Goal: Task Accomplishment & Management: Complete application form

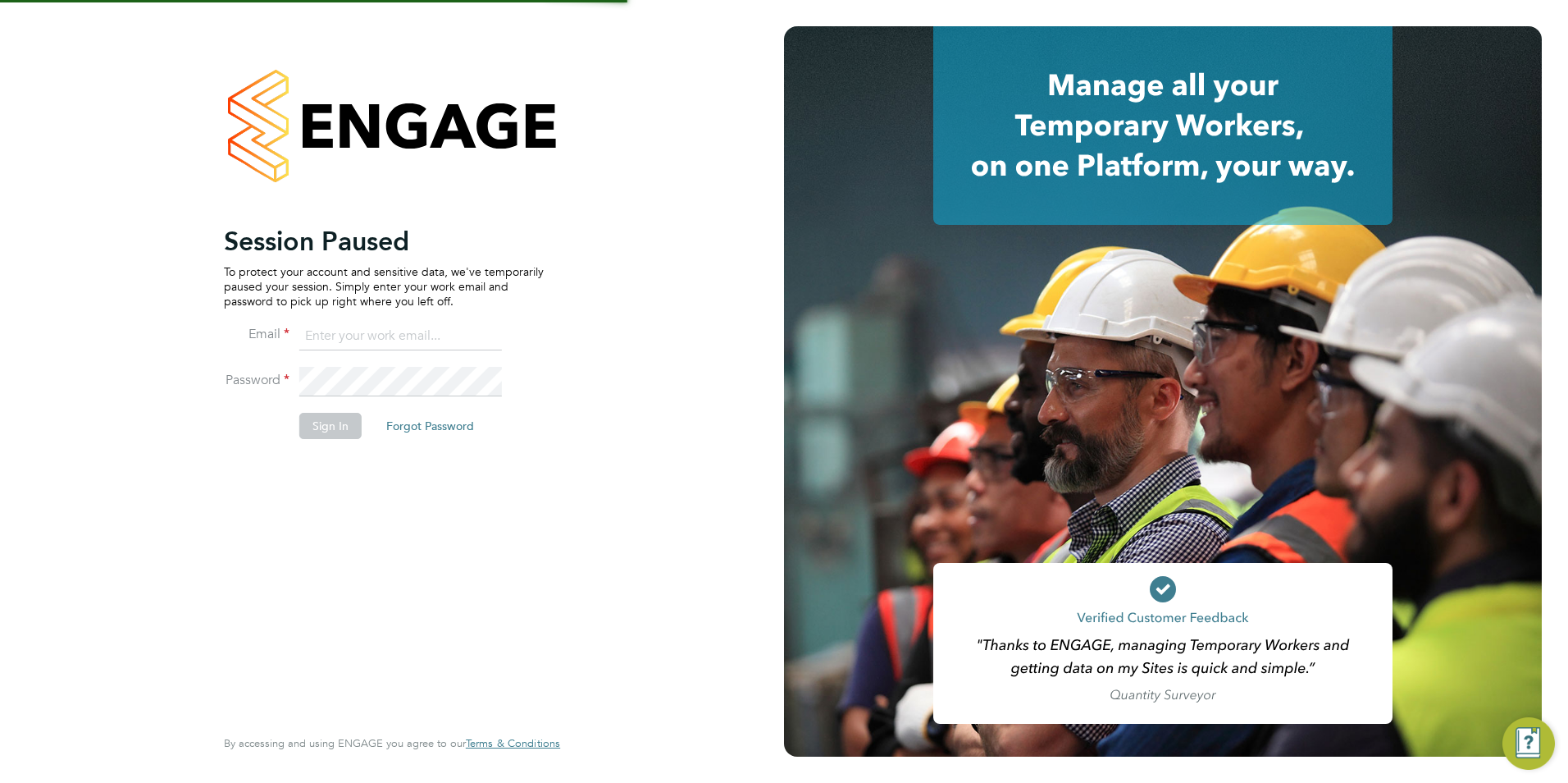
type input "[EMAIL_ADDRESS][DOMAIN_NAME]"
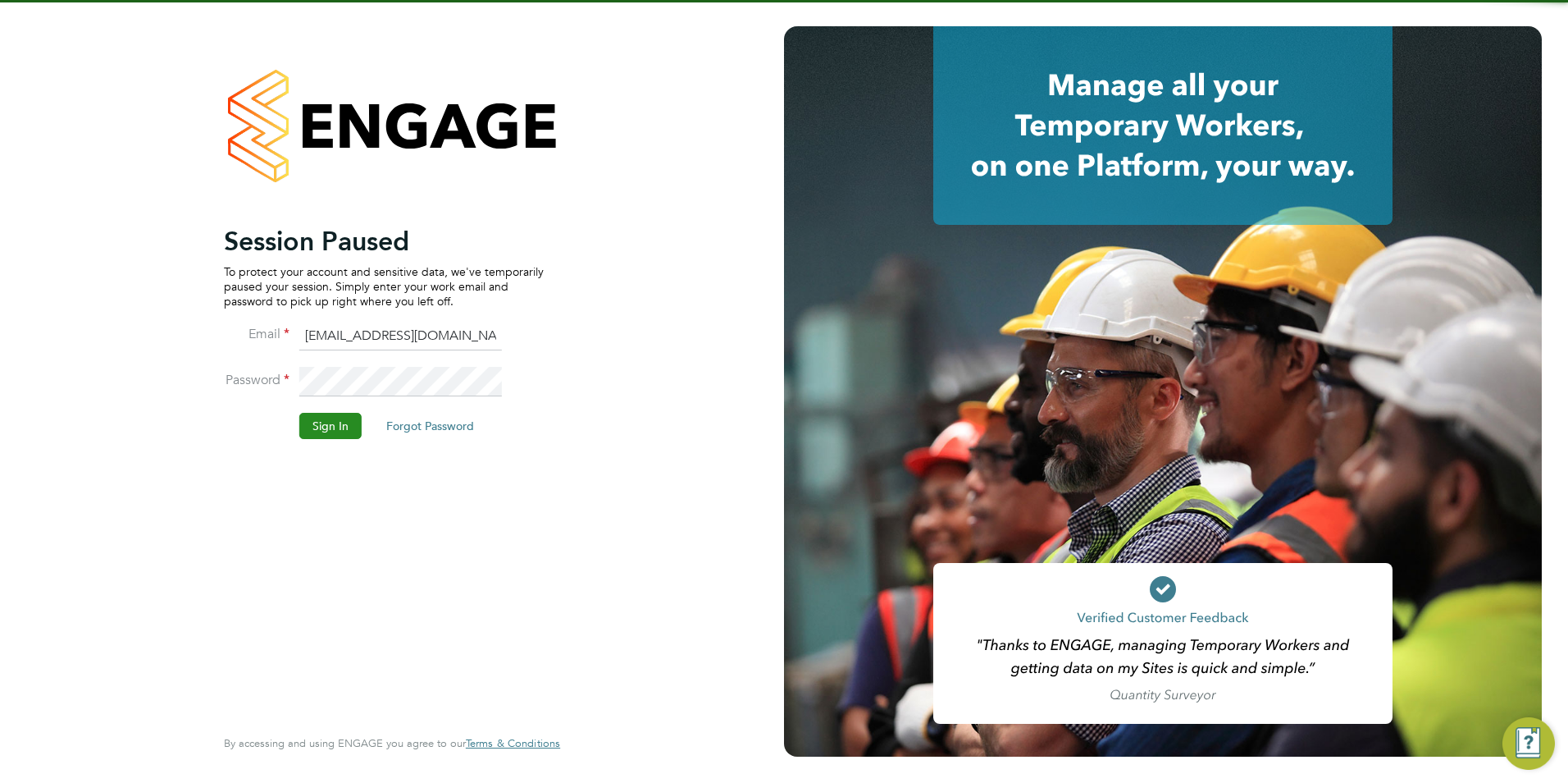
click at [330, 422] on button "Sign In" at bounding box center [330, 425] width 63 height 26
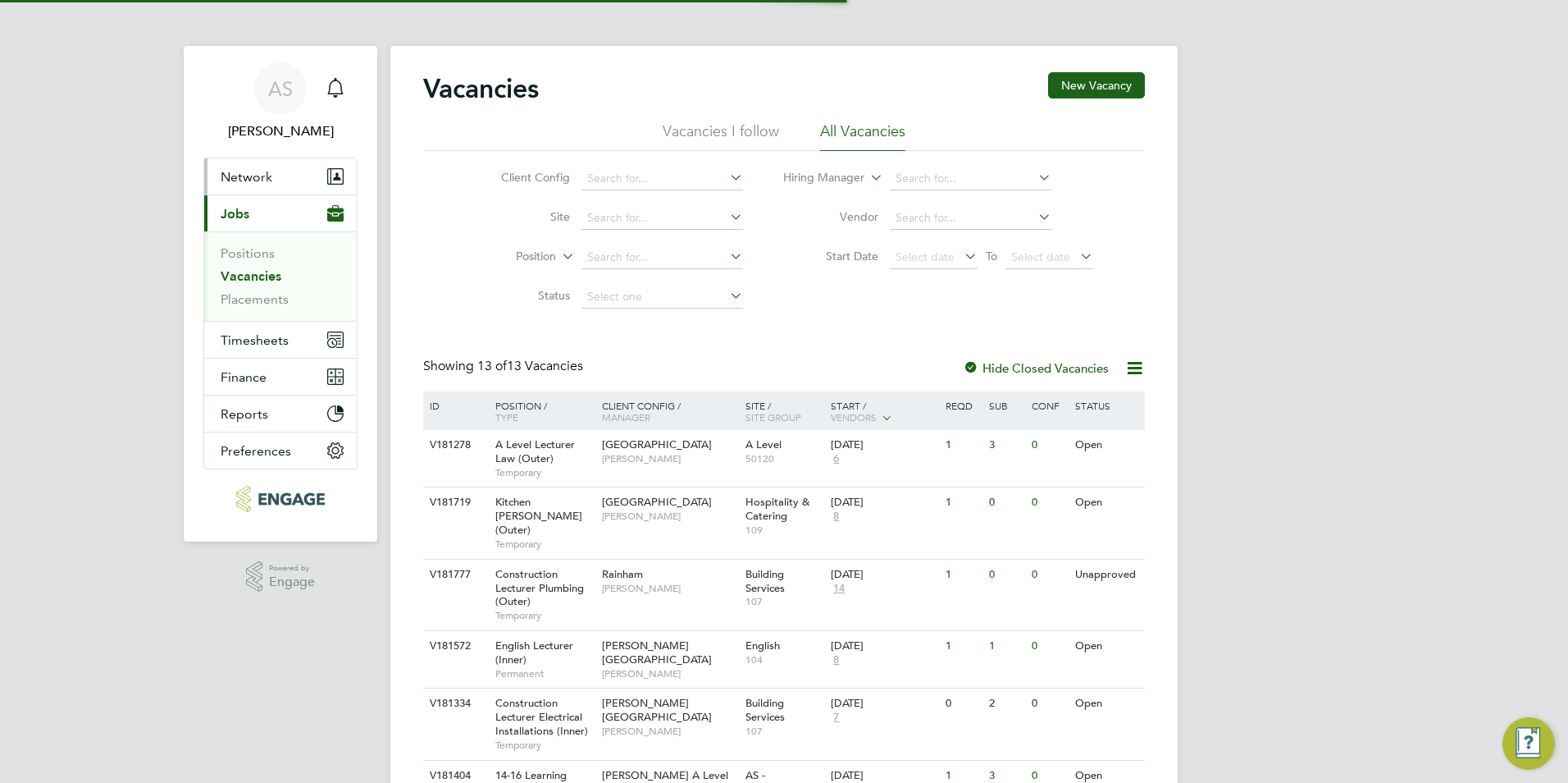
click at [262, 189] on button "Network" at bounding box center [280, 176] width 153 height 36
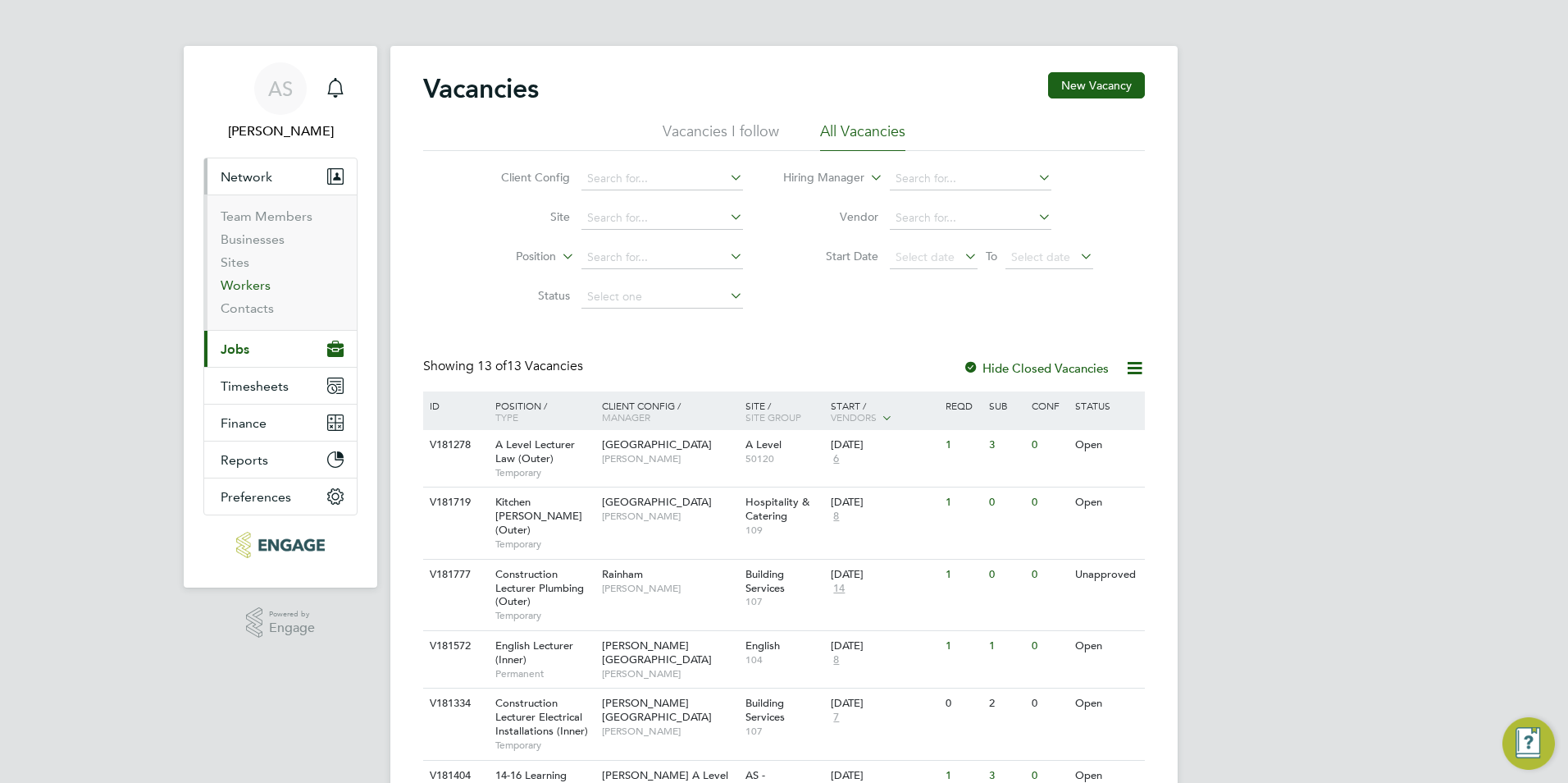
click at [245, 280] on link "Workers" at bounding box center [245, 285] width 50 height 16
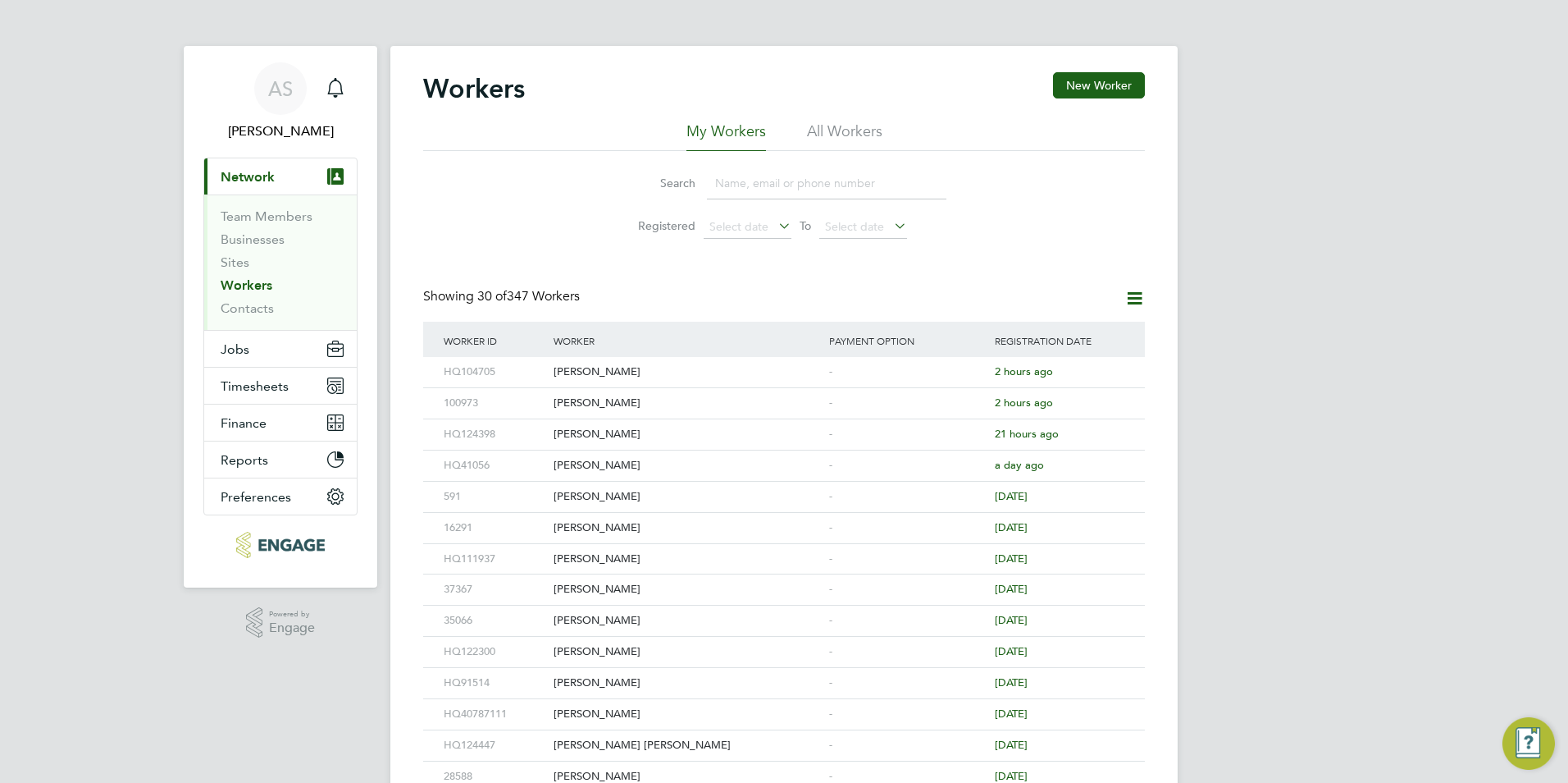
click at [723, 194] on input at bounding box center [826, 183] width 239 height 32
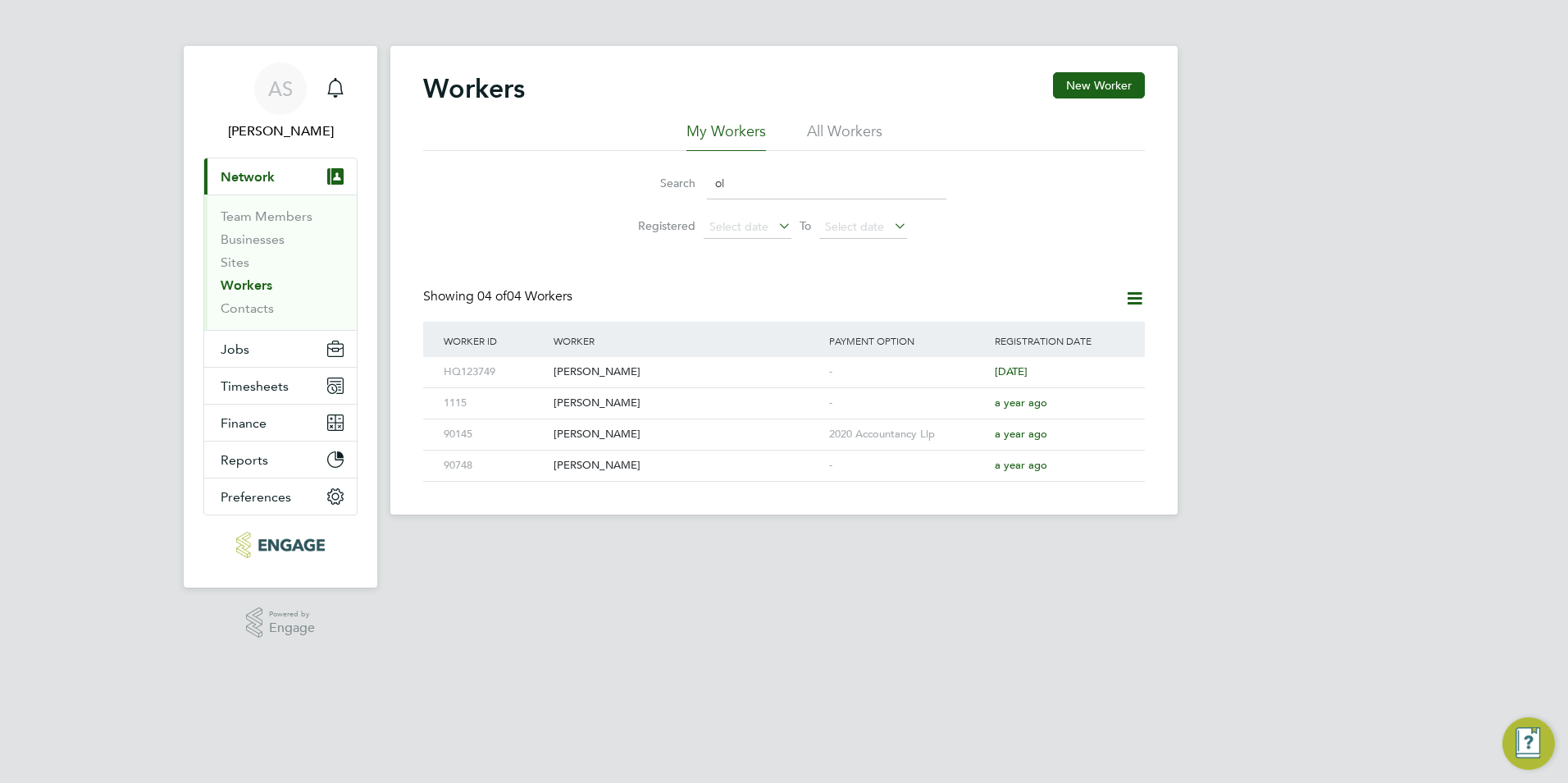
type input "o"
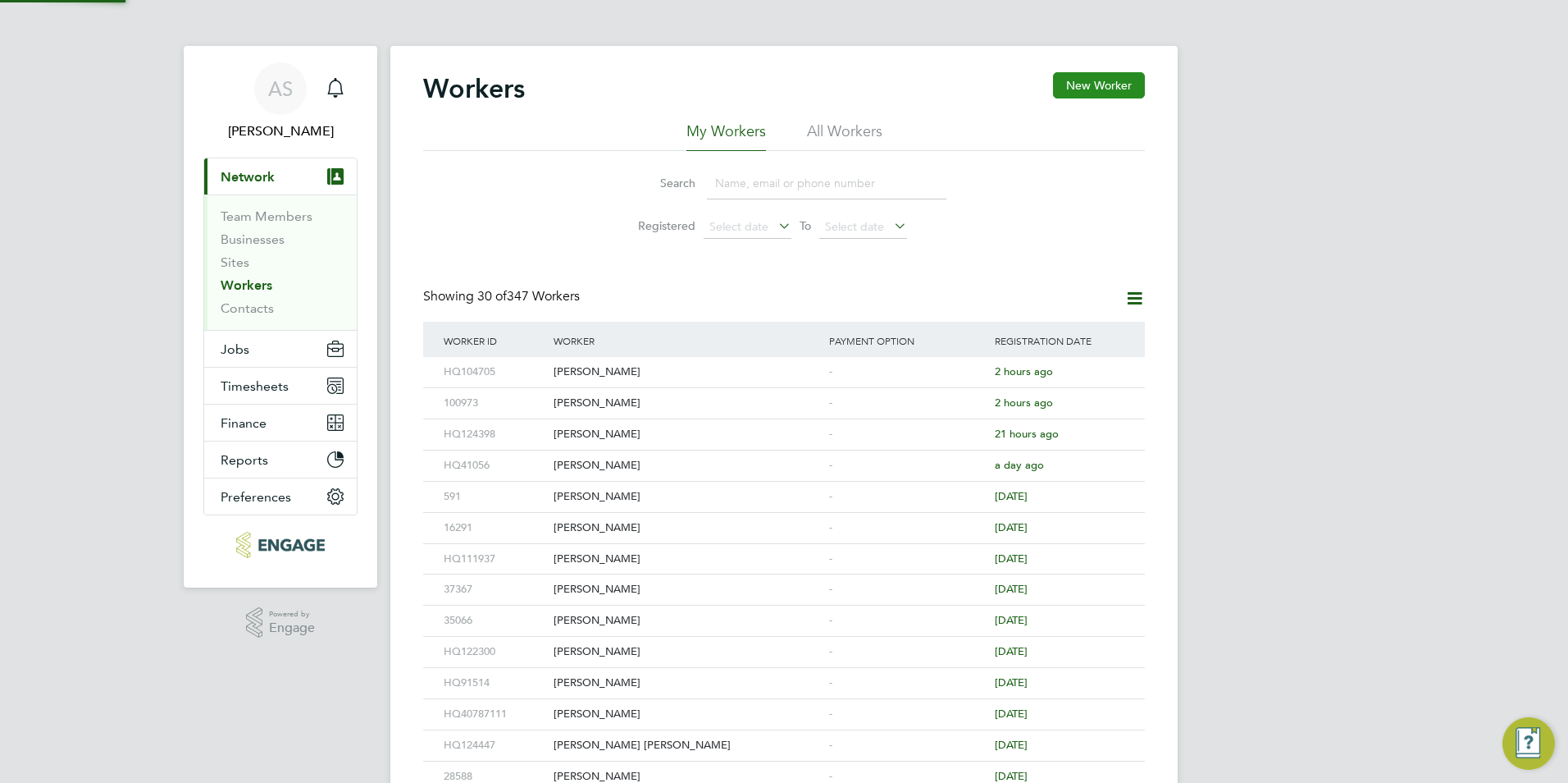
click at [1117, 86] on button "New Worker" at bounding box center [1099, 84] width 92 height 26
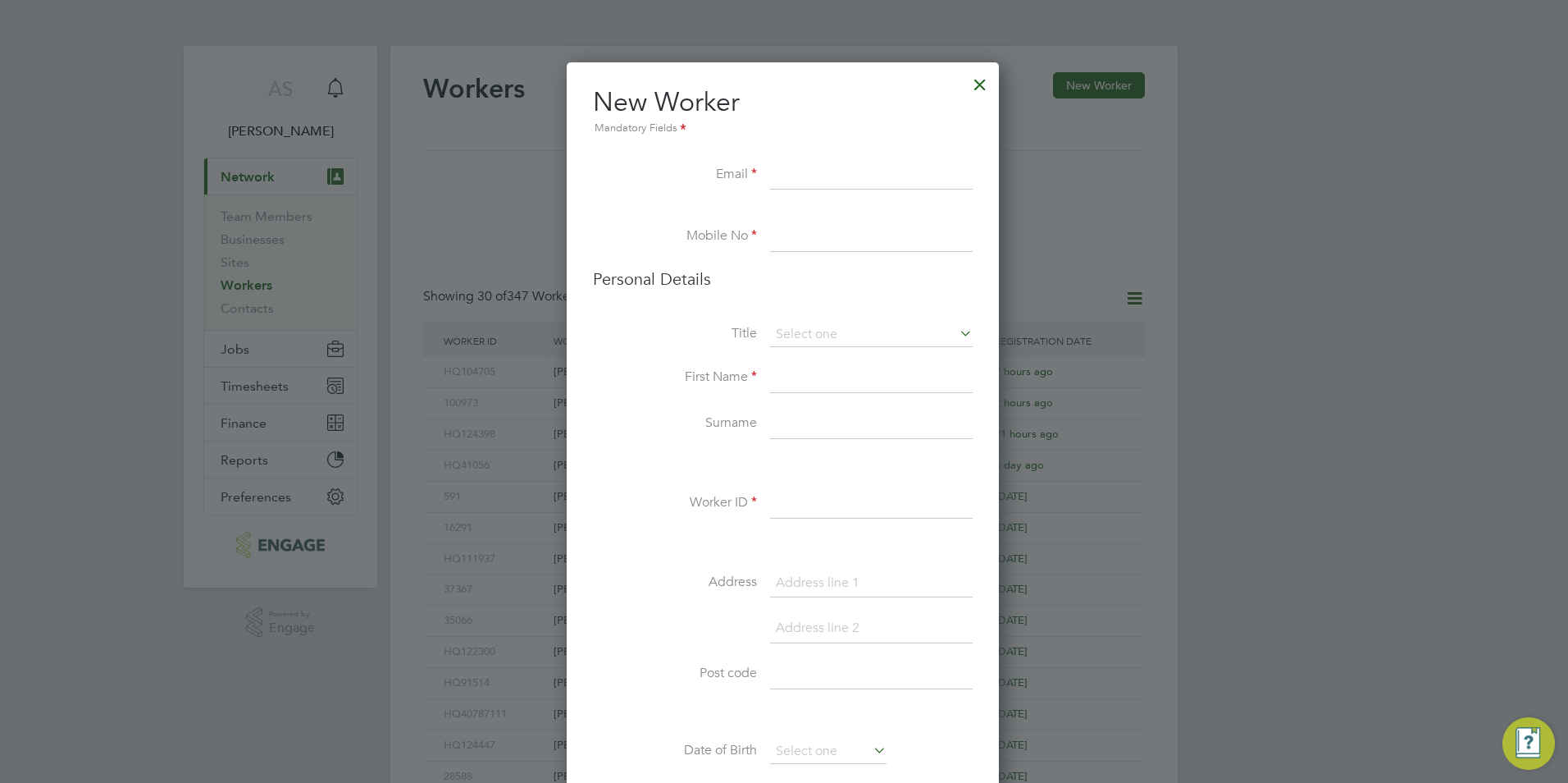
scroll to position [1388, 435]
paste input "adebisiolajumoke10@gmail.com"
type input "adebisiolajumoke10@gmail.com"
click at [845, 230] on input at bounding box center [871, 236] width 203 height 29
paste input "+44 7881 165712"
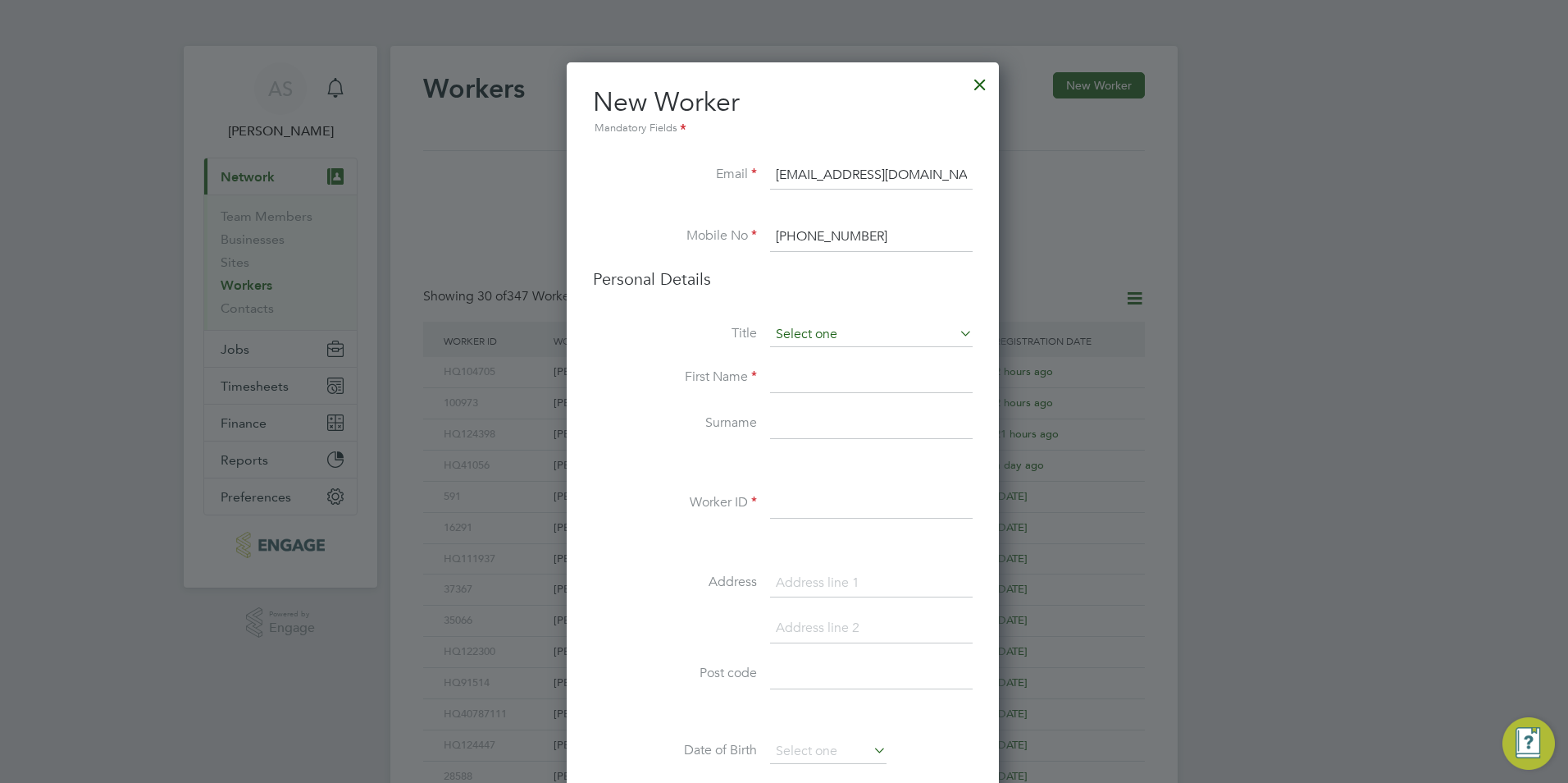
type input "+44 7881 165712"
click at [852, 326] on input at bounding box center [871, 334] width 203 height 24
click at [804, 371] on li "Mrs" at bounding box center [871, 379] width 204 height 22
type input "Mrs"
click at [799, 380] on input at bounding box center [871, 377] width 203 height 29
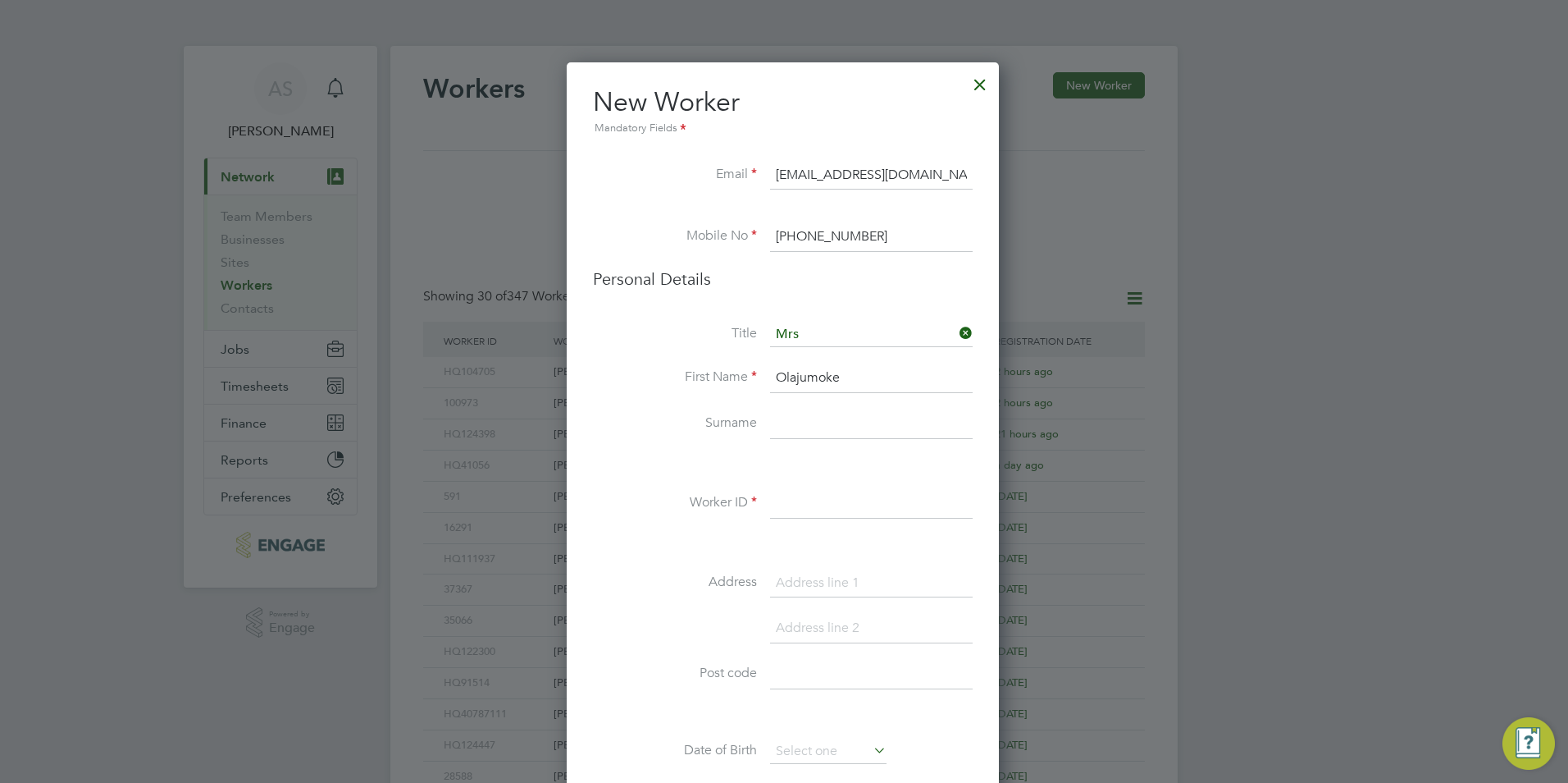
type input "Olajumoke"
type input "Adebisi"
drag, startPoint x: 800, startPoint y: 492, endPoint x: 797, endPoint y: 506, distance: 14.3
click at [800, 492] on input at bounding box center [871, 503] width 203 height 29
click at [829, 421] on input "Adebisi" at bounding box center [871, 423] width 203 height 29
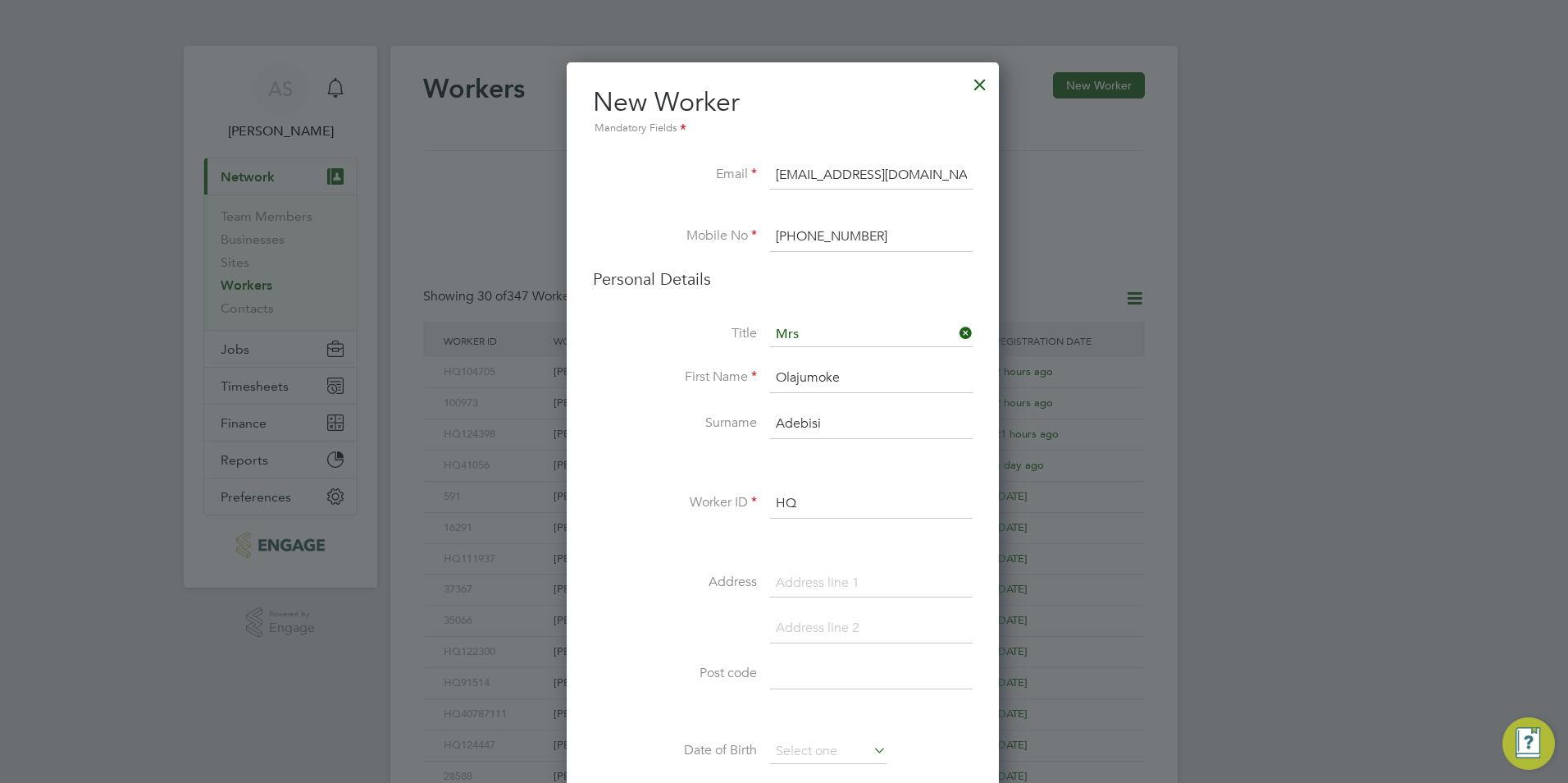
click at [815, 500] on input "HQ" at bounding box center [871, 503] width 203 height 29
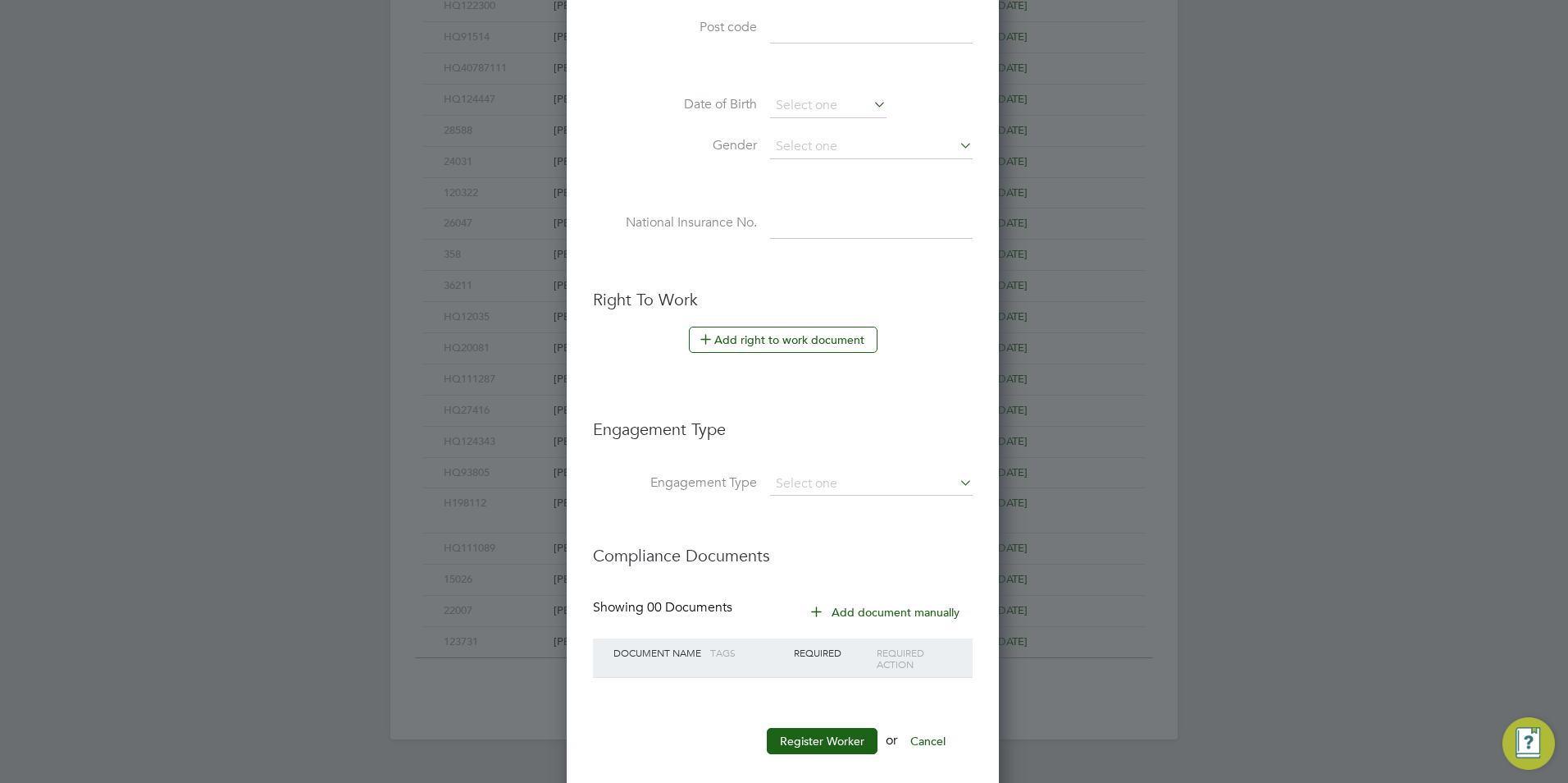
scroll to position [666, 0]
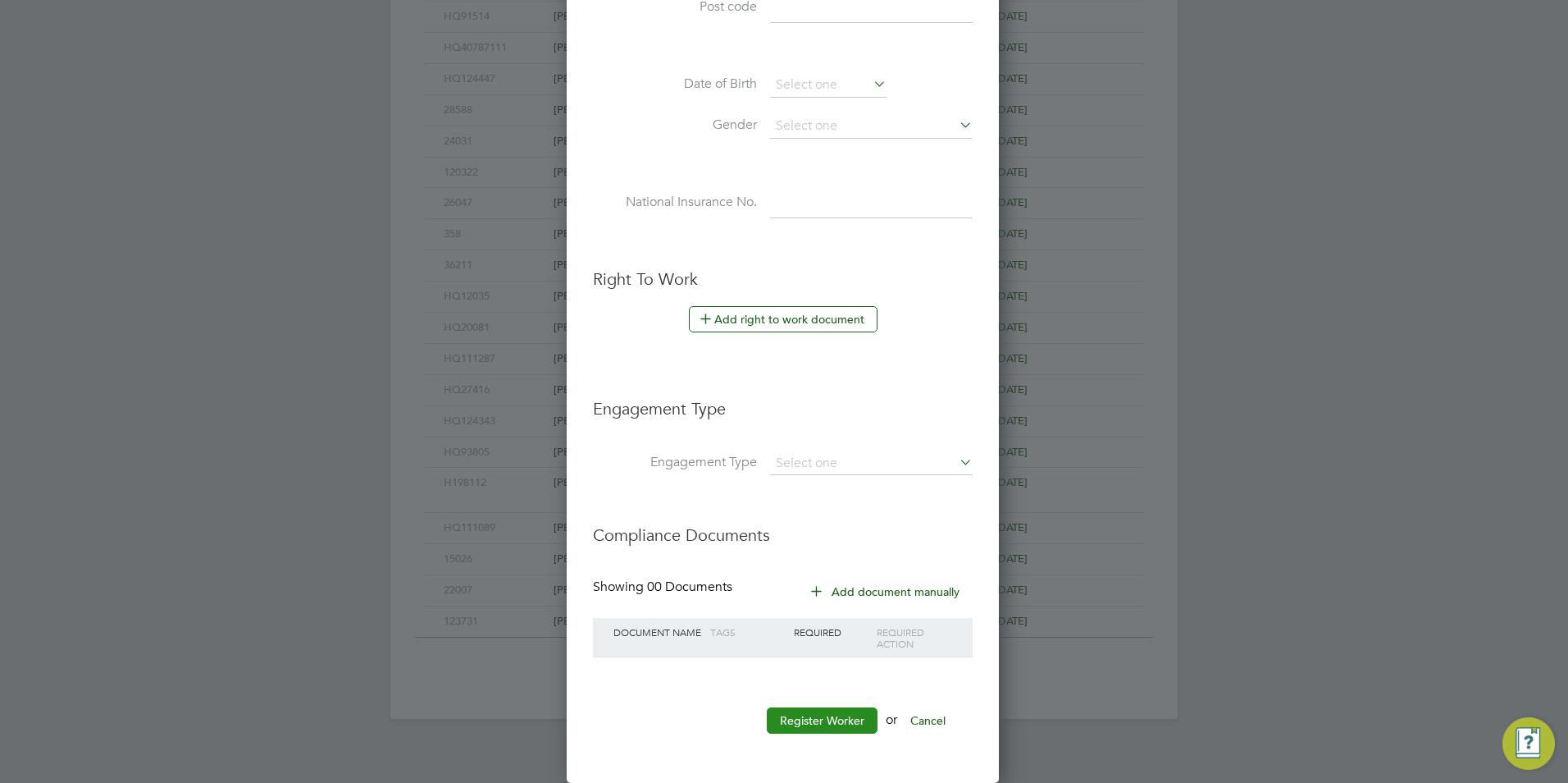
type input "HQ121016"
click at [829, 707] on button "Register Worker" at bounding box center [822, 720] width 111 height 26
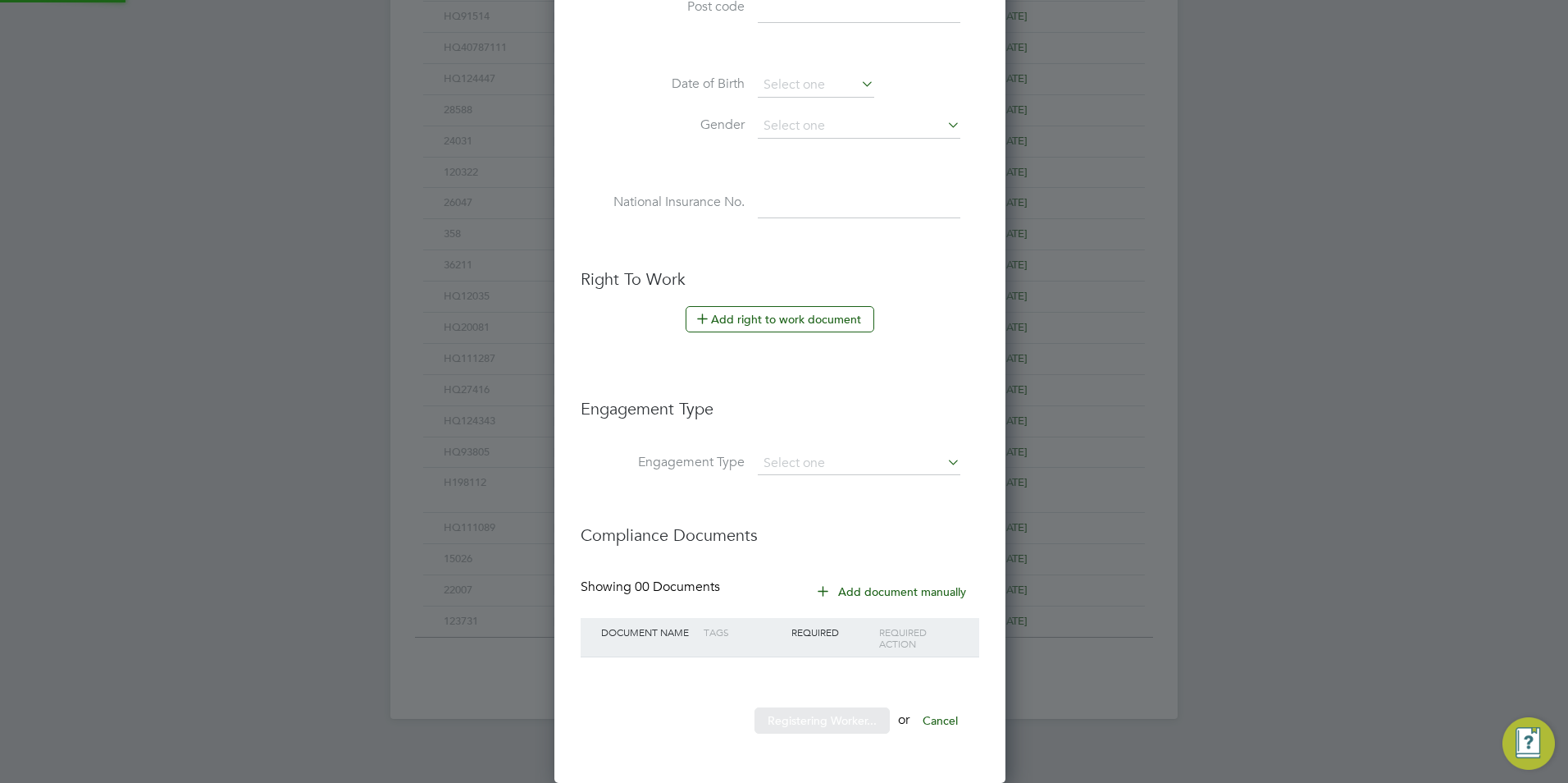
scroll to position [0, 0]
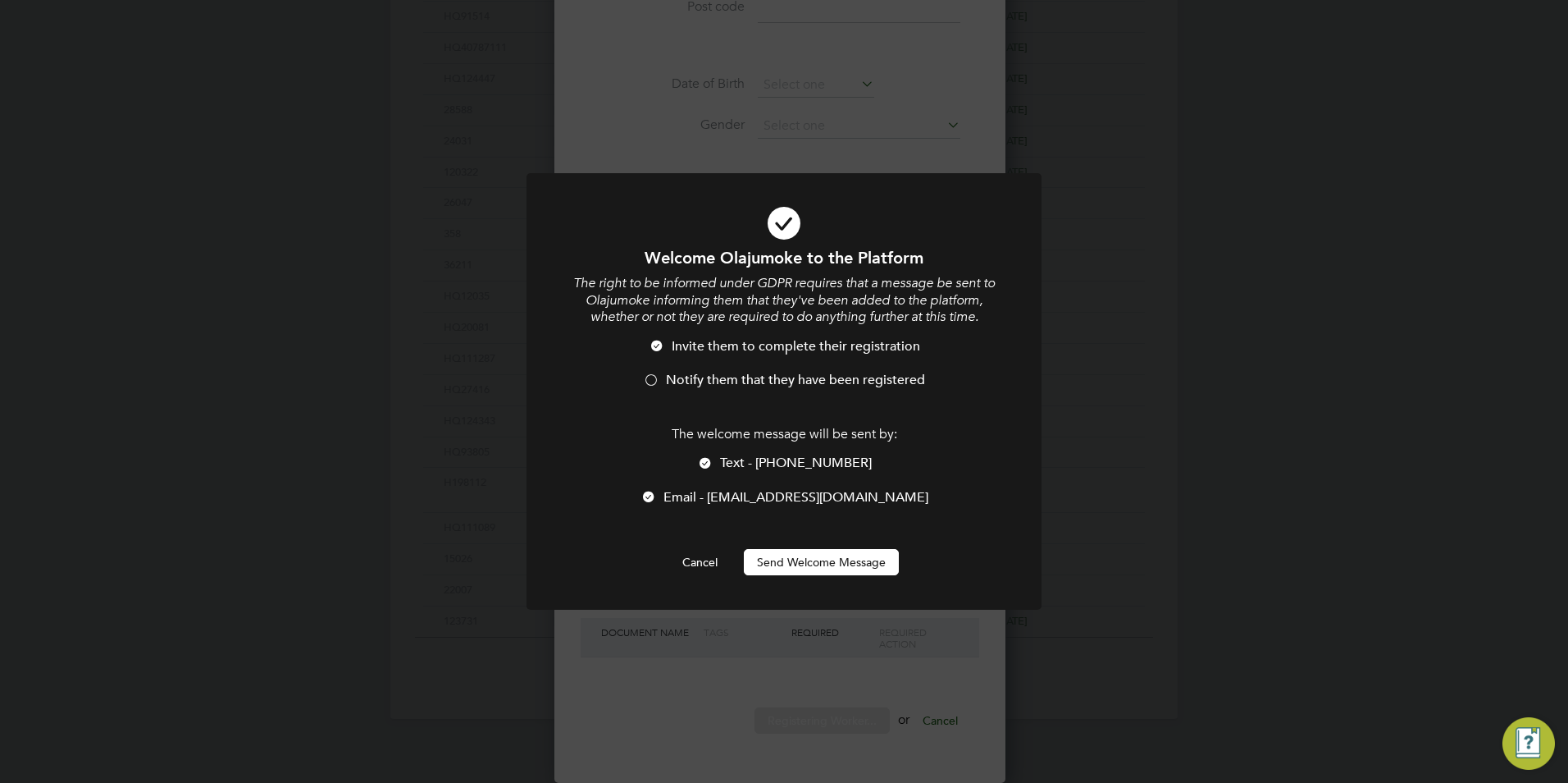
click at [771, 467] on span "Text - +44 7881 165712" at bounding box center [796, 462] width 152 height 17
click at [740, 385] on span "Notify them that they have been registered" at bounding box center [795, 380] width 260 height 17
click at [794, 569] on button "Send Welcome Message" at bounding box center [821, 561] width 155 height 26
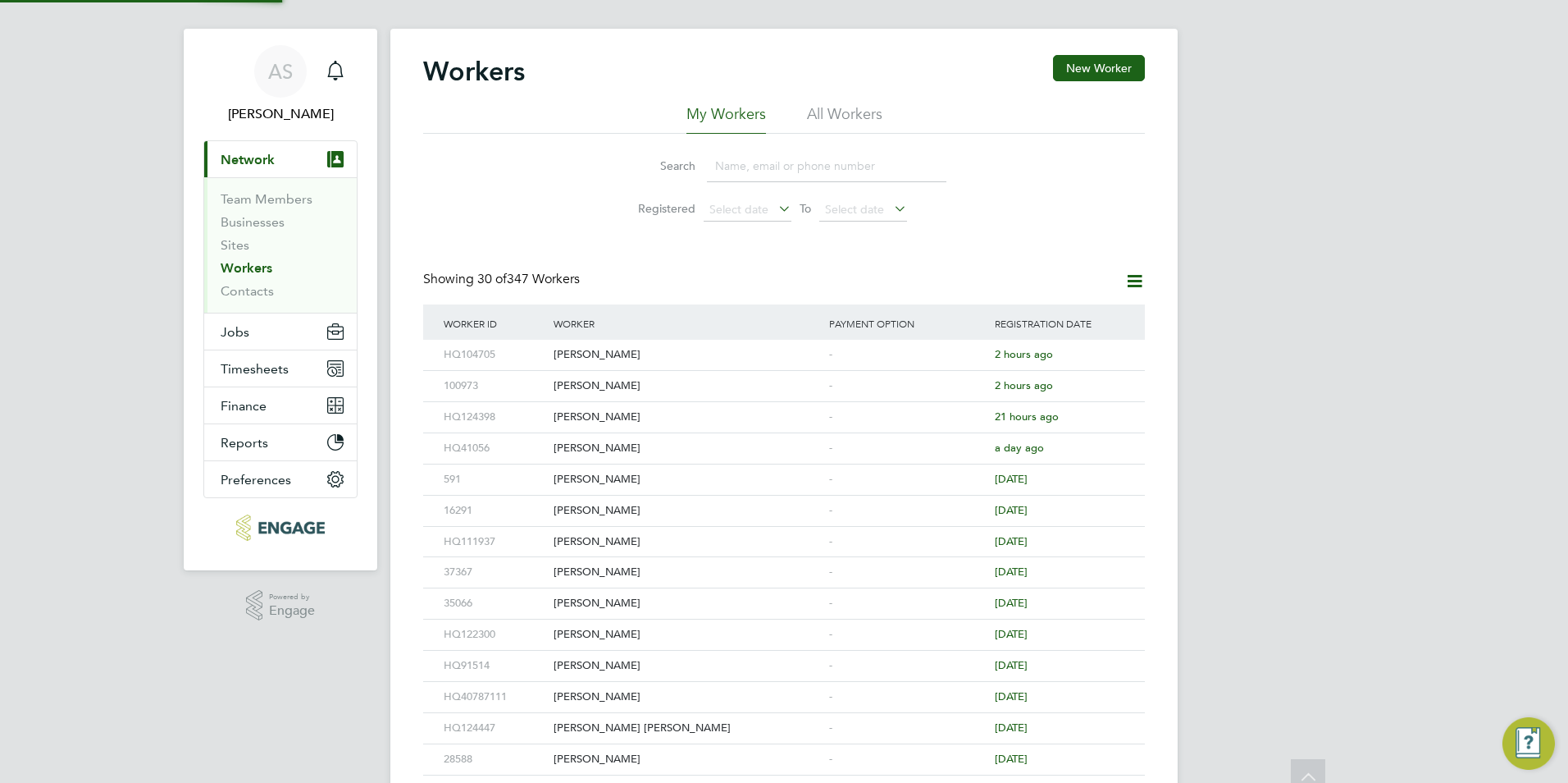
scroll to position [0, 0]
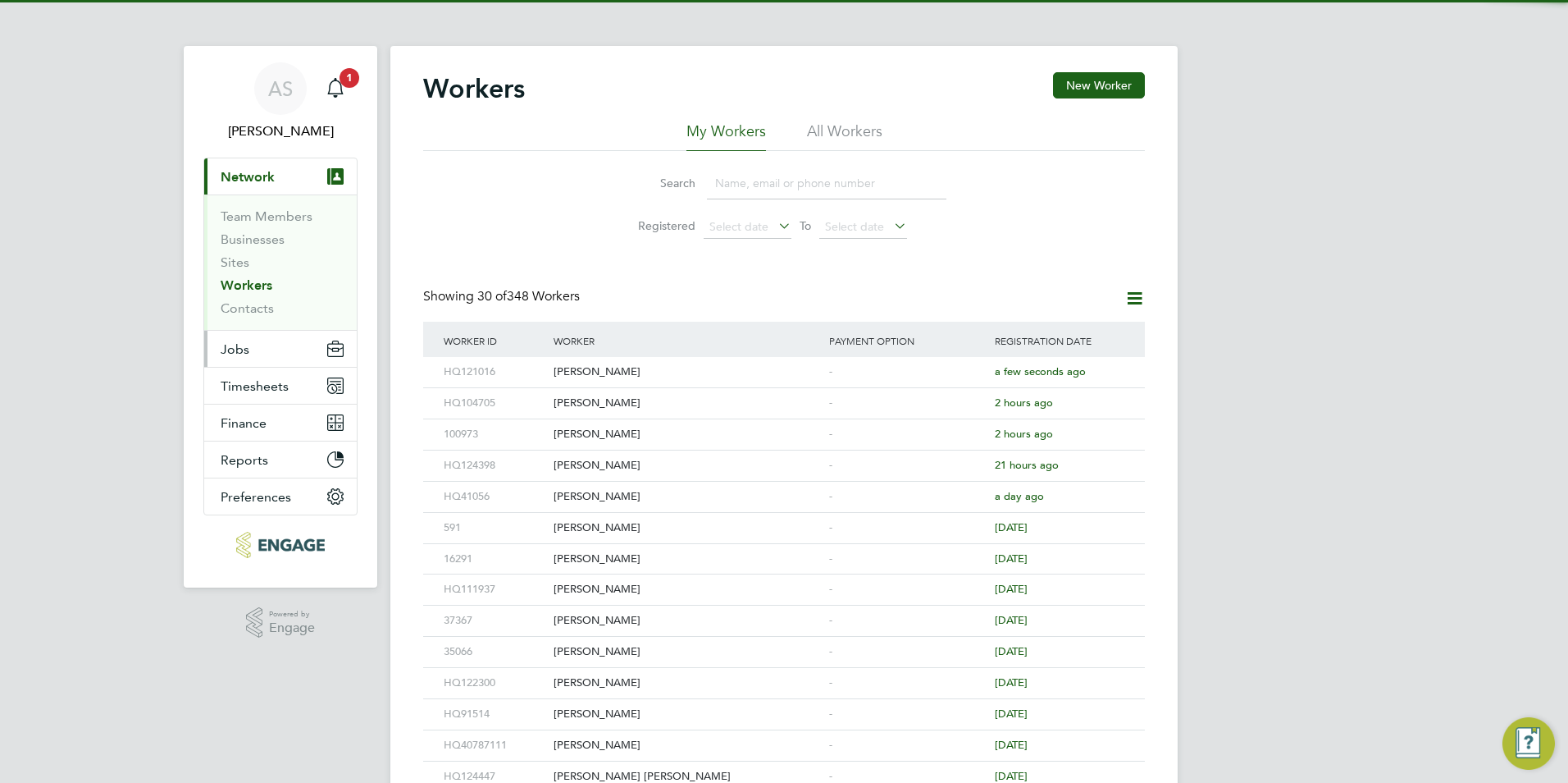
click at [248, 357] on button "Jobs" at bounding box center [280, 348] width 153 height 36
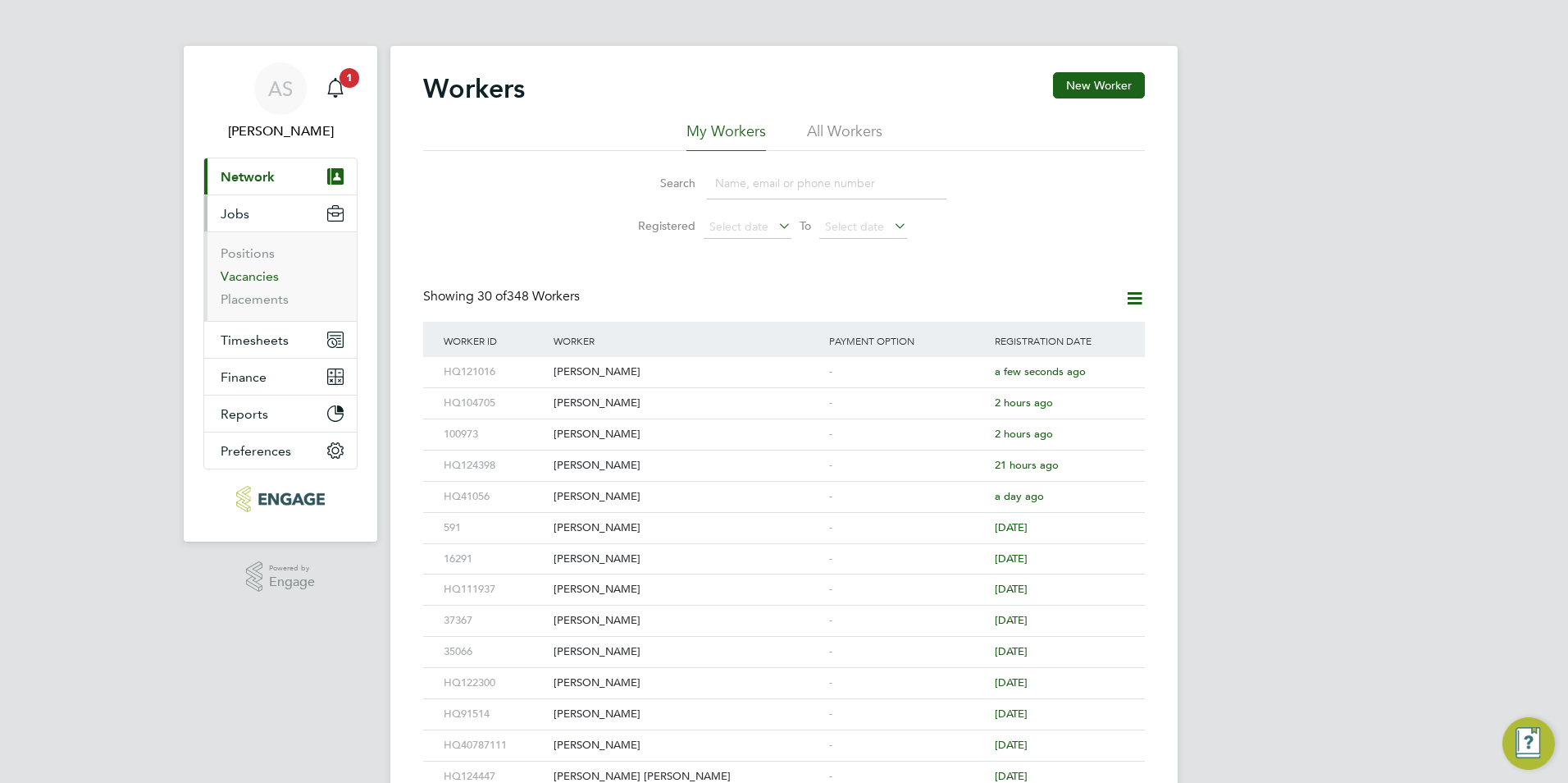
click at [262, 273] on link "Vacancies" at bounding box center [250, 275] width 58 height 16
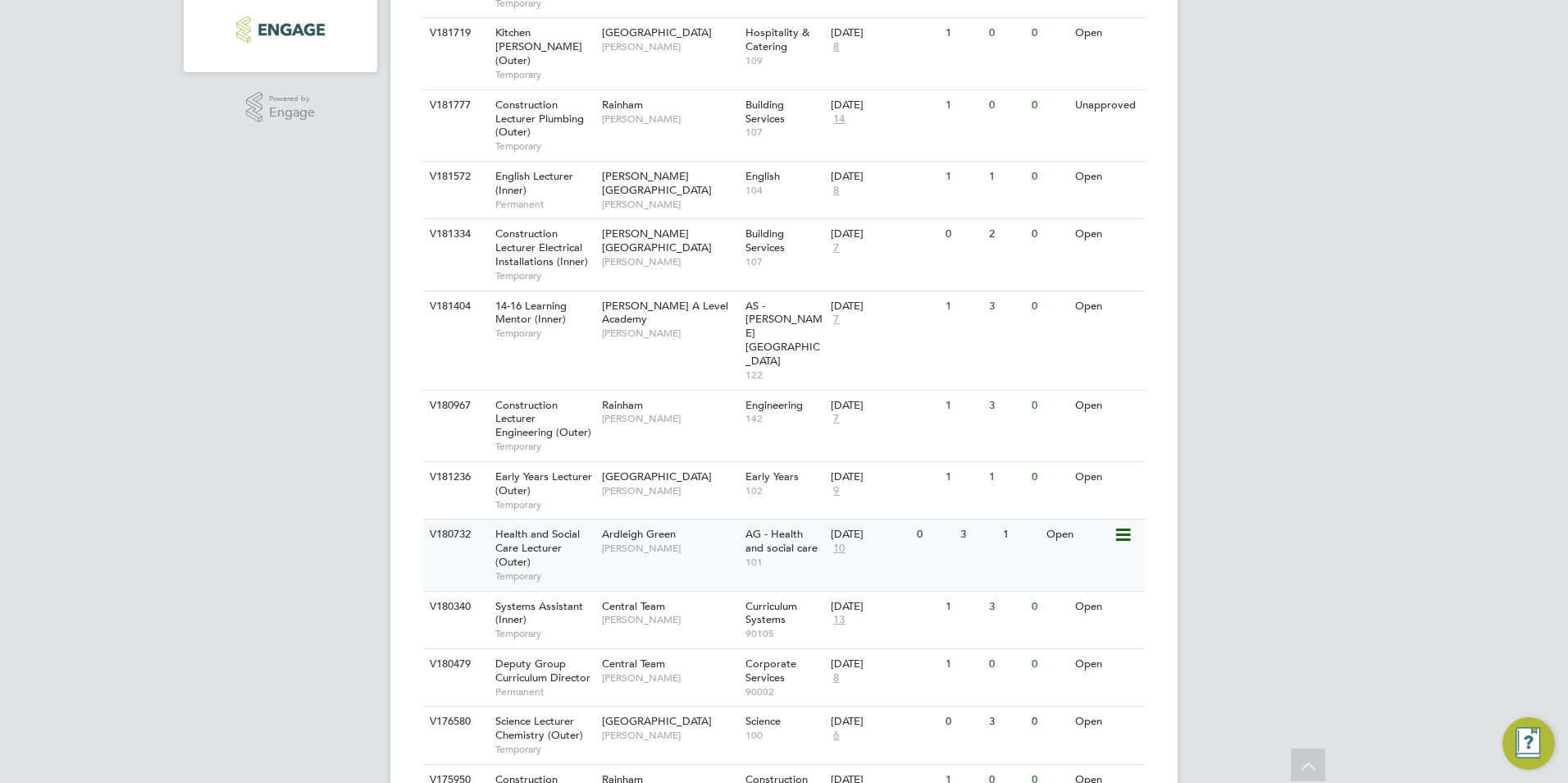
scroll to position [526, 0]
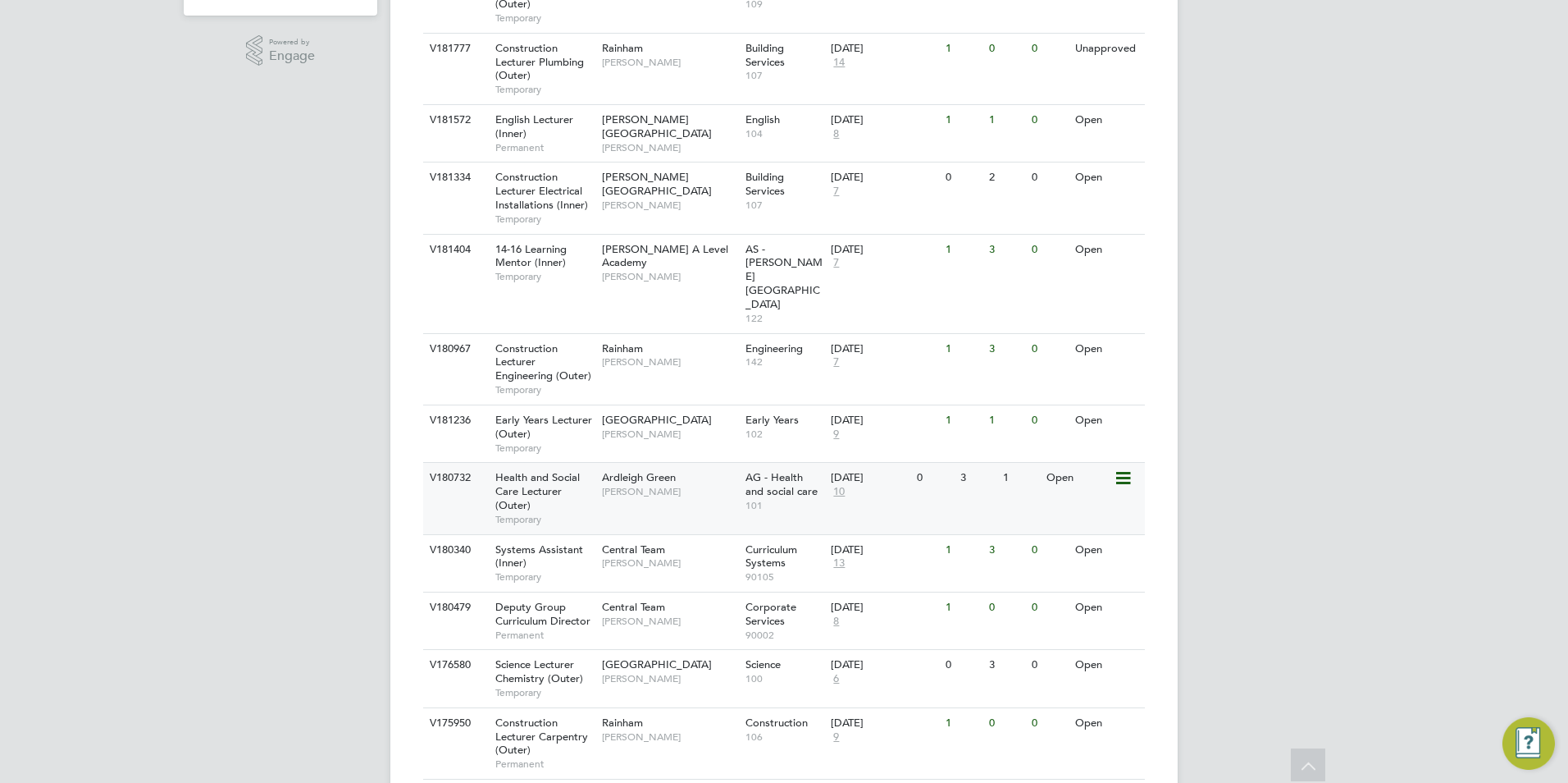
click at [654, 485] on span "[PERSON_NAME]" at bounding box center [669, 492] width 135 height 13
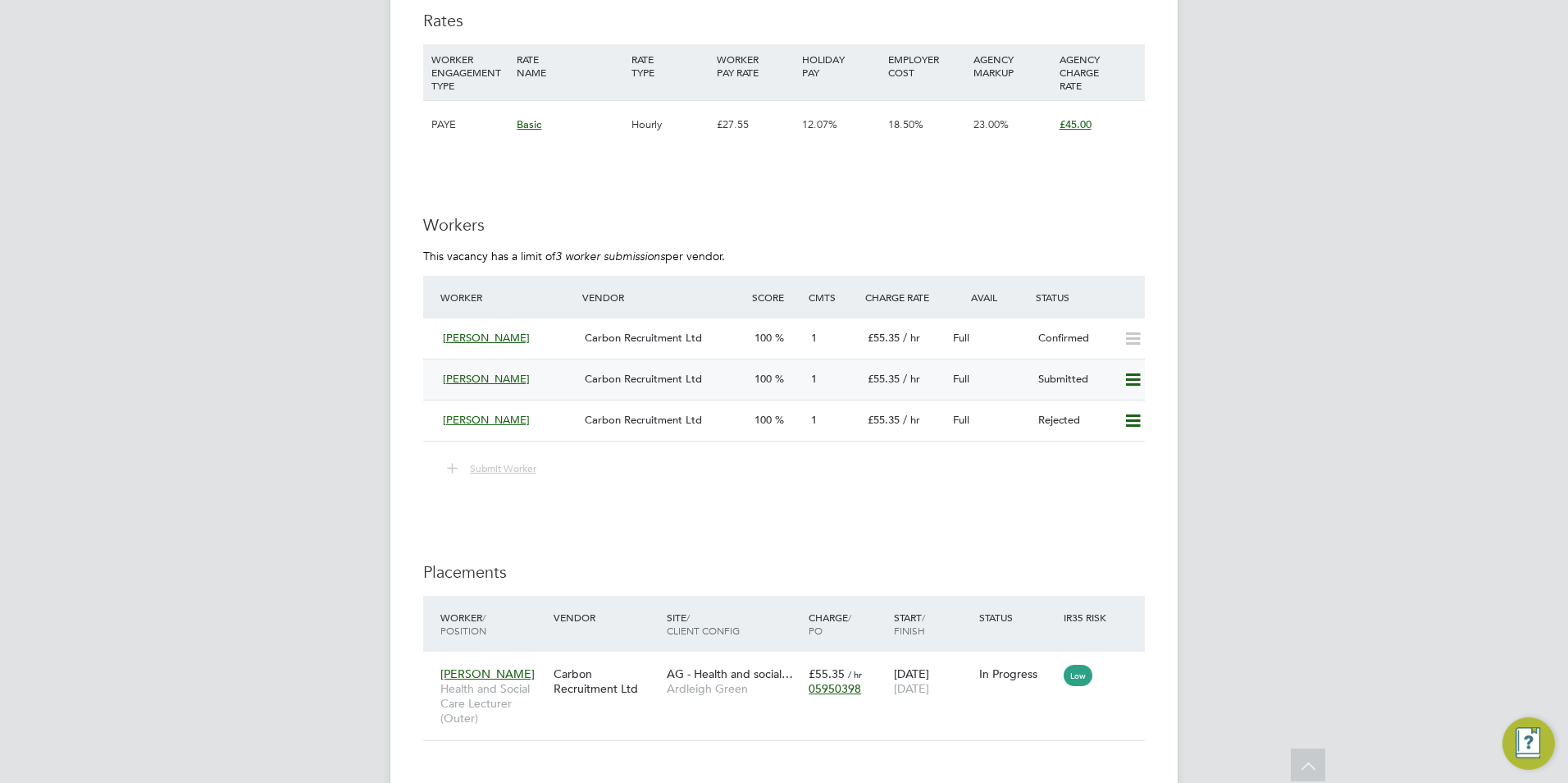
click at [1129, 375] on icon at bounding box center [1132, 380] width 21 height 13
click at [1115, 405] on li "Remove" at bounding box center [1109, 415] width 63 height 23
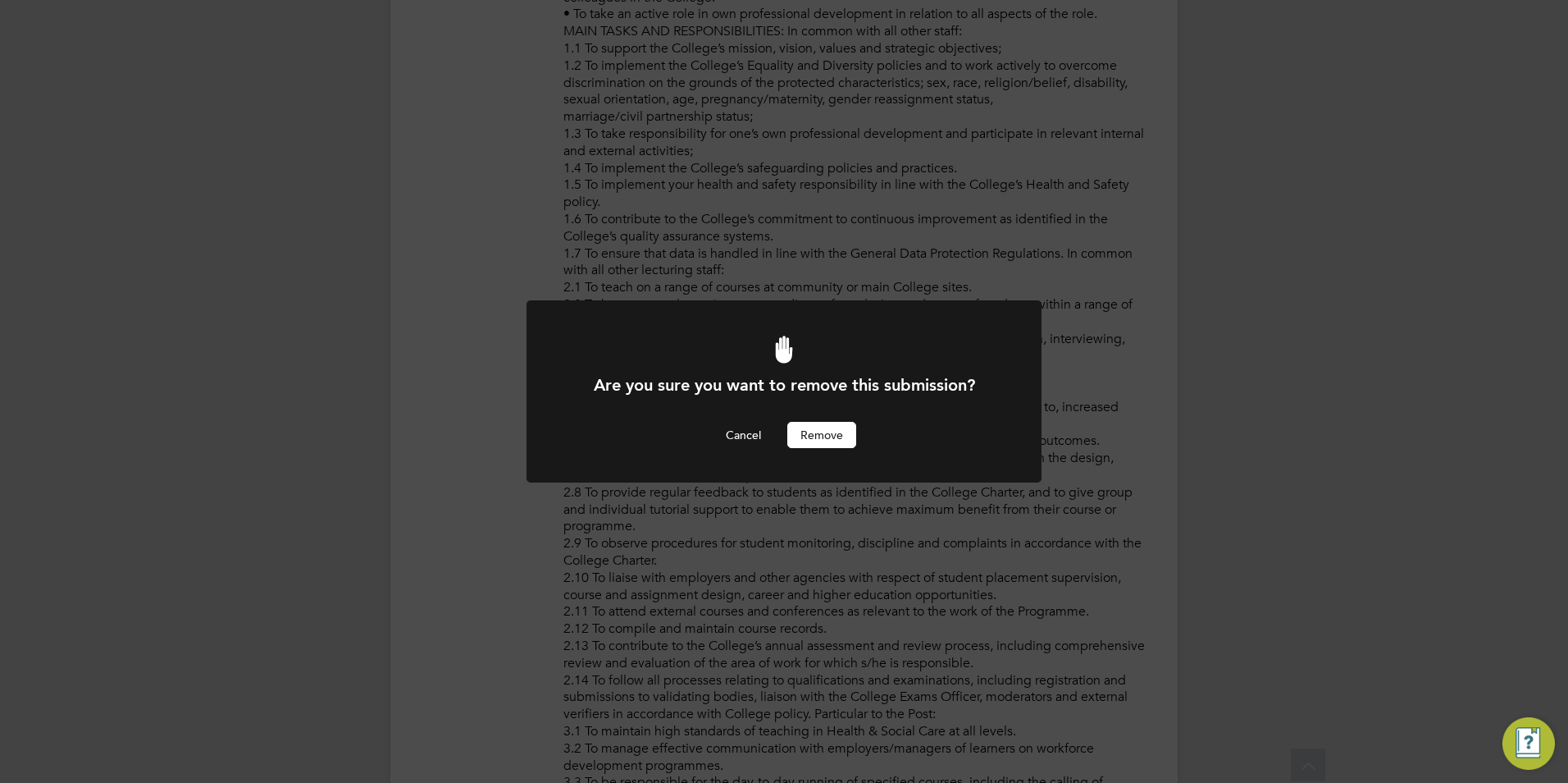
click at [829, 440] on button "Remove" at bounding box center [821, 434] width 69 height 26
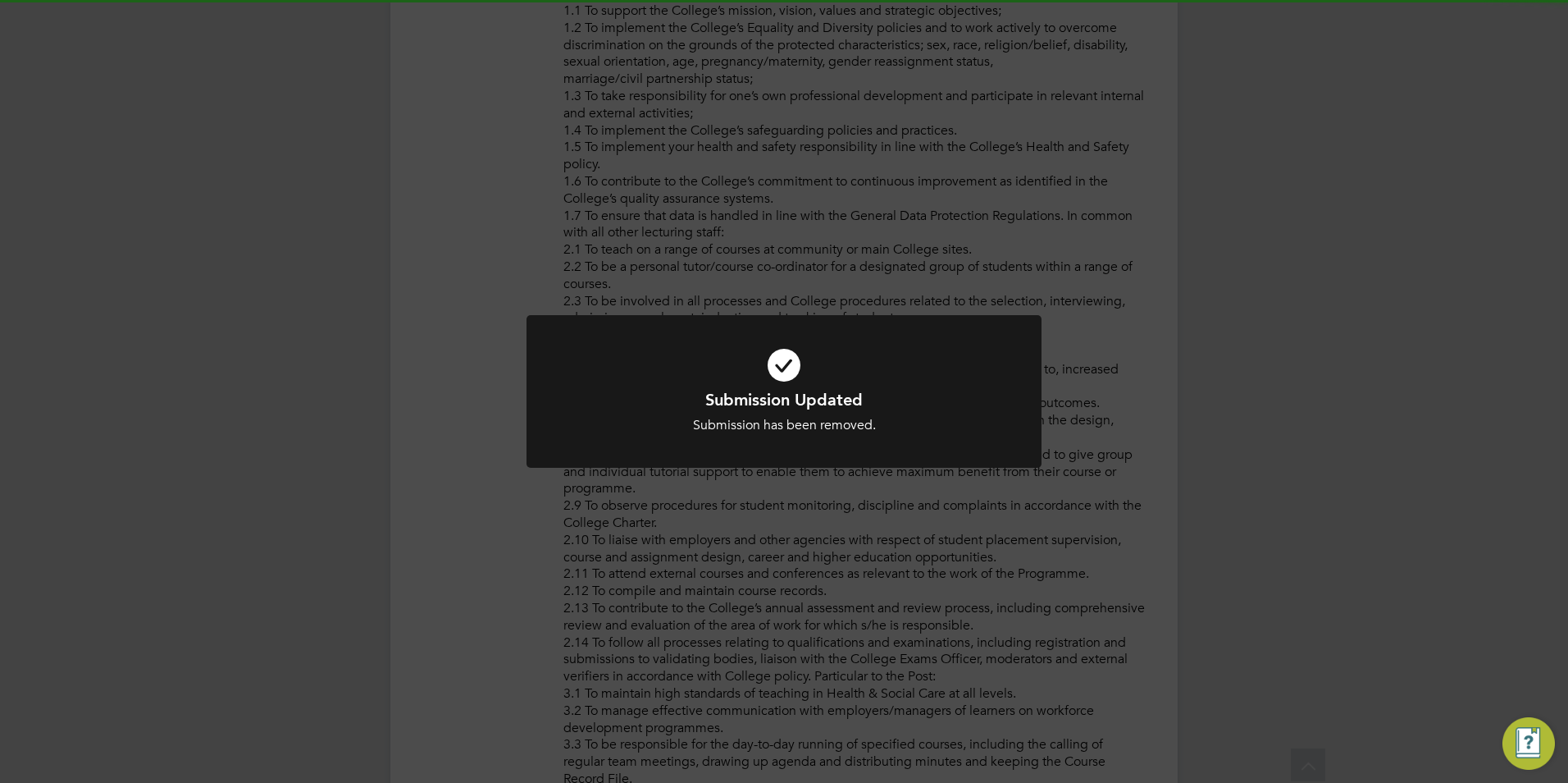
click at [1144, 538] on div "Submission Updated Submission has been removed. Cancel Okay" at bounding box center [784, 392] width 1568 height 783
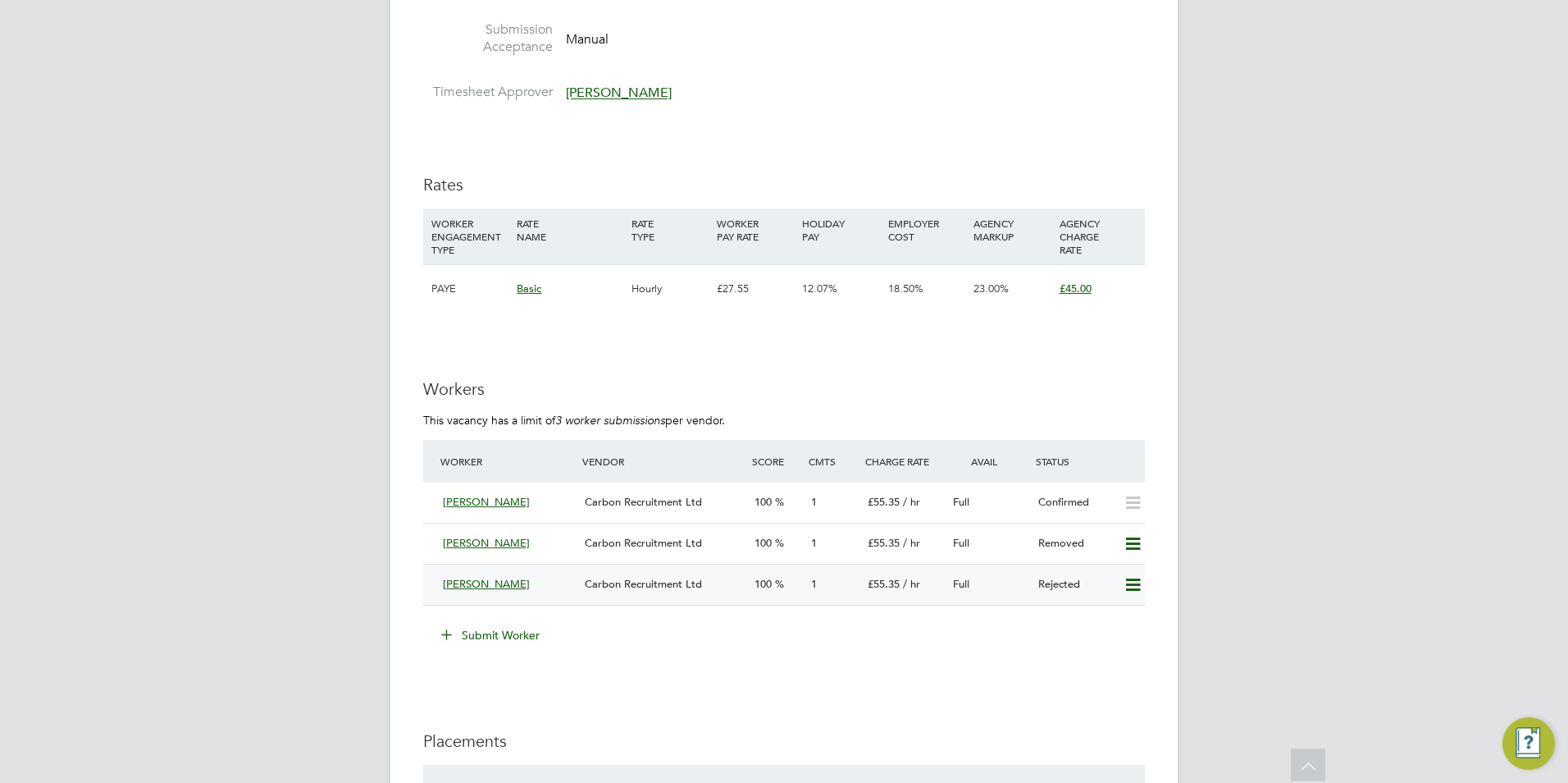
click at [1127, 590] on icon at bounding box center [1132, 585] width 21 height 13
drag, startPoint x: 1104, startPoint y: 611, endPoint x: 1242, endPoint y: 533, distance: 158.5
click at [464, 629] on button "Submit Worker" at bounding box center [491, 634] width 123 height 26
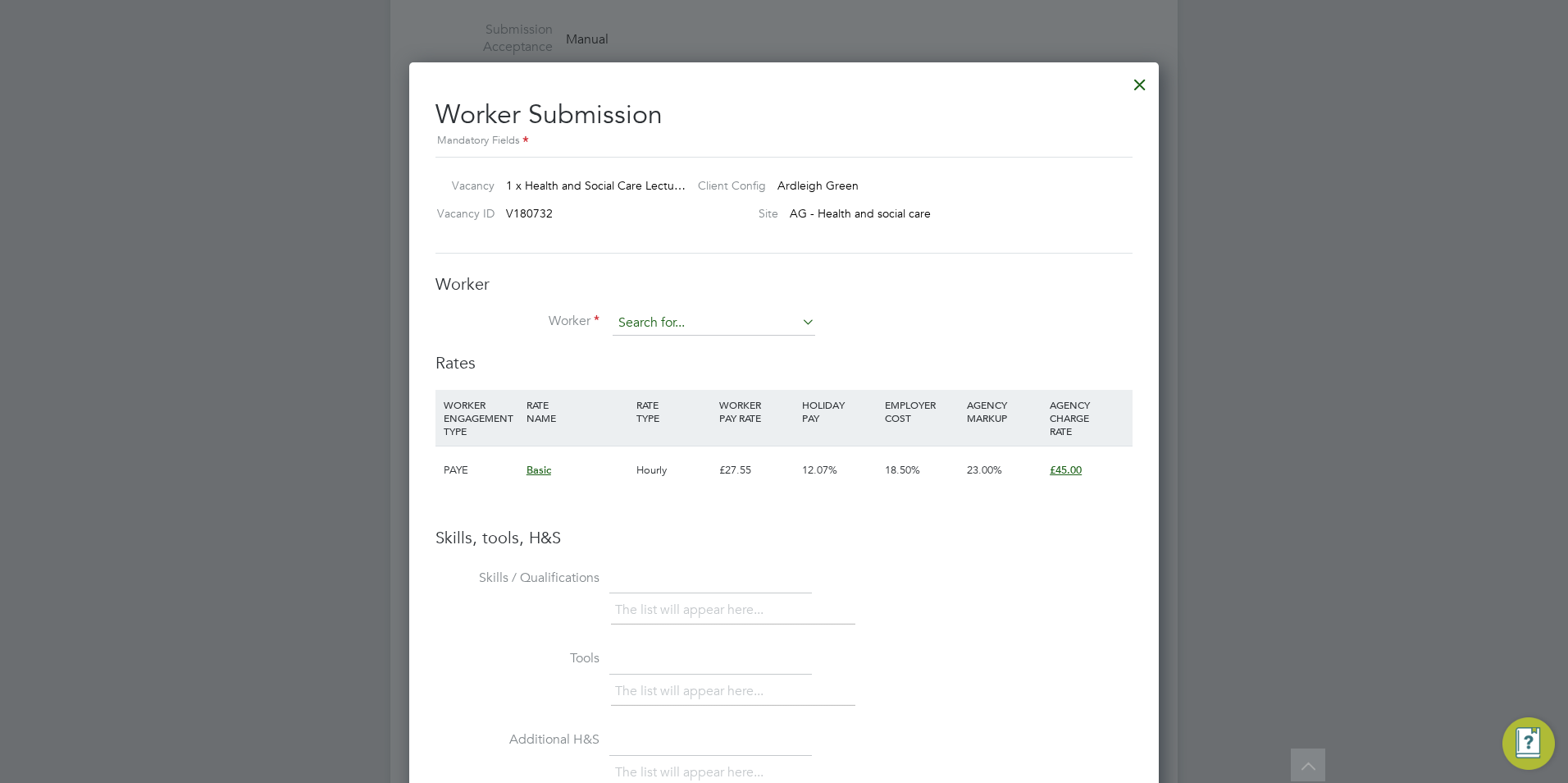
click at [646, 328] on input at bounding box center [713, 322] width 203 height 24
click at [677, 357] on li "Olaj umoke Adebisi (HQ121016)" at bounding box center [713, 368] width 204 height 23
type input "Olajumoke Adebisi (HQ121016)"
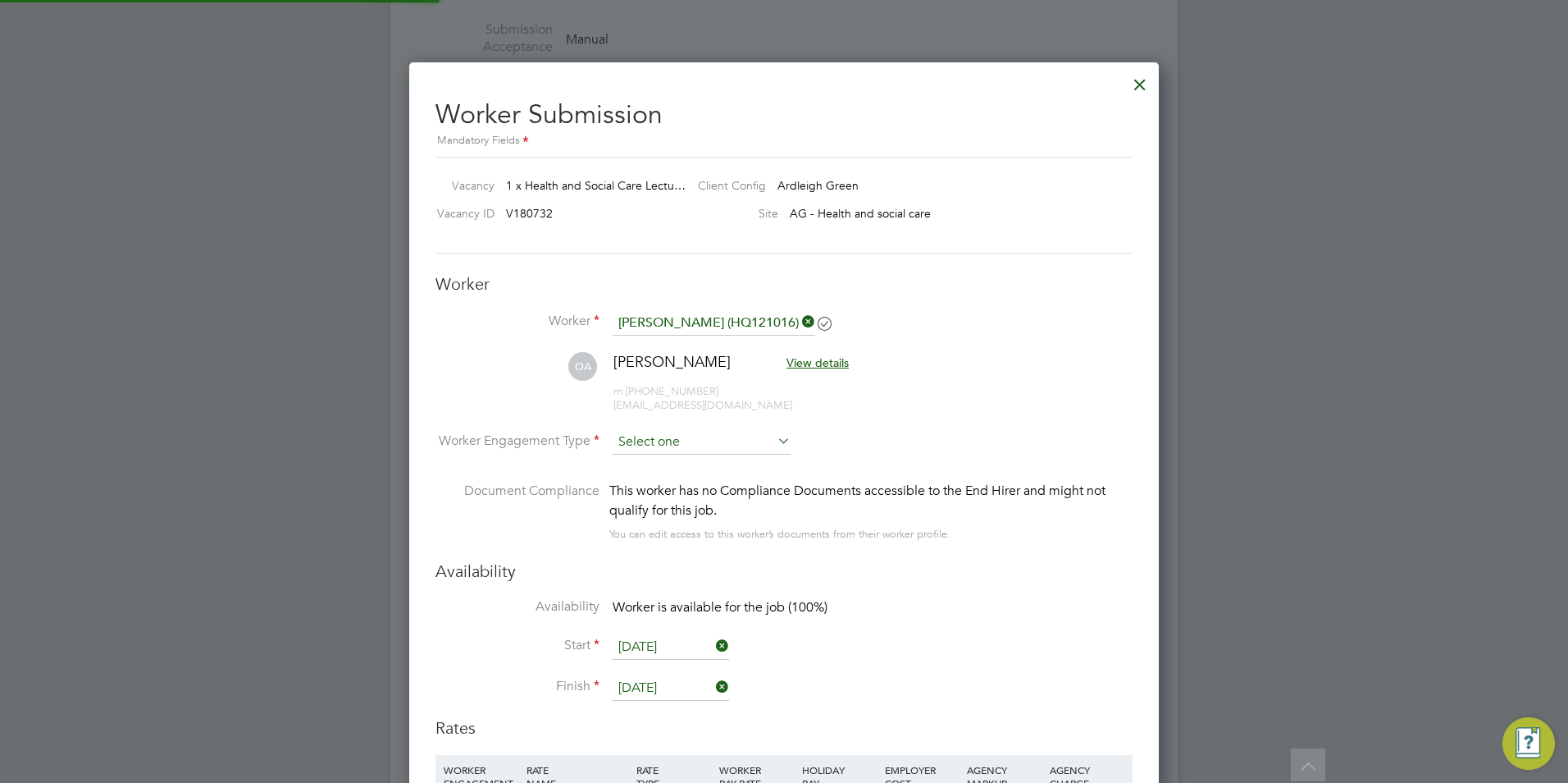
click at [684, 430] on input at bounding box center [701, 442] width 178 height 24
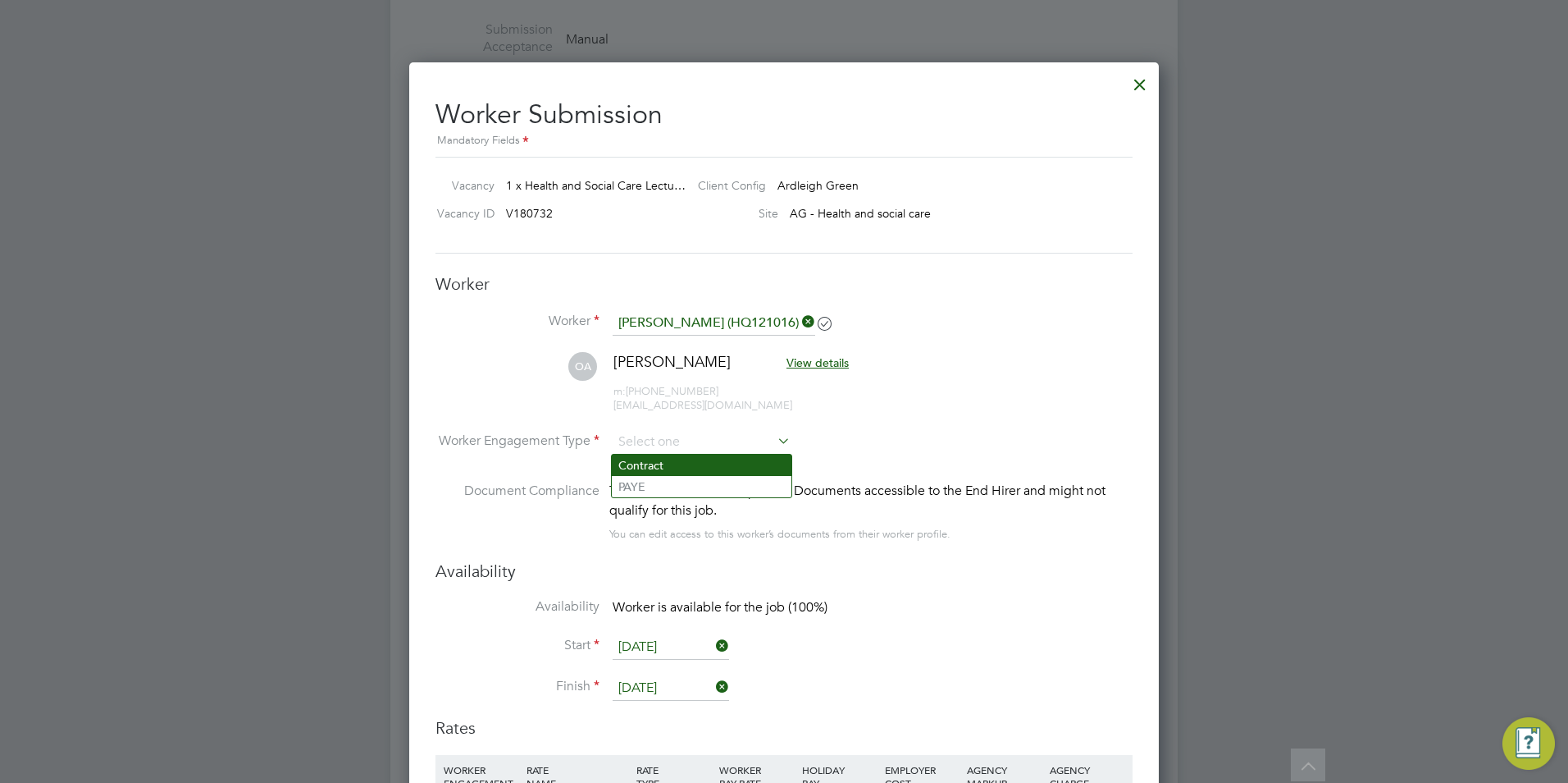
click at [690, 462] on li "Contract" at bounding box center [701, 465] width 179 height 22
type input "Contract"
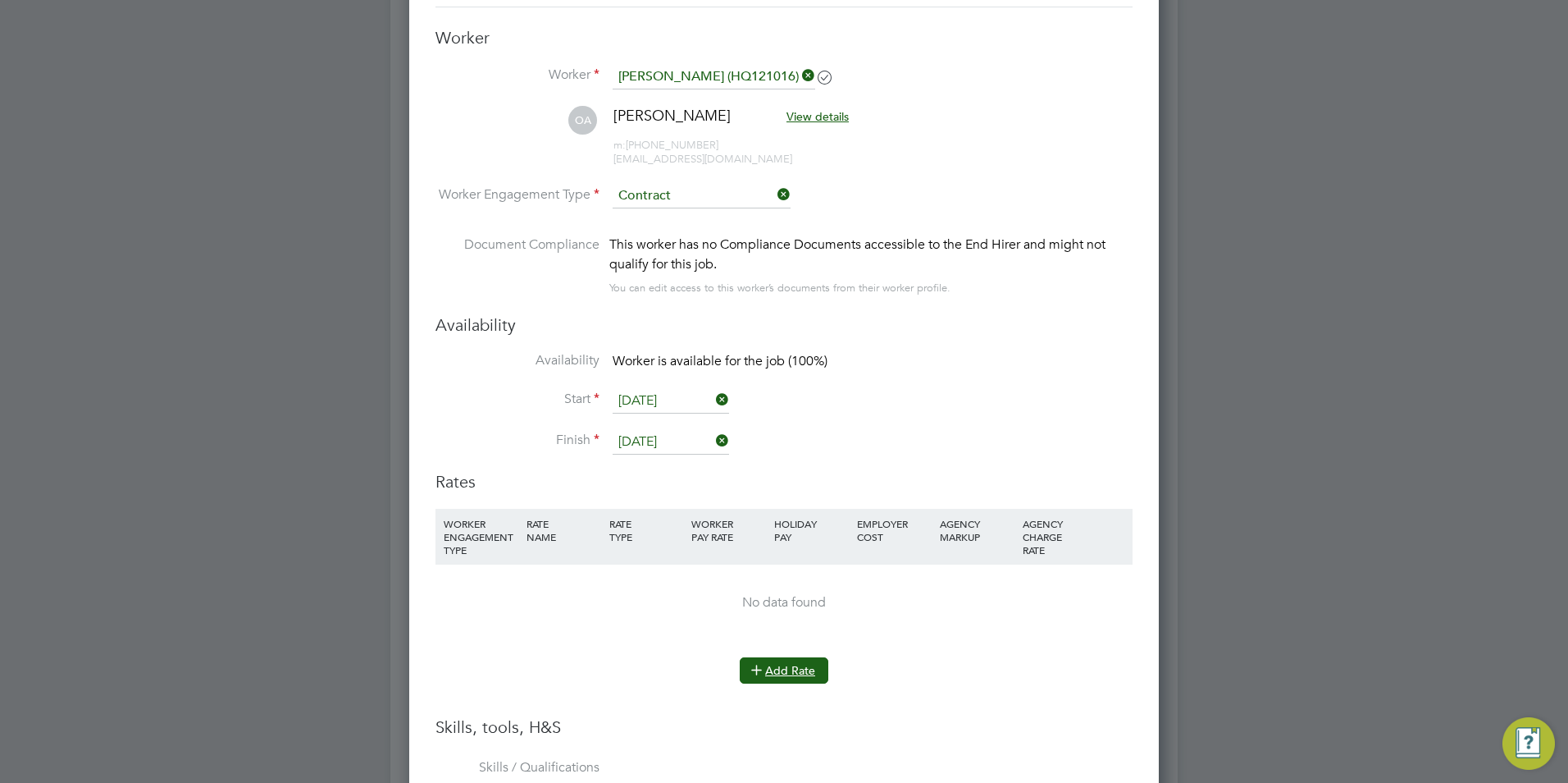
click at [774, 670] on button "Add Rate" at bounding box center [784, 669] width 88 height 26
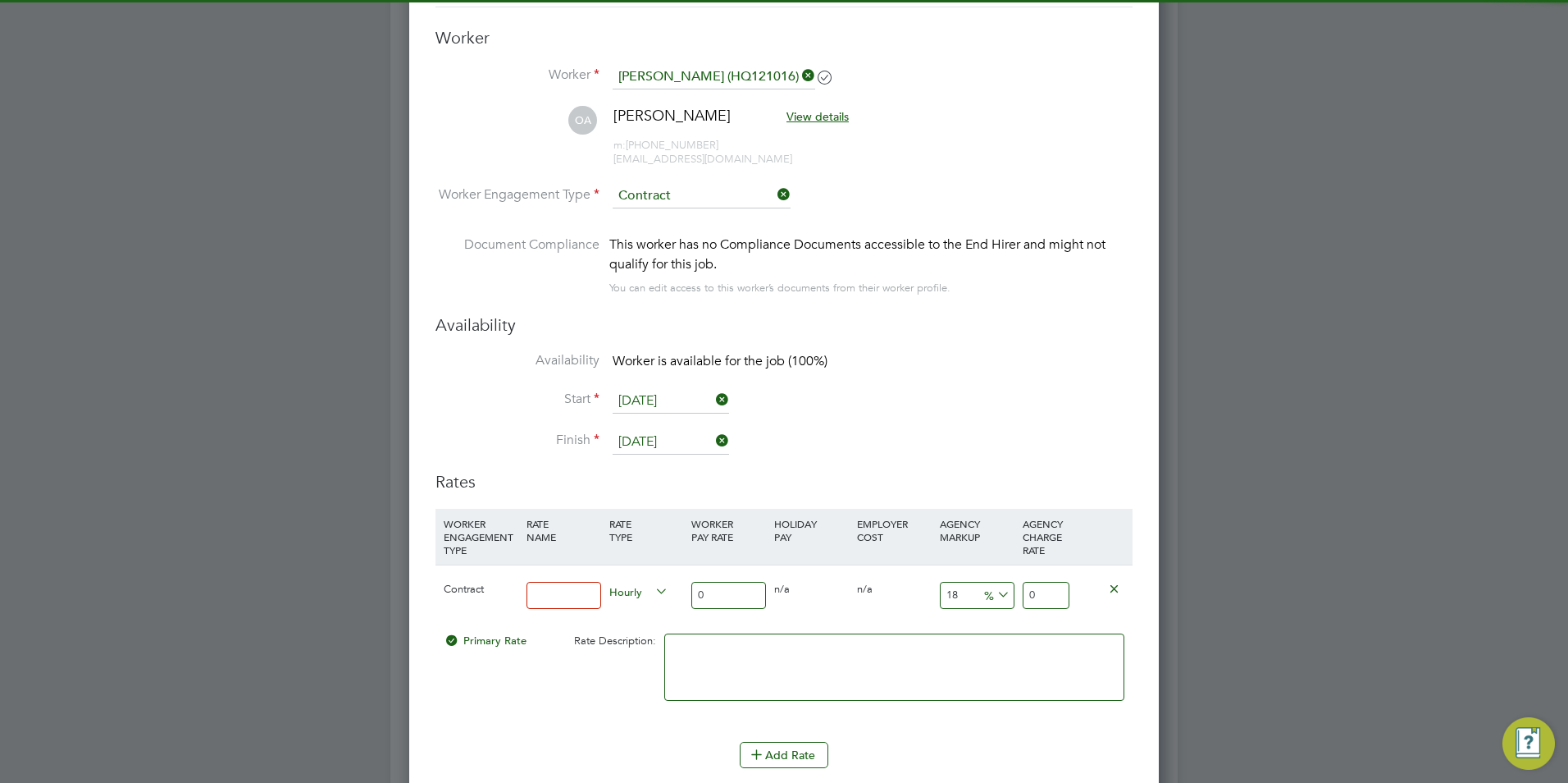
click at [567, 600] on input at bounding box center [563, 595] width 74 height 27
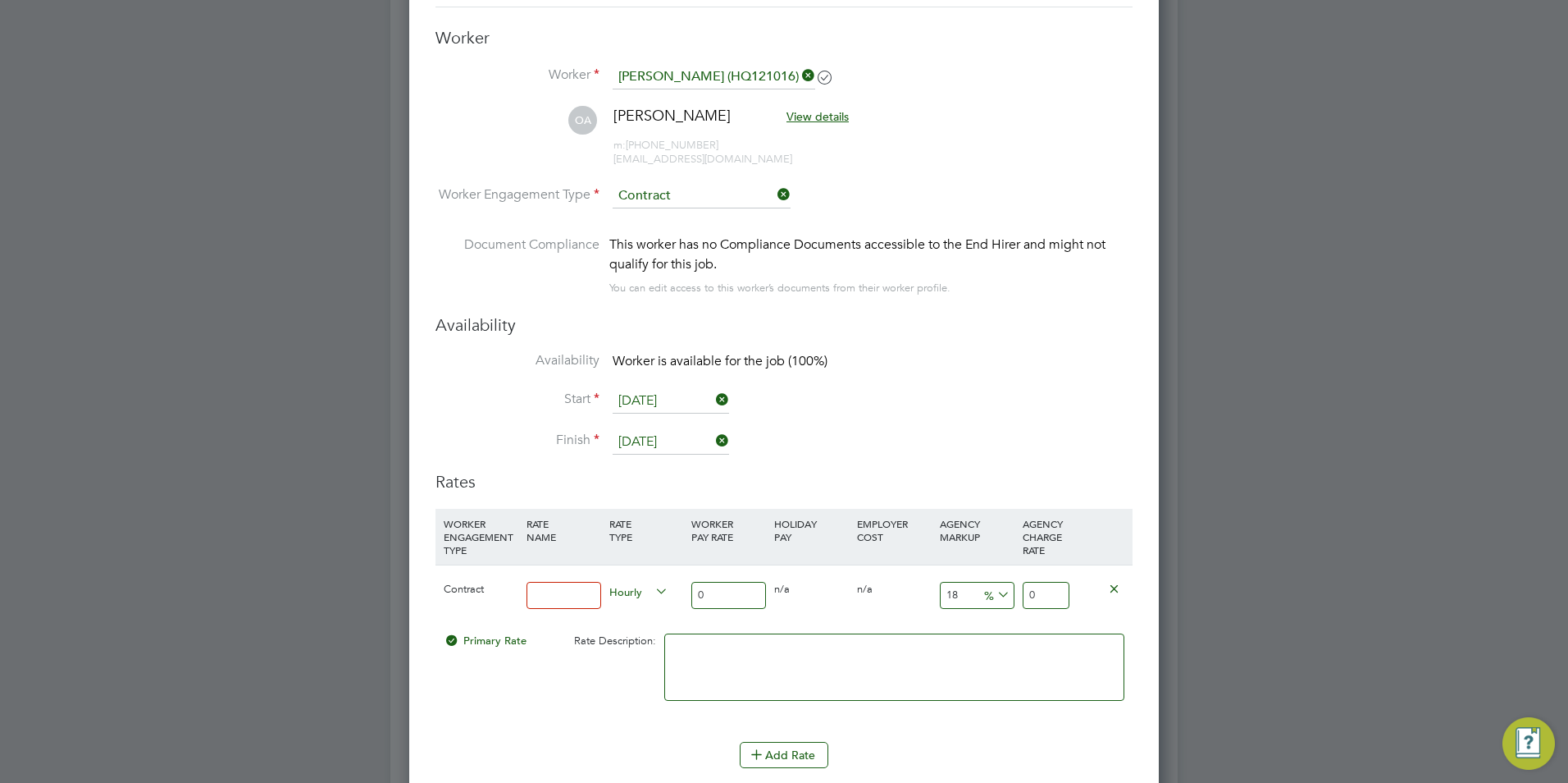
type input "BASIC"
click at [688, 602] on div "0" at bounding box center [729, 595] width 83 height 60
click at [699, 599] on input "0" at bounding box center [728, 595] width 74 height 27
type input "4"
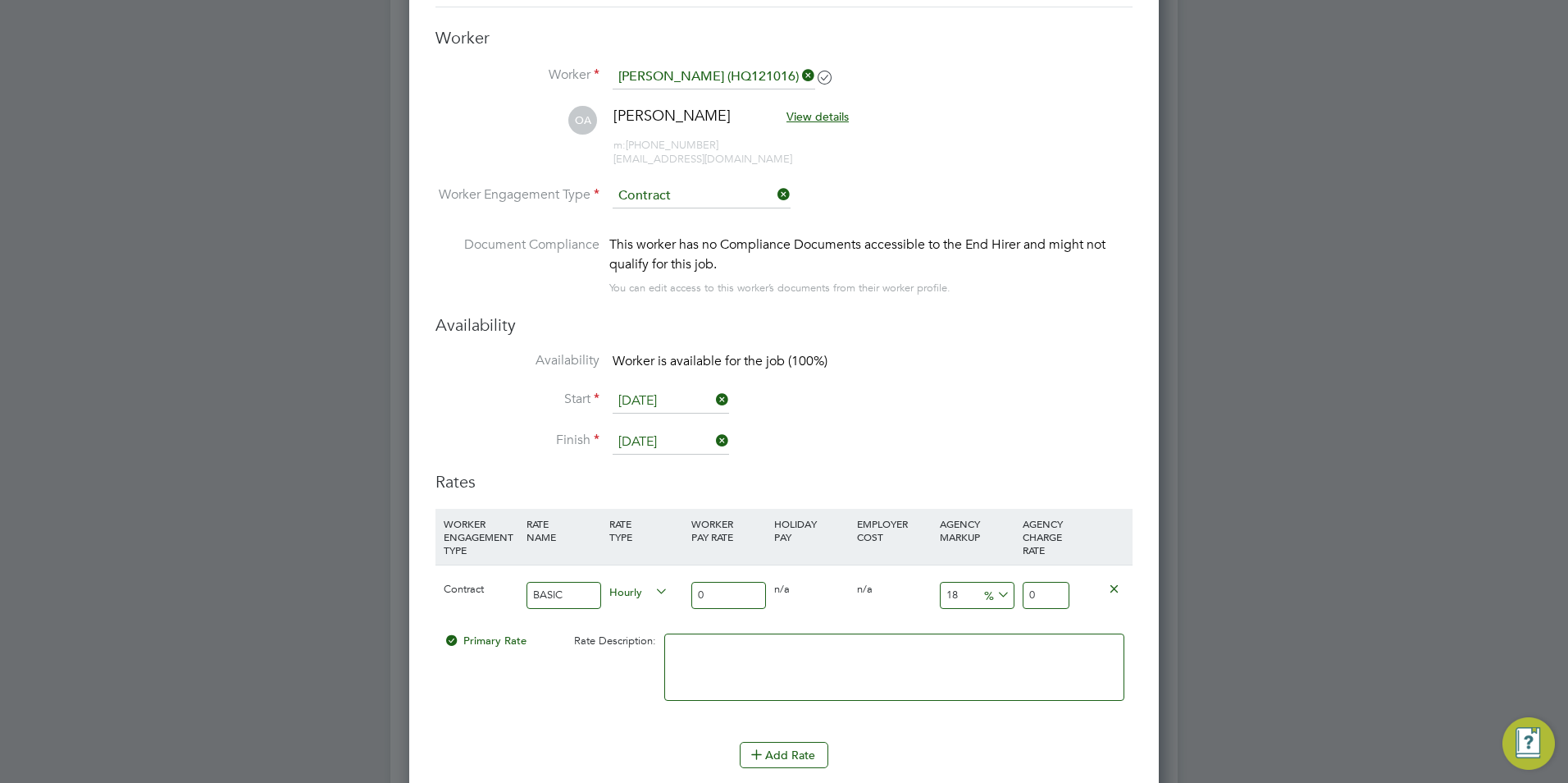
type input "4.72"
type input "45"
type input "53.1"
type input "45"
click at [960, 593] on input "18" at bounding box center [976, 595] width 74 height 27
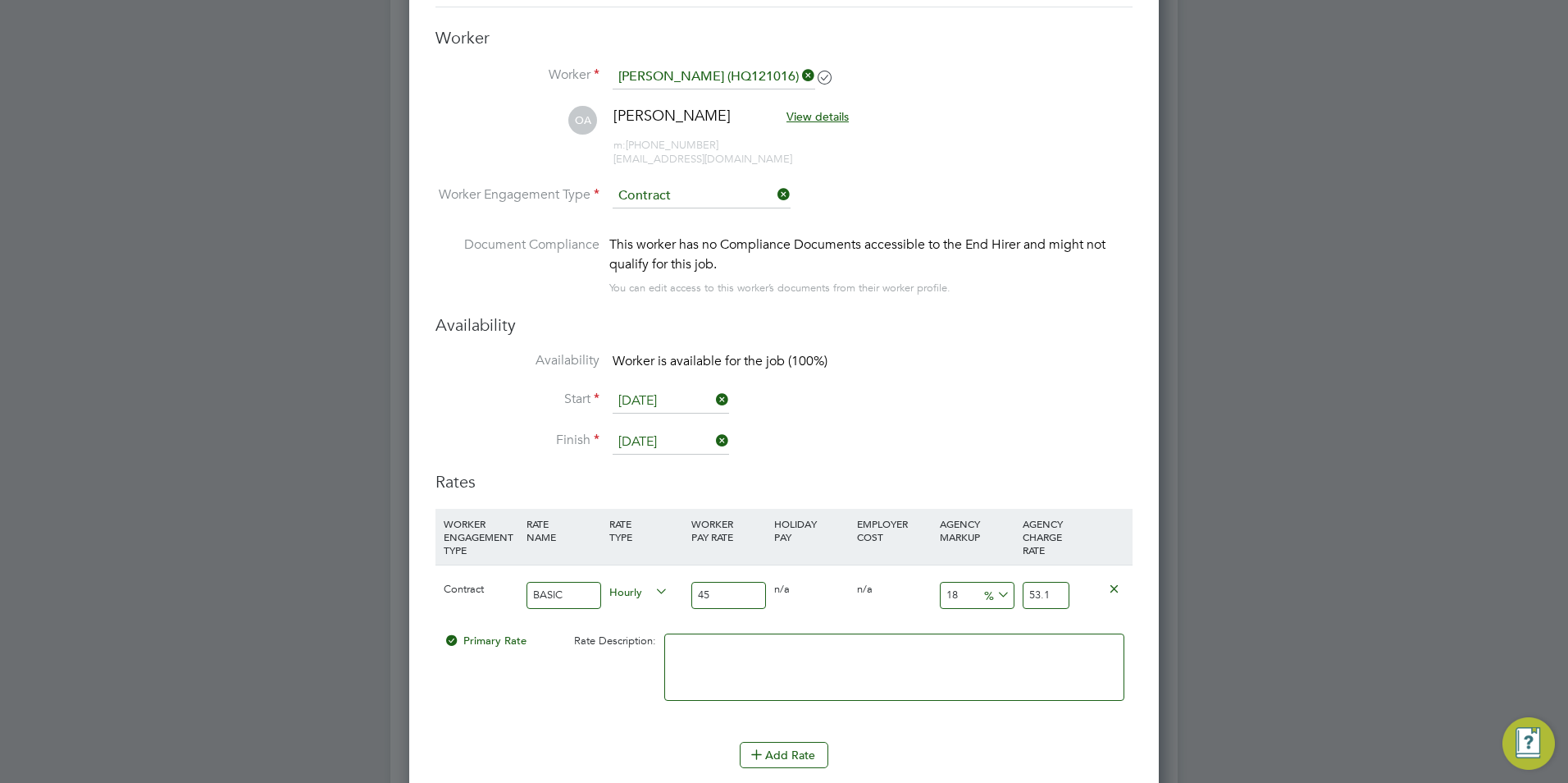
click at [960, 593] on input "18" at bounding box center [976, 595] width 74 height 27
type input "2"
type input "45.9"
type input "23"
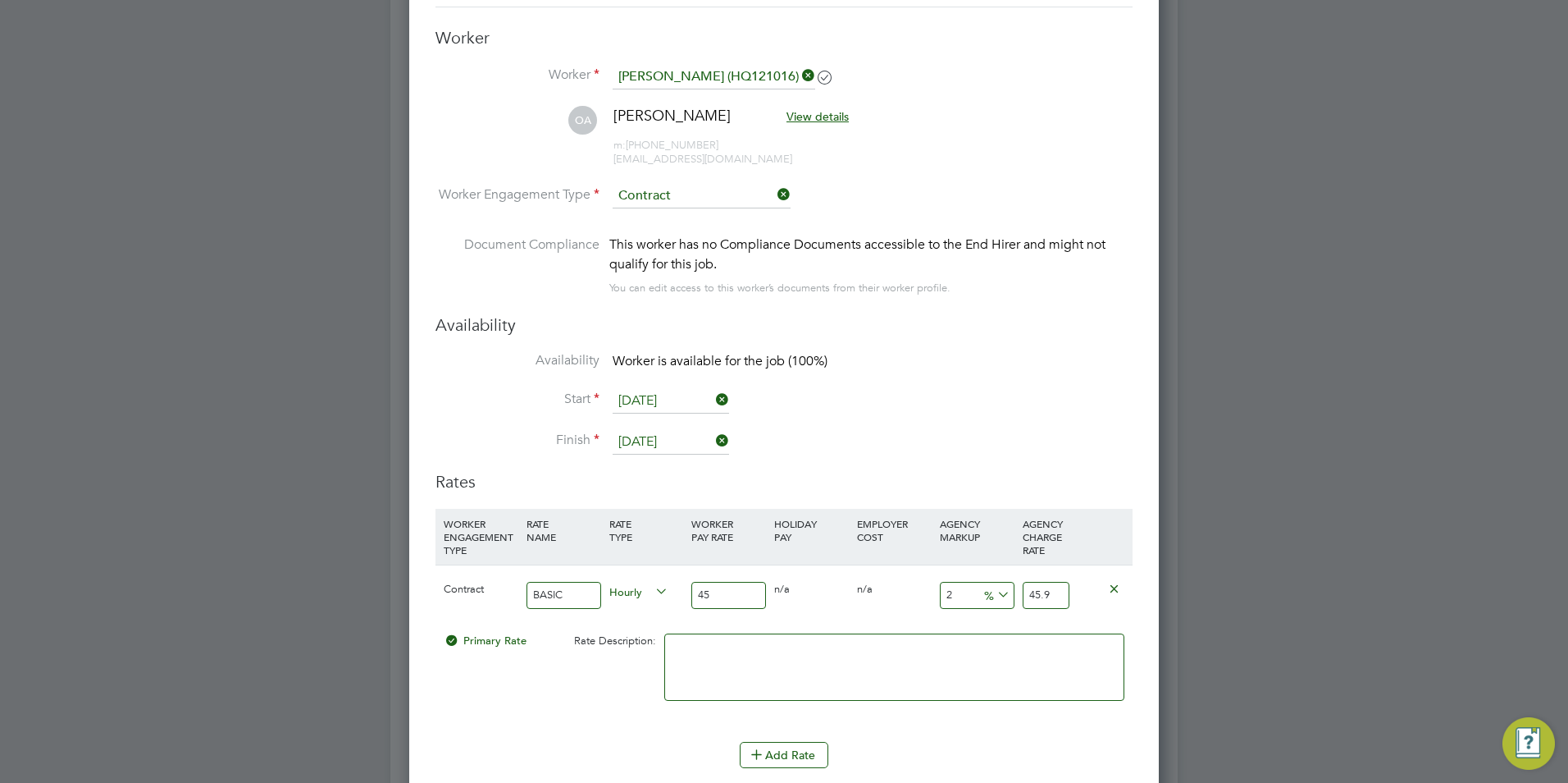
type input "55.35"
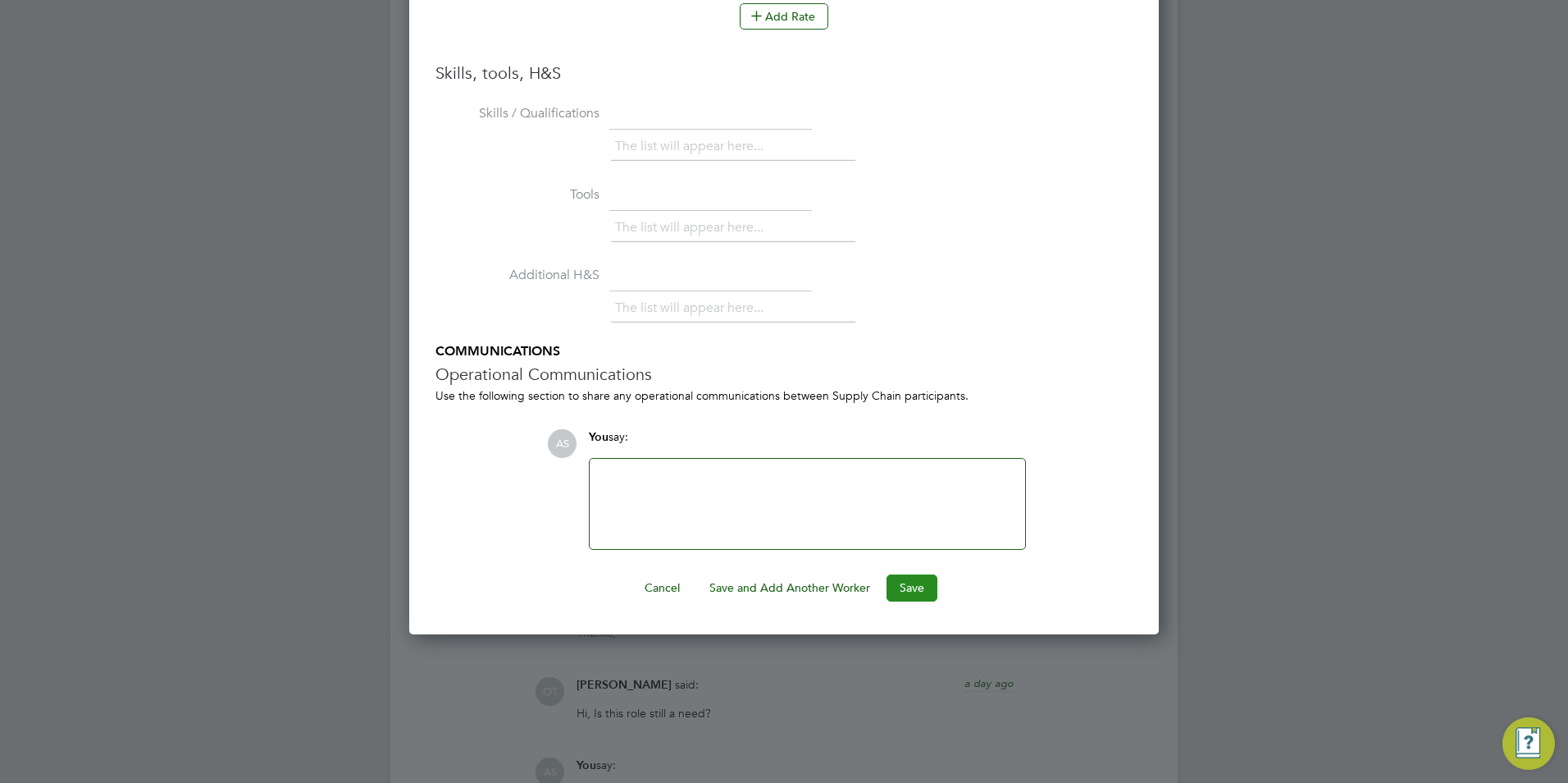
type input "23"
click at [929, 586] on button "Save" at bounding box center [911, 587] width 51 height 26
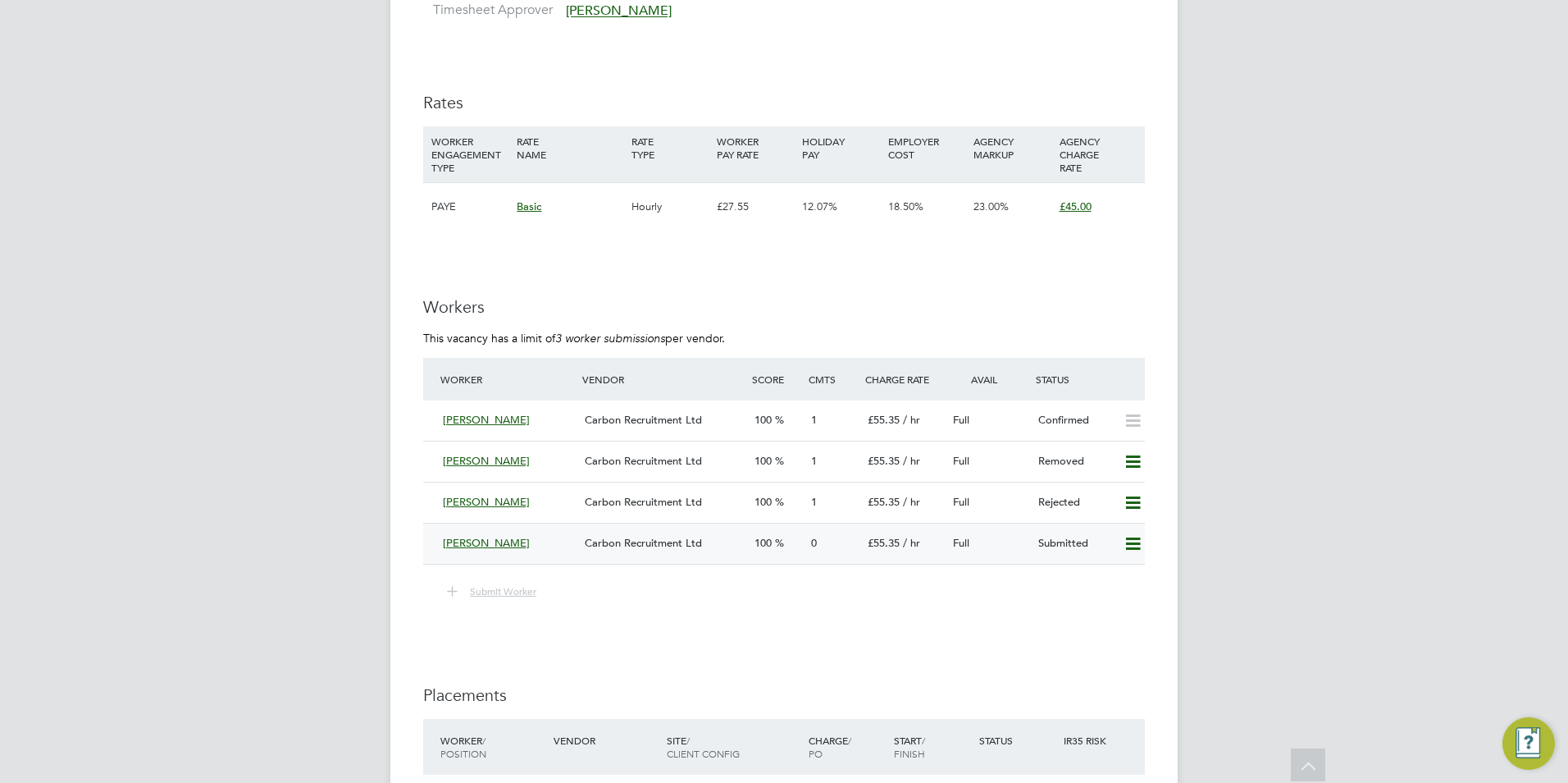
click at [509, 541] on span "[PERSON_NAME]" at bounding box center [487, 543] width 87 height 14
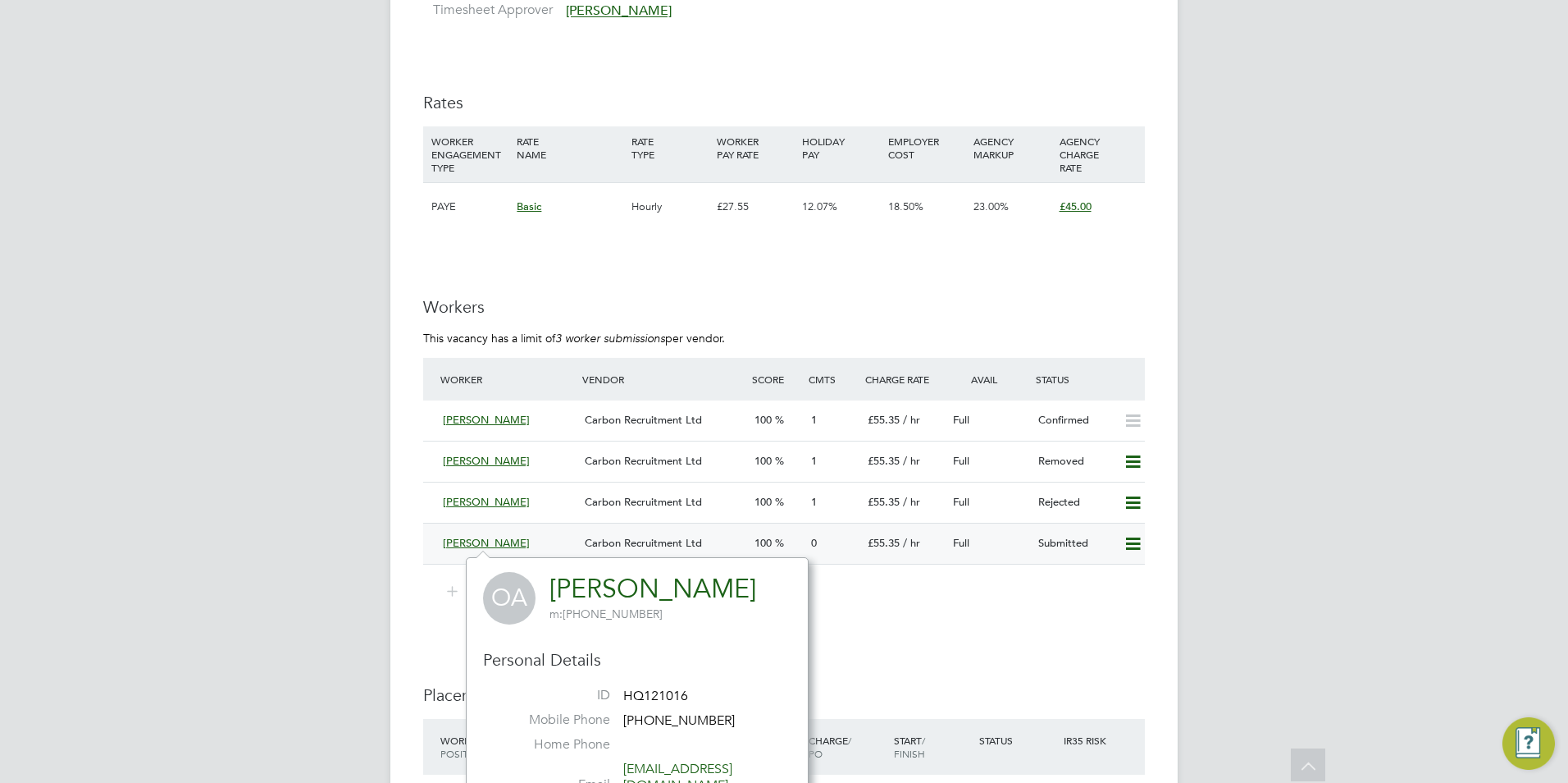
click at [638, 546] on span "Carbon Recruitment Ltd" at bounding box center [643, 543] width 118 height 14
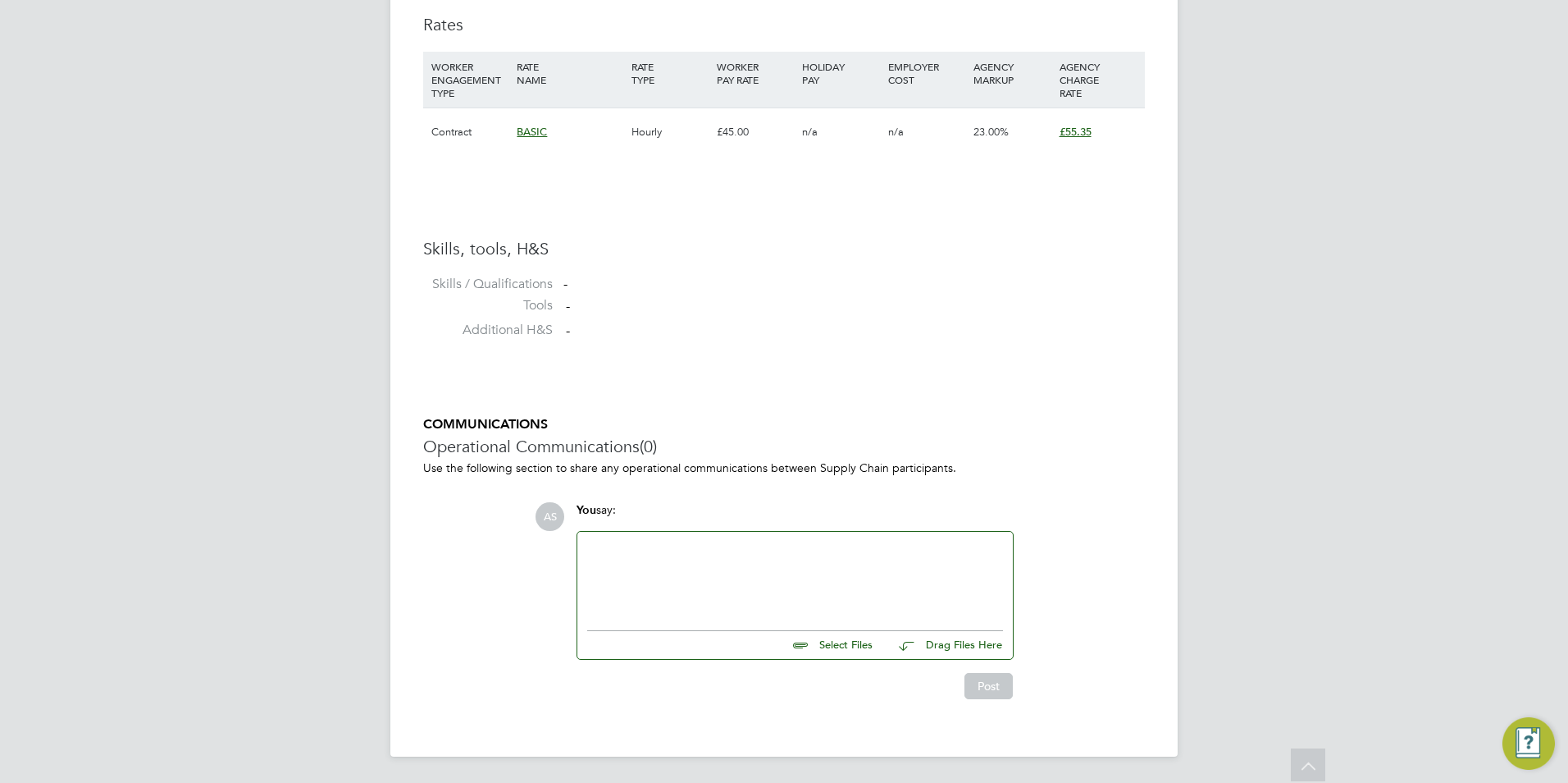
click at [852, 644] on input "file" at bounding box center [880, 643] width 246 height 23
type input "C:\fakepath\Olajumoke CV.docx"
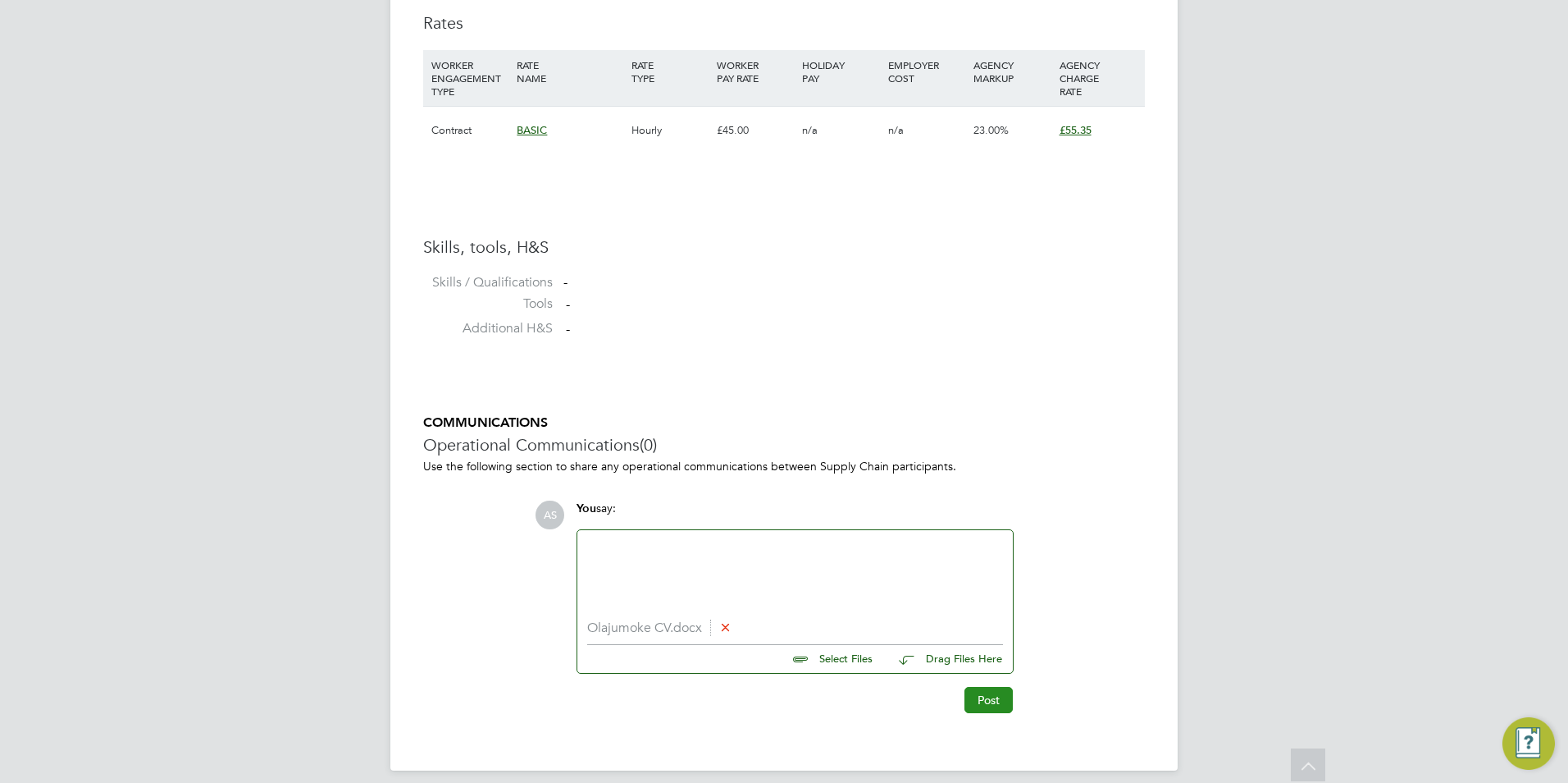
click at [987, 695] on button "Post" at bounding box center [989, 700] width 48 height 26
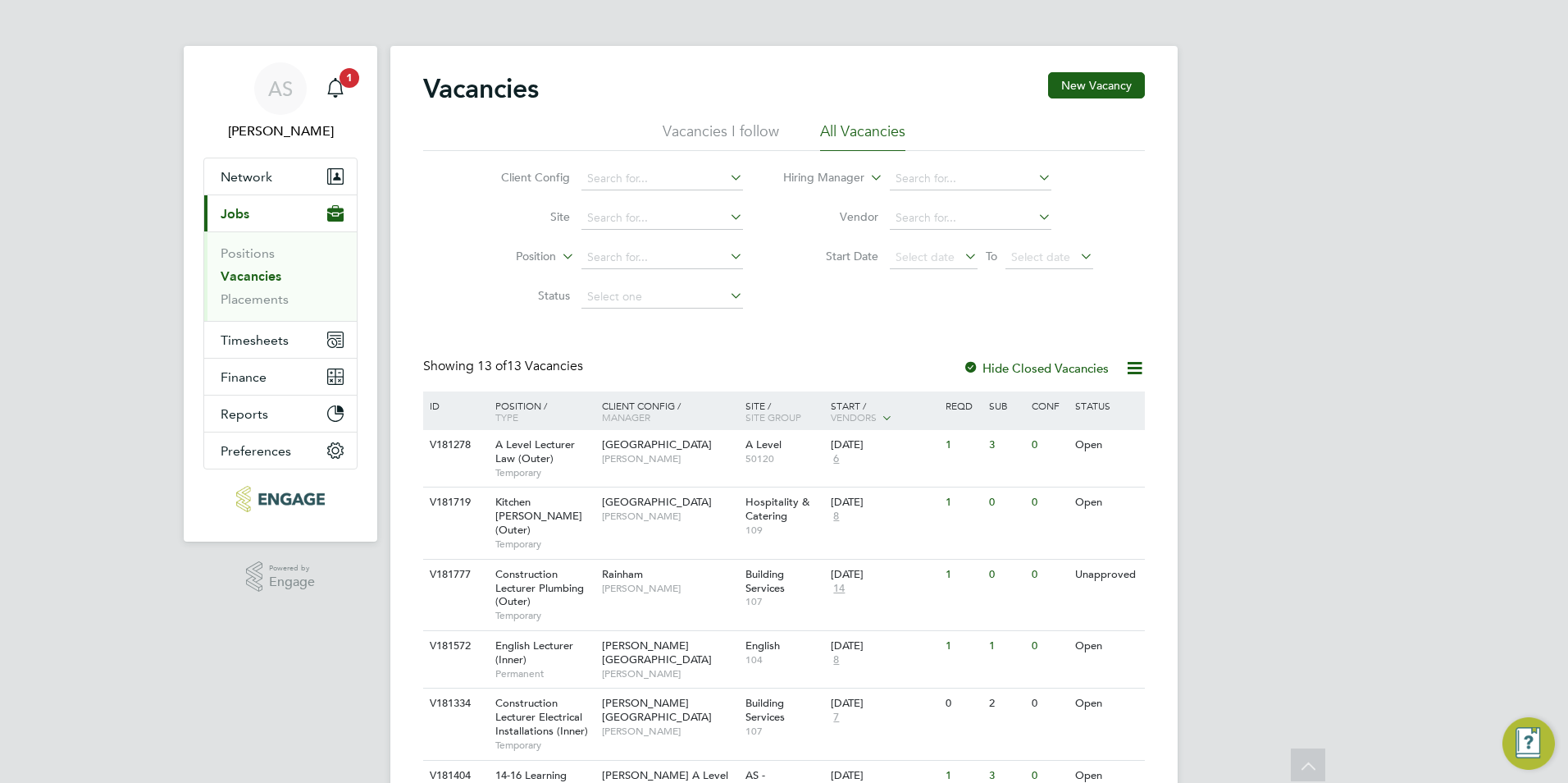
scroll to position [526, 0]
click at [345, 93] on div "Main navigation" at bounding box center [335, 88] width 33 height 33
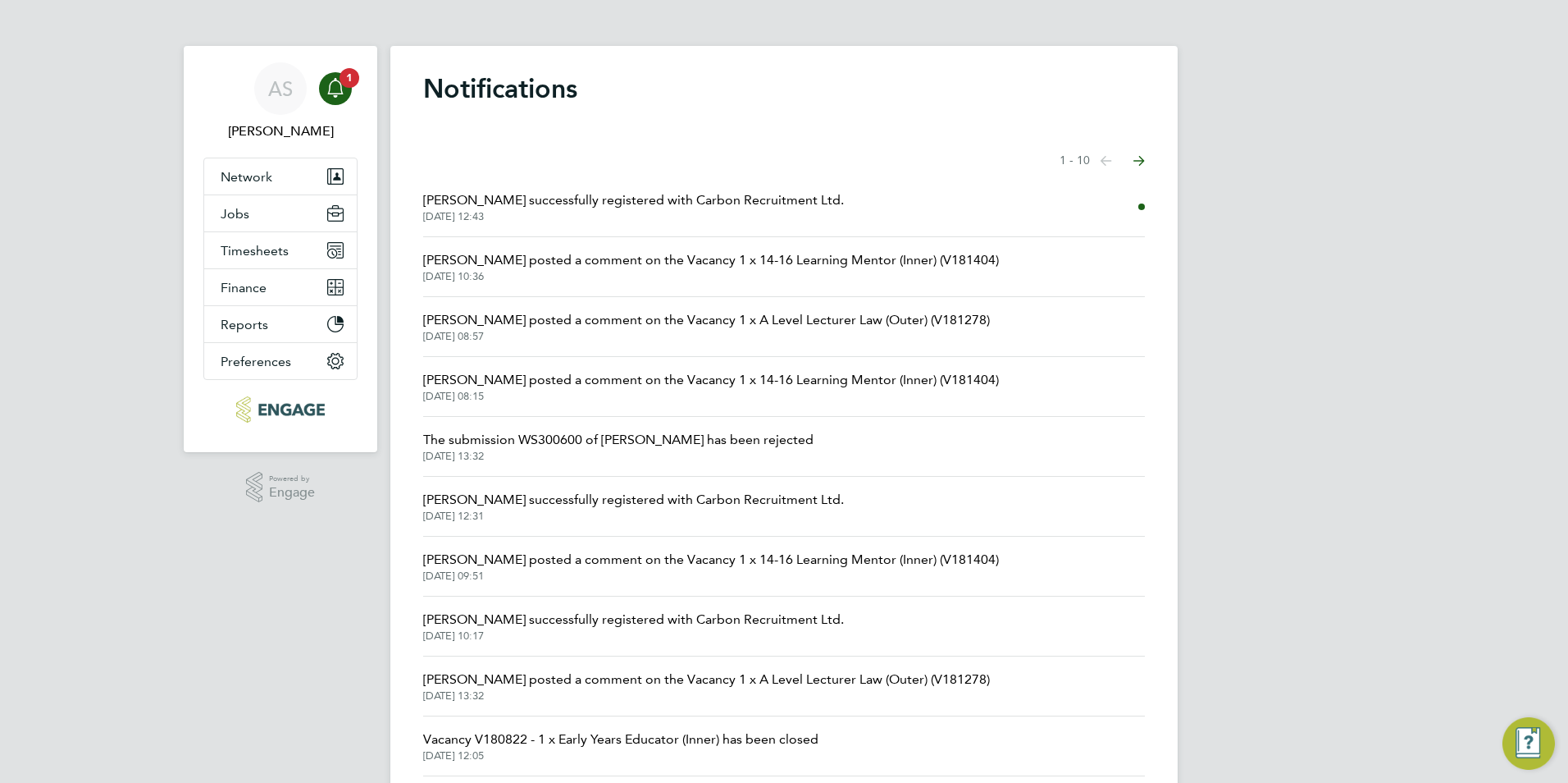
click at [715, 210] on span "Olajumoke Adebisi successfully registered with Carbon Recruitment Ltd." at bounding box center [633, 200] width 421 height 20
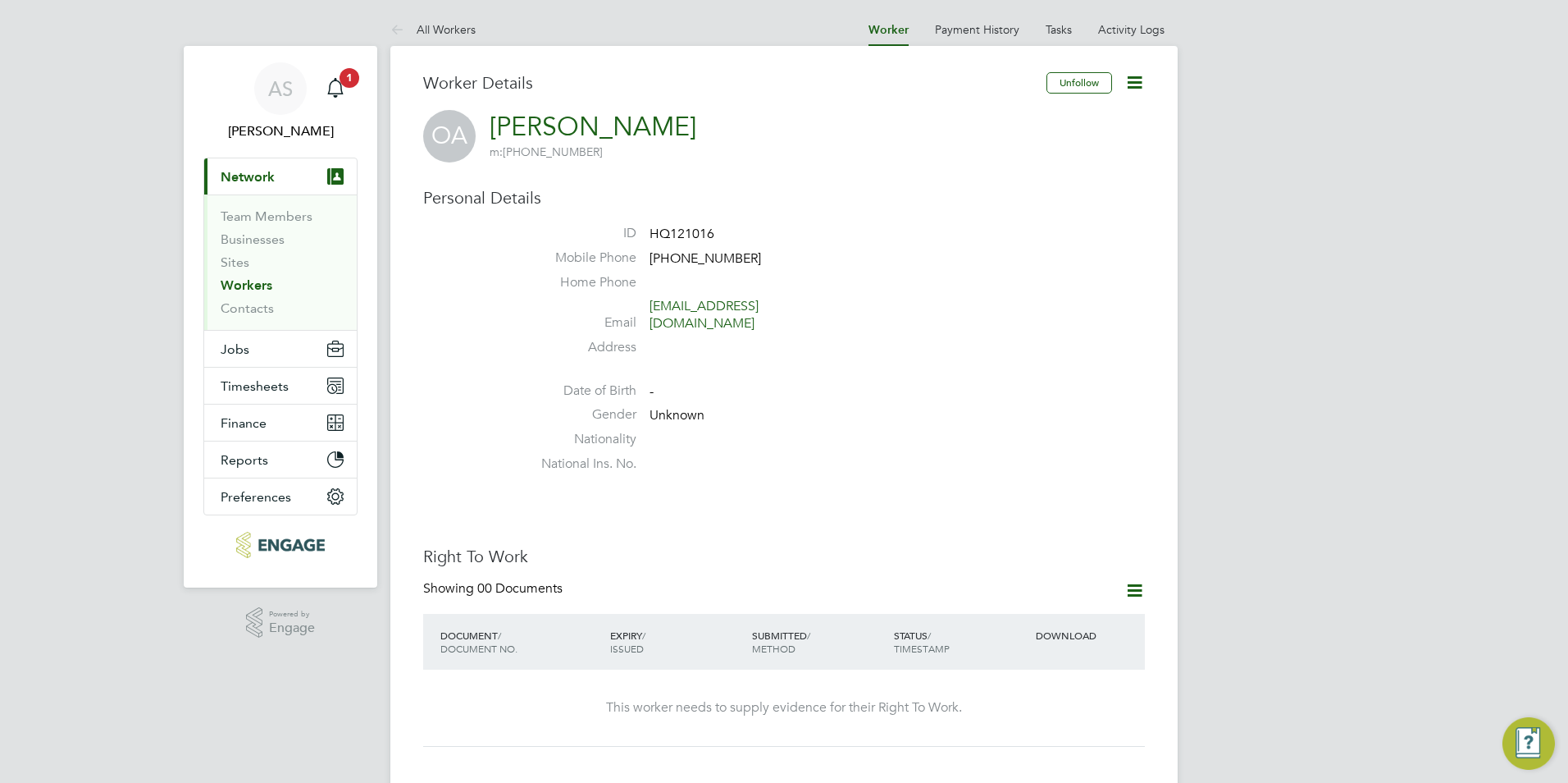
click at [240, 251] on li "Businesses" at bounding box center [281, 243] width 123 height 23
click at [234, 262] on link "Sites" at bounding box center [234, 262] width 28 height 16
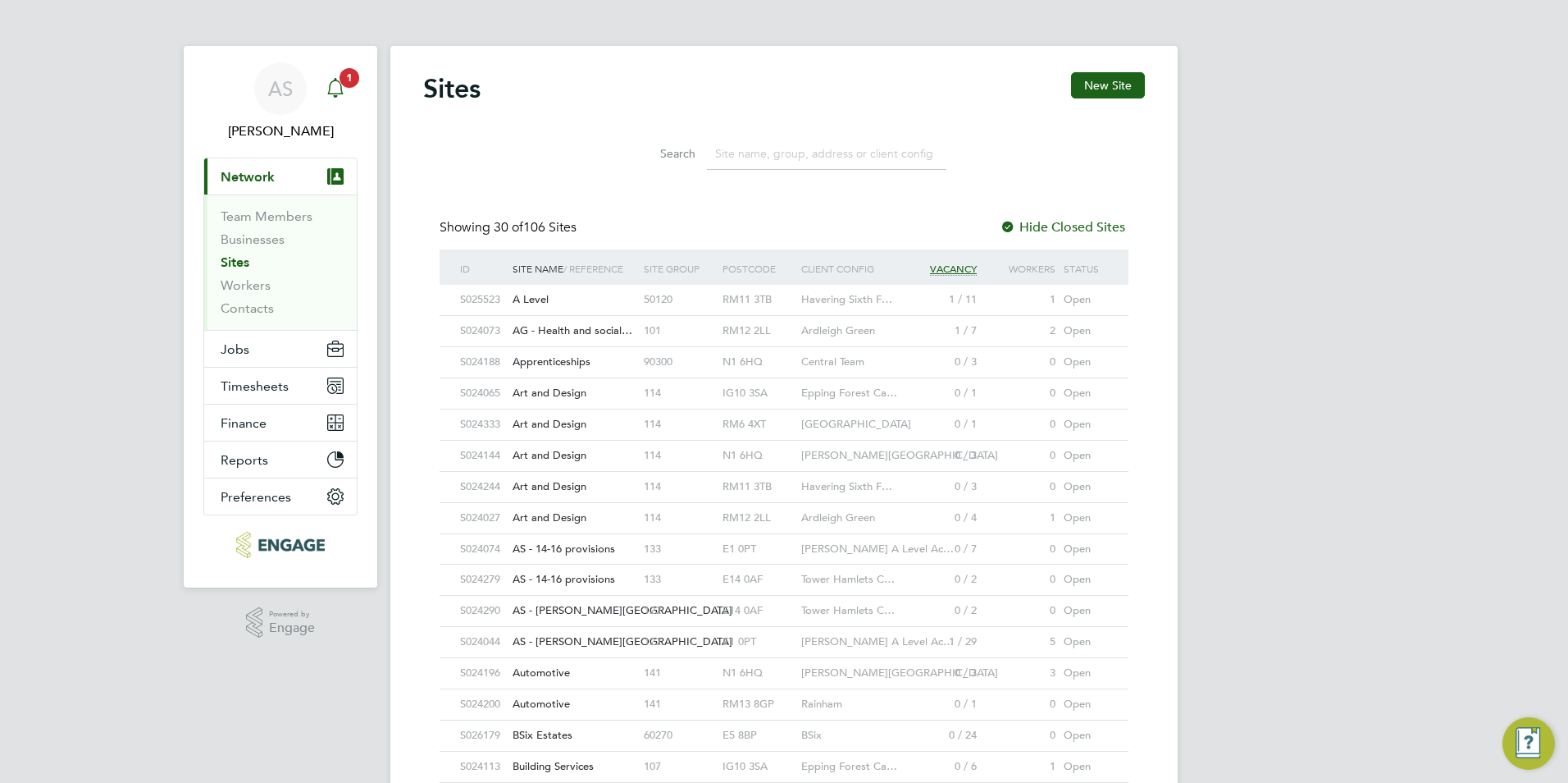
click at [325, 91] on icon "Main navigation" at bounding box center [335, 88] width 20 height 20
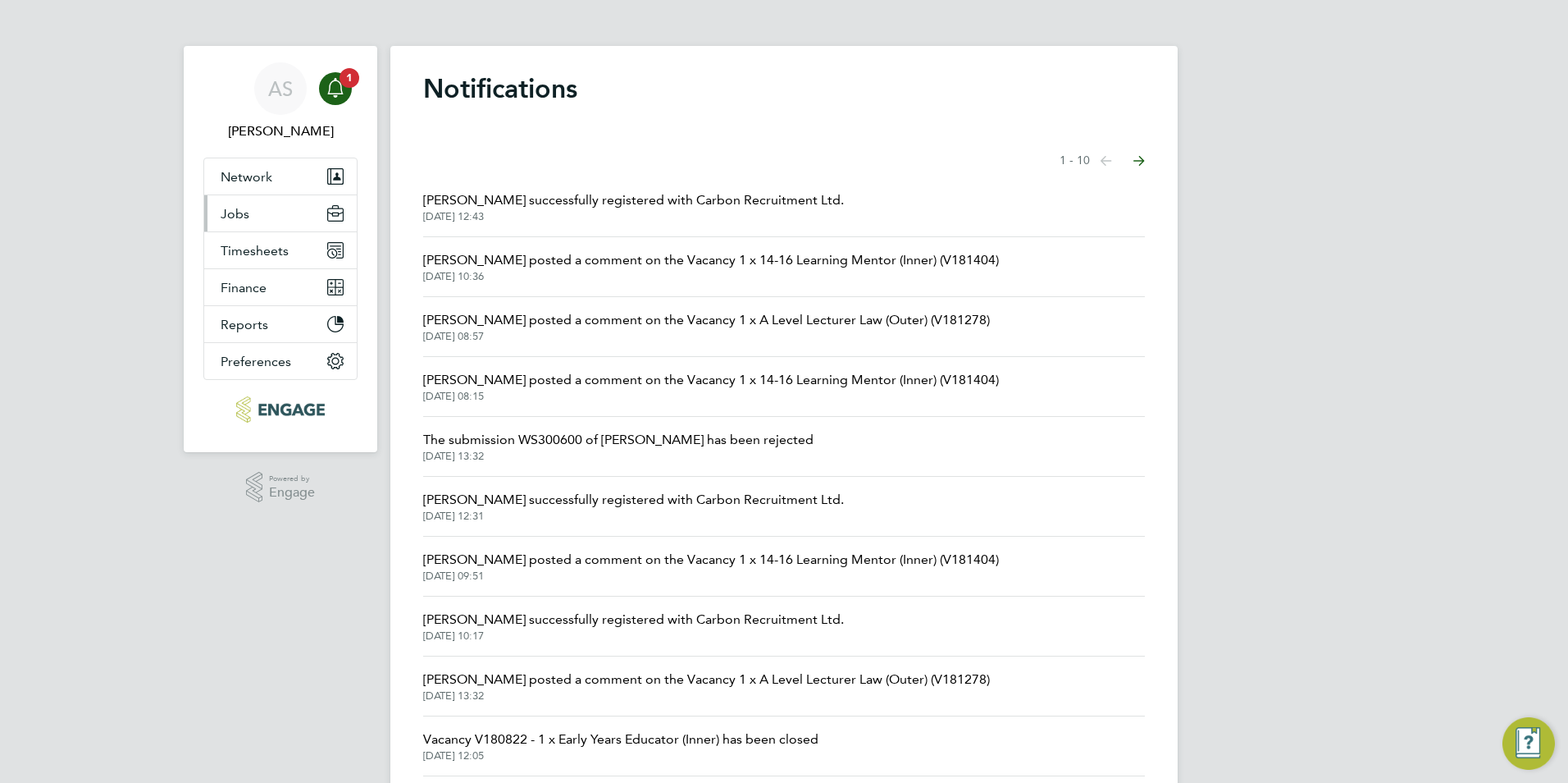
click at [277, 227] on button "Jobs" at bounding box center [280, 213] width 153 height 36
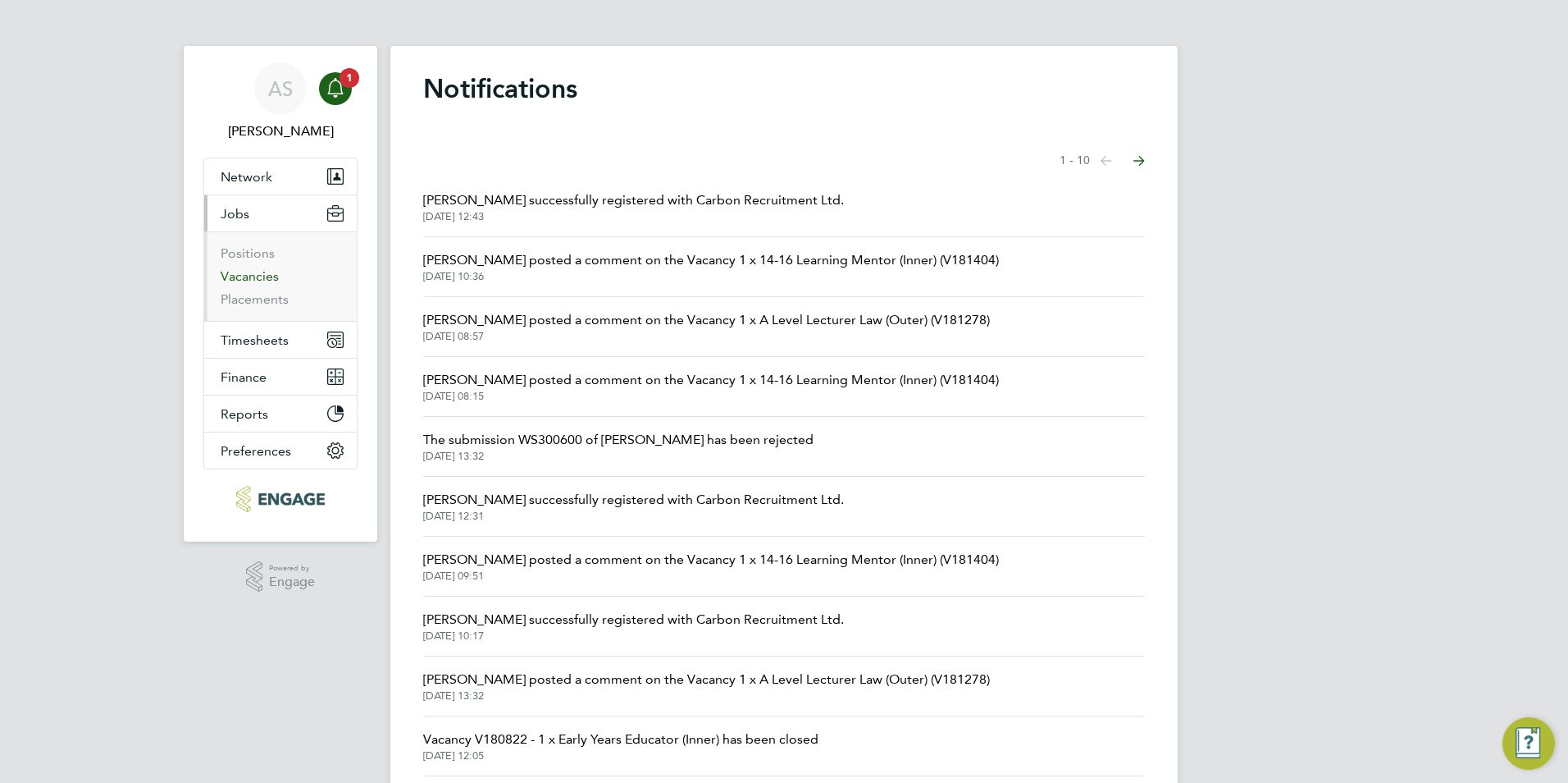
click at [246, 275] on link "Vacancies" at bounding box center [250, 275] width 58 height 16
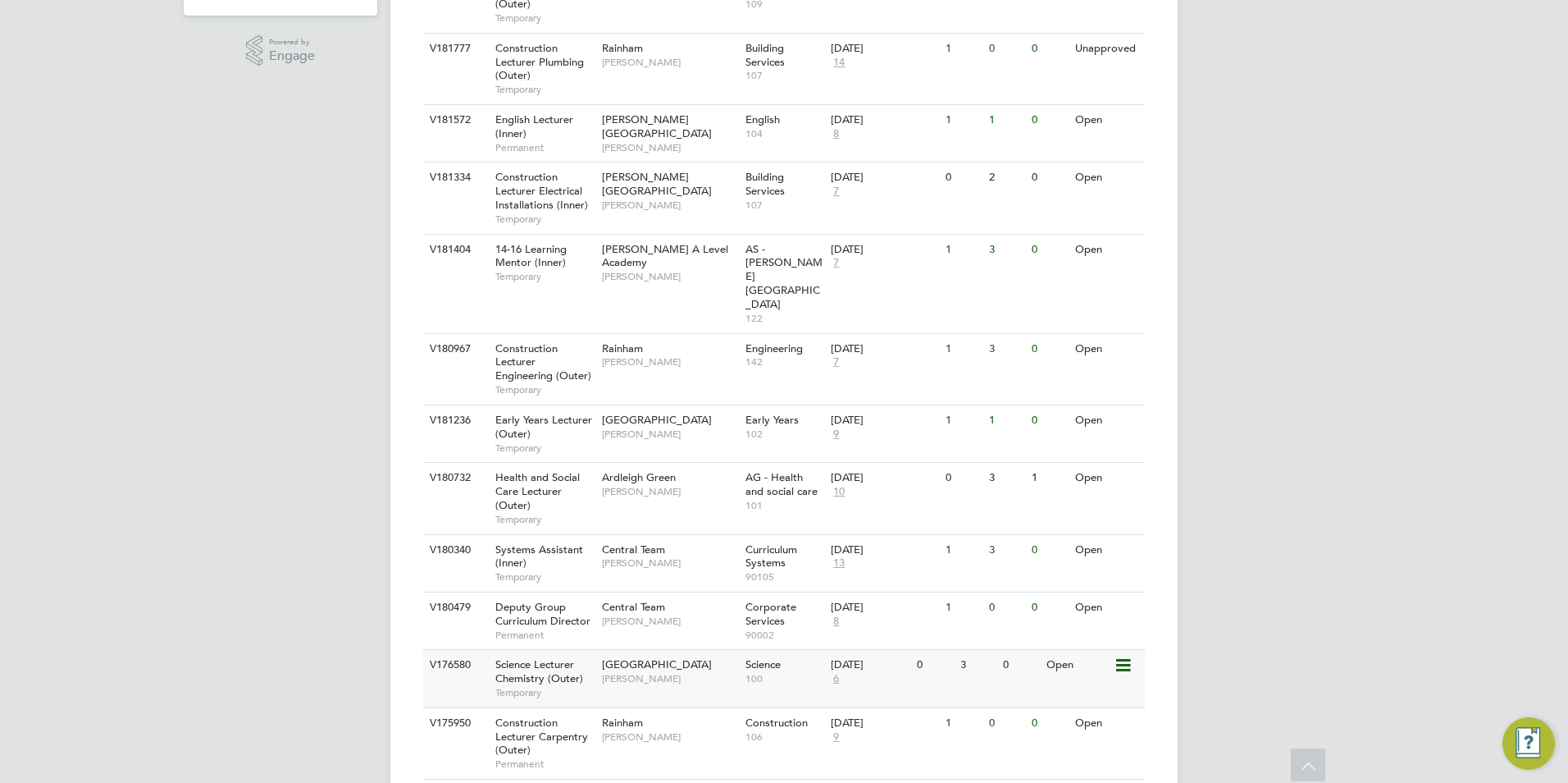
click at [596, 649] on div "Science Lecturer Chemistry (Outer) Temporary" at bounding box center [541, 678] width 115 height 57
click at [526, 470] on span "Health and Social Care Lecturer (Outer)" at bounding box center [537, 491] width 84 height 42
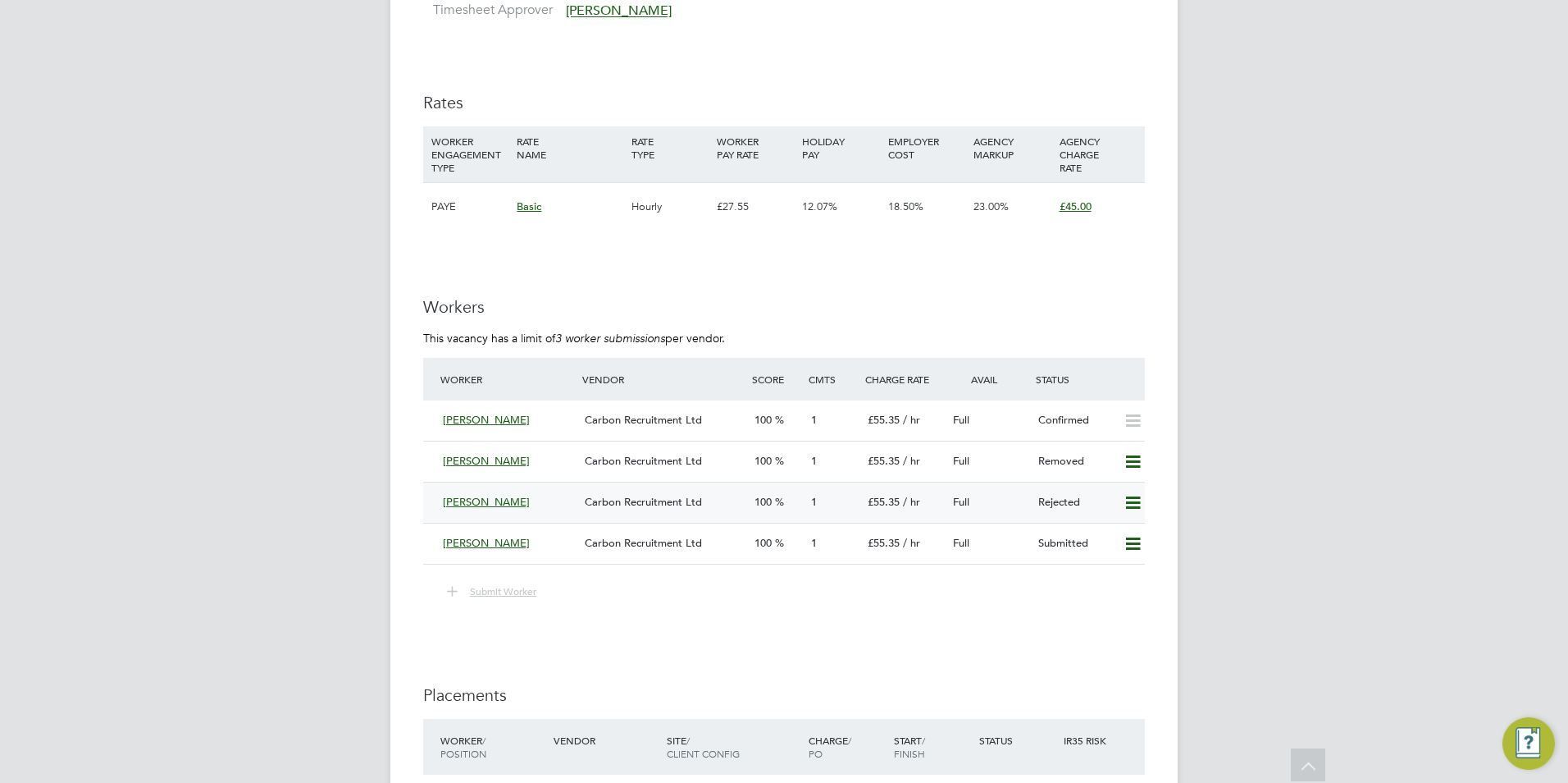
click at [1134, 498] on icon at bounding box center [1132, 503] width 21 height 13
click at [1122, 530] on li "Resubmit" at bounding box center [1106, 538] width 70 height 23
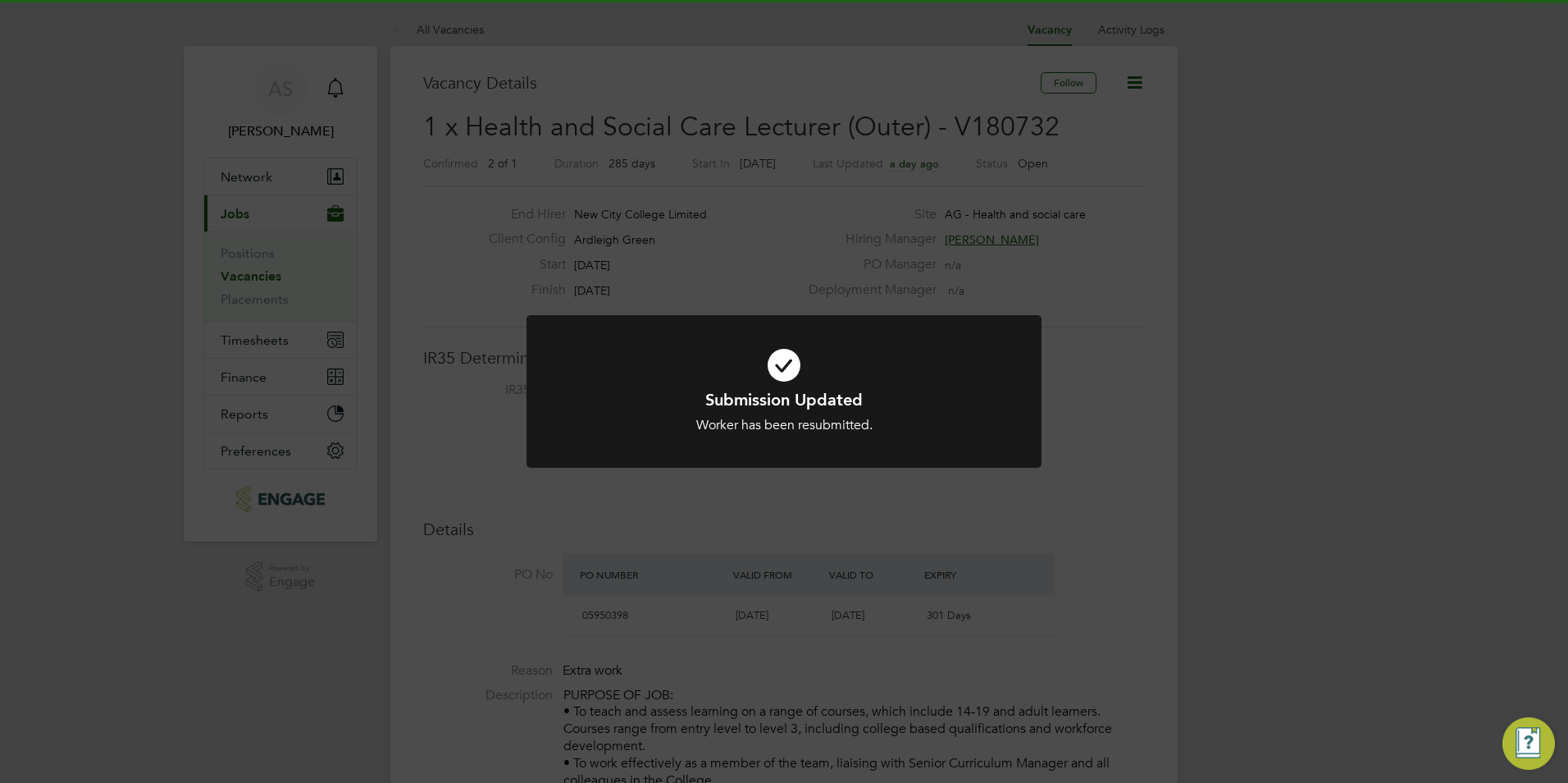
click at [1117, 427] on div "Submission Updated Worker has been resubmitted. Cancel Okay" at bounding box center [784, 392] width 1568 height 783
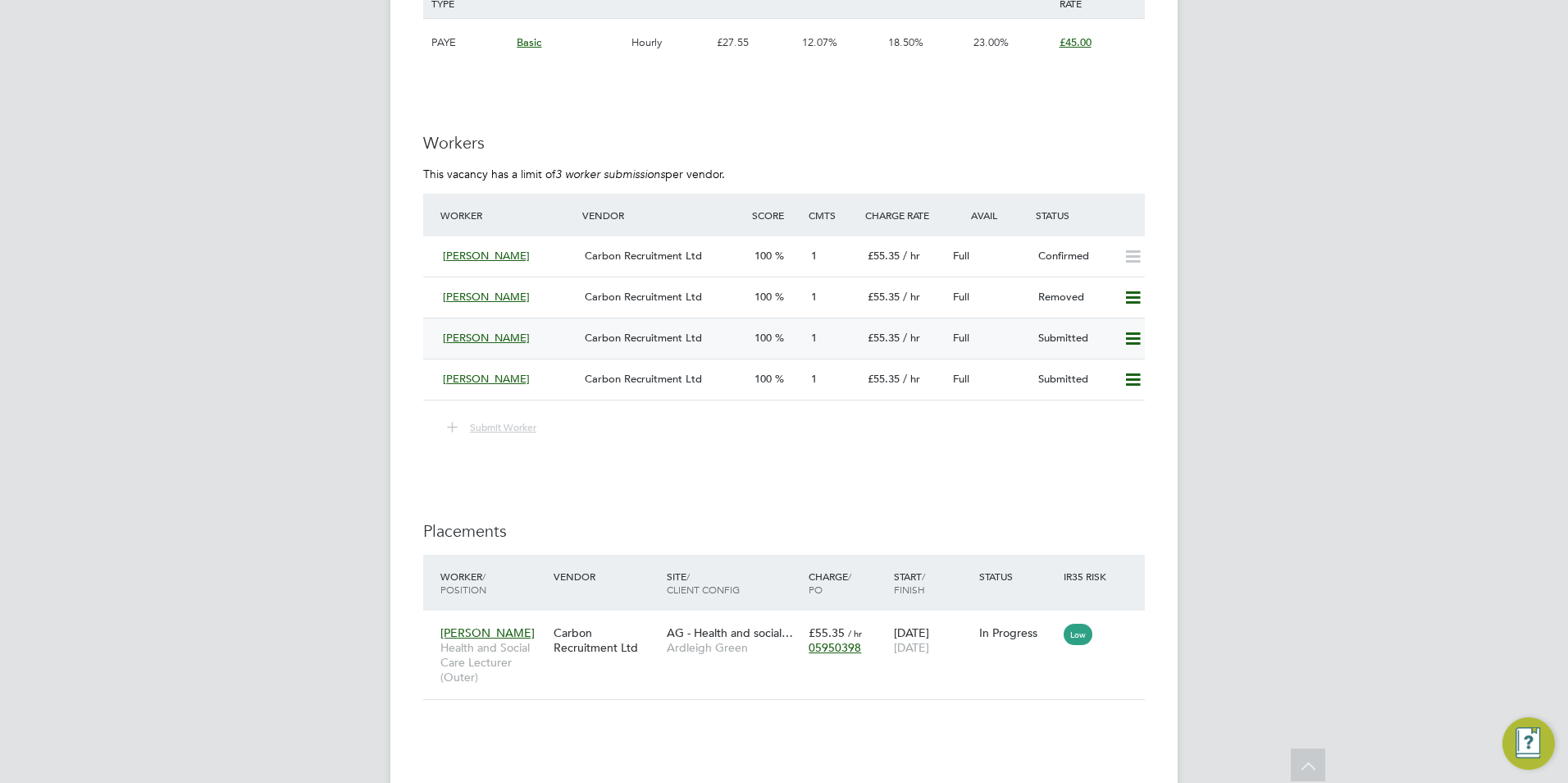
click at [1133, 335] on icon at bounding box center [1132, 339] width 21 height 13
click at [1137, 376] on li "Remove" at bounding box center [1109, 373] width 63 height 23
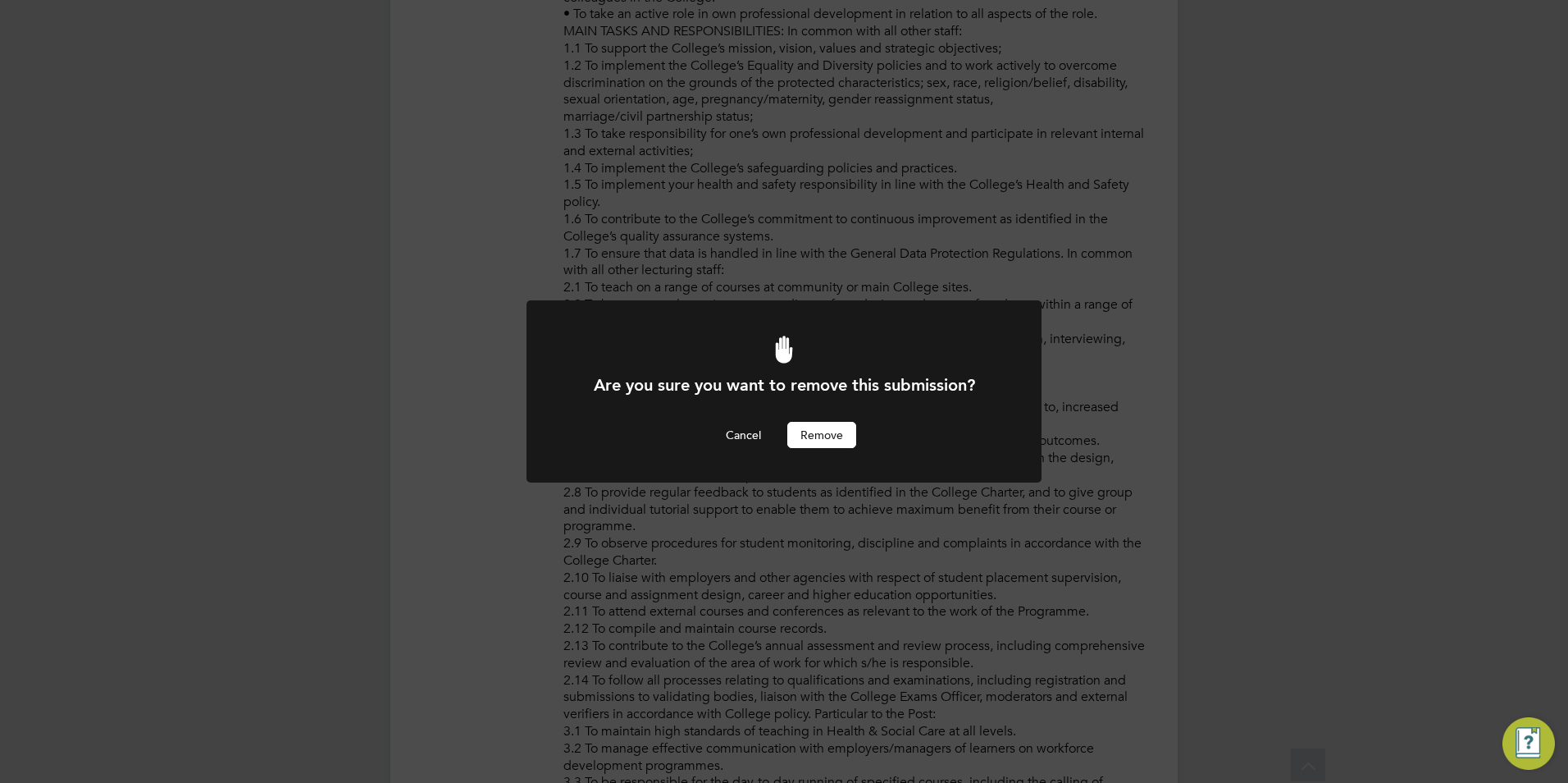
click at [838, 427] on button "Remove" at bounding box center [821, 434] width 69 height 26
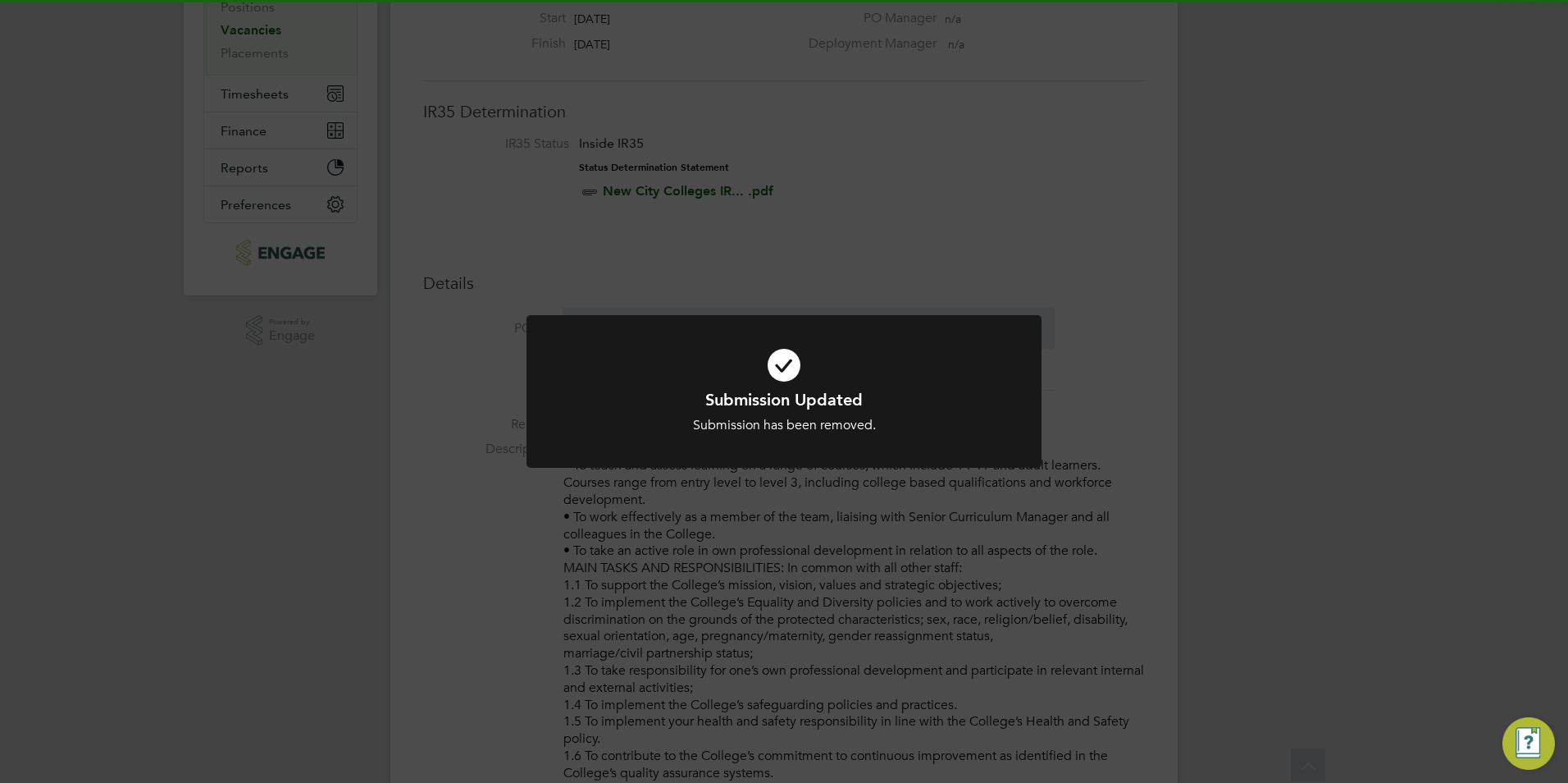
click at [1069, 523] on div "Submission Updated Submission has been removed. Cancel Okay" at bounding box center [784, 392] width 1568 height 783
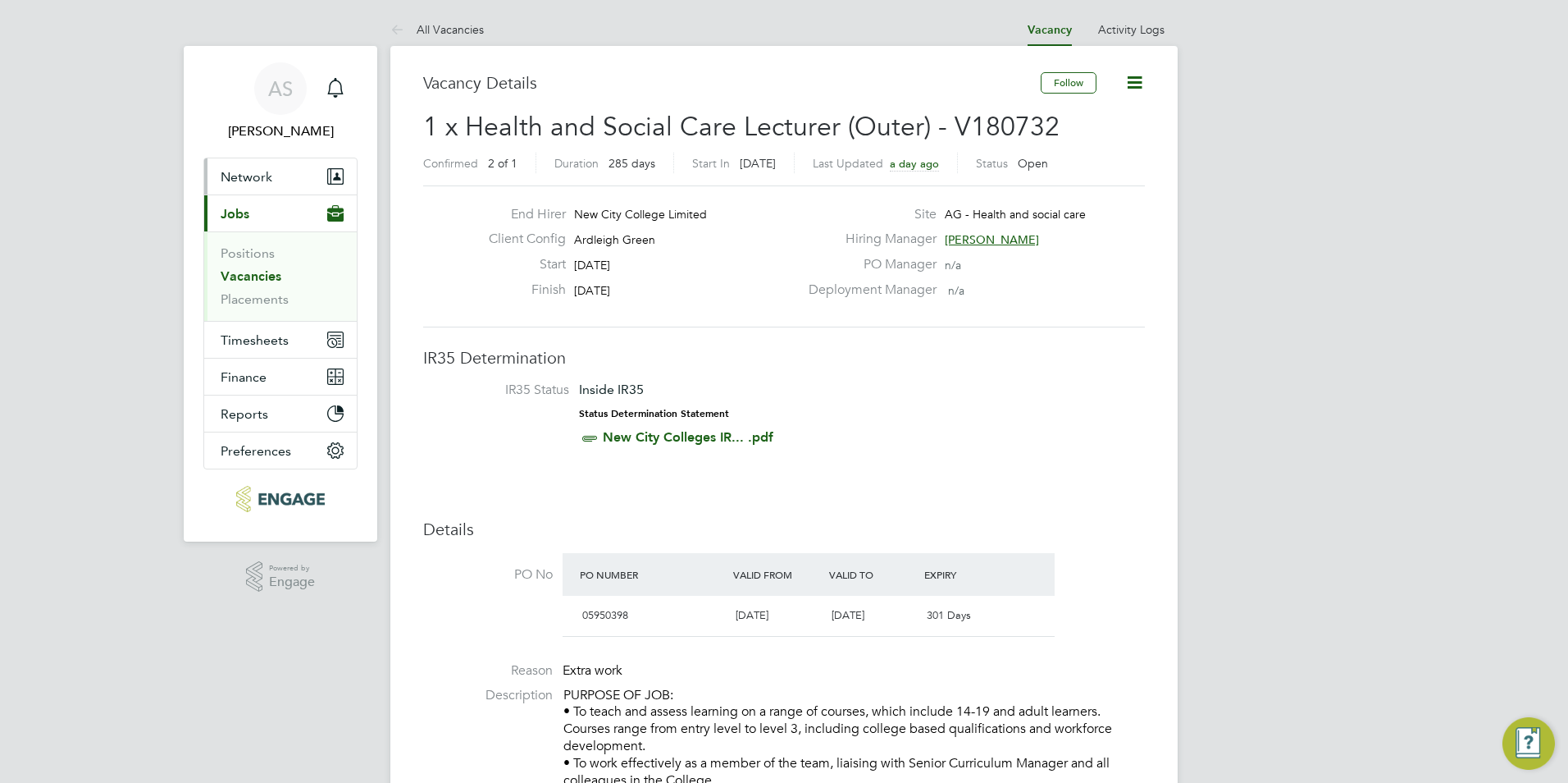
click at [271, 185] on button "Network" at bounding box center [280, 176] width 153 height 36
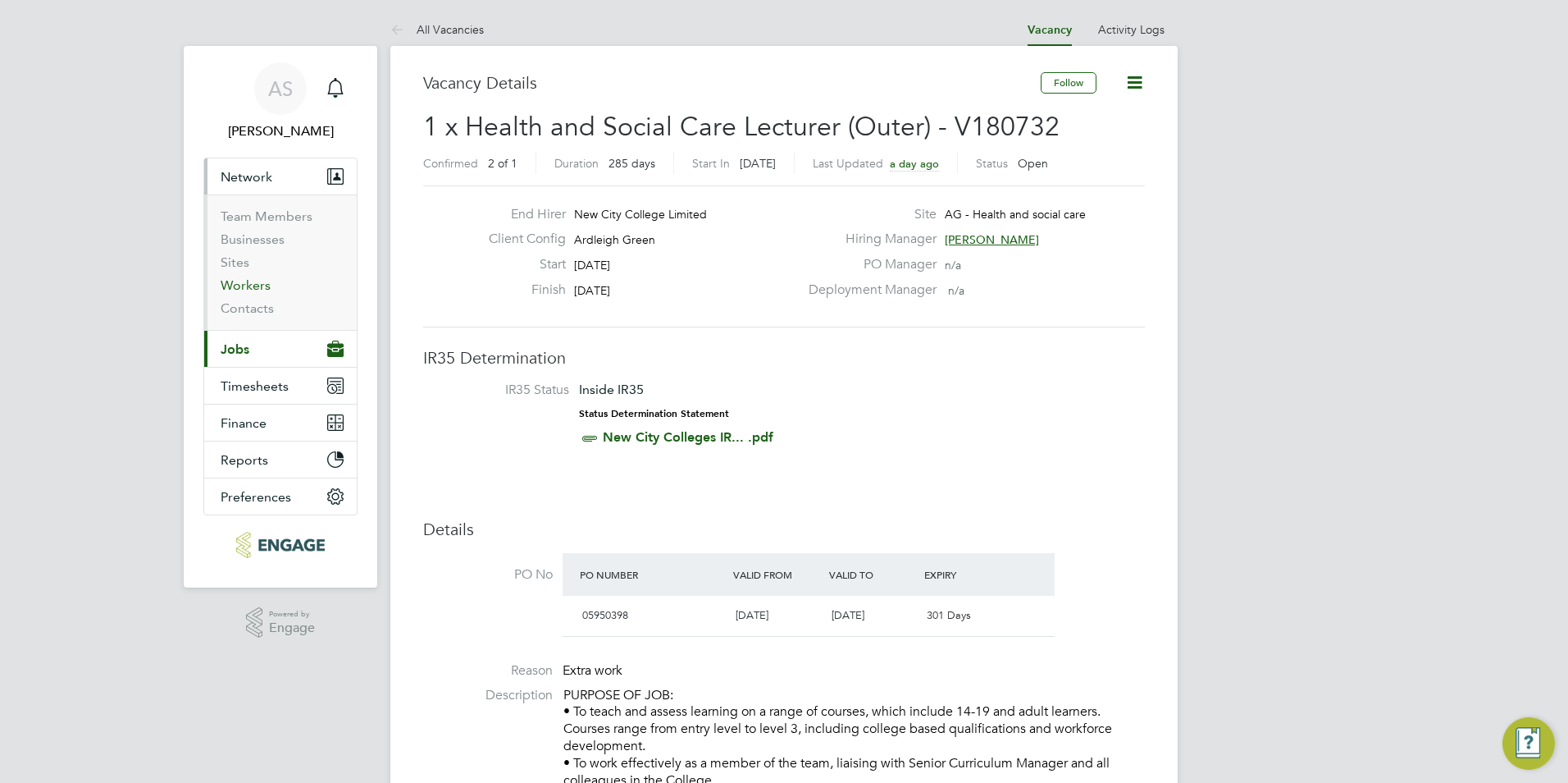
click at [247, 283] on link "Workers" at bounding box center [245, 285] width 50 height 16
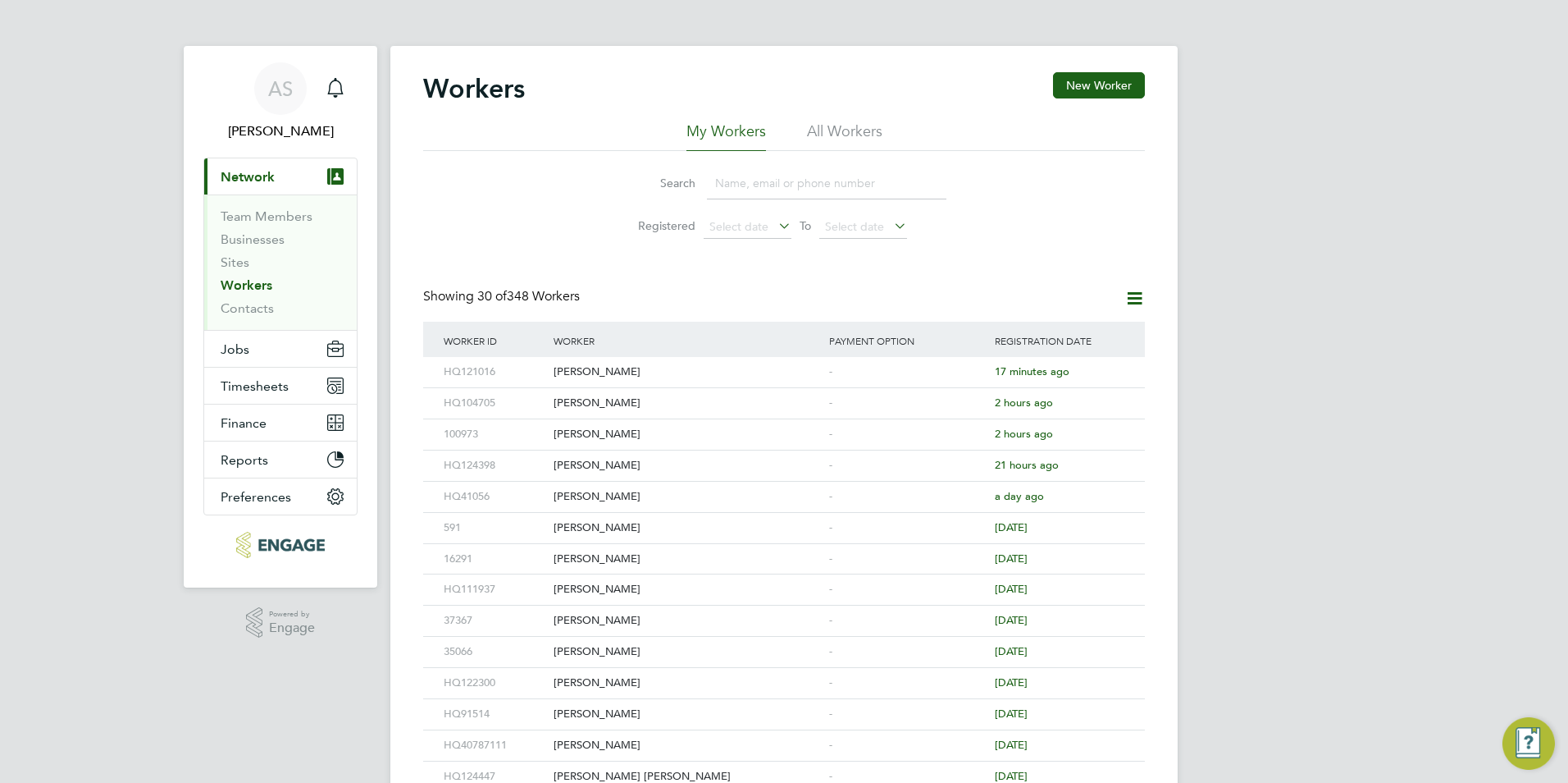
click at [801, 184] on input at bounding box center [826, 183] width 239 height 32
type input "s"
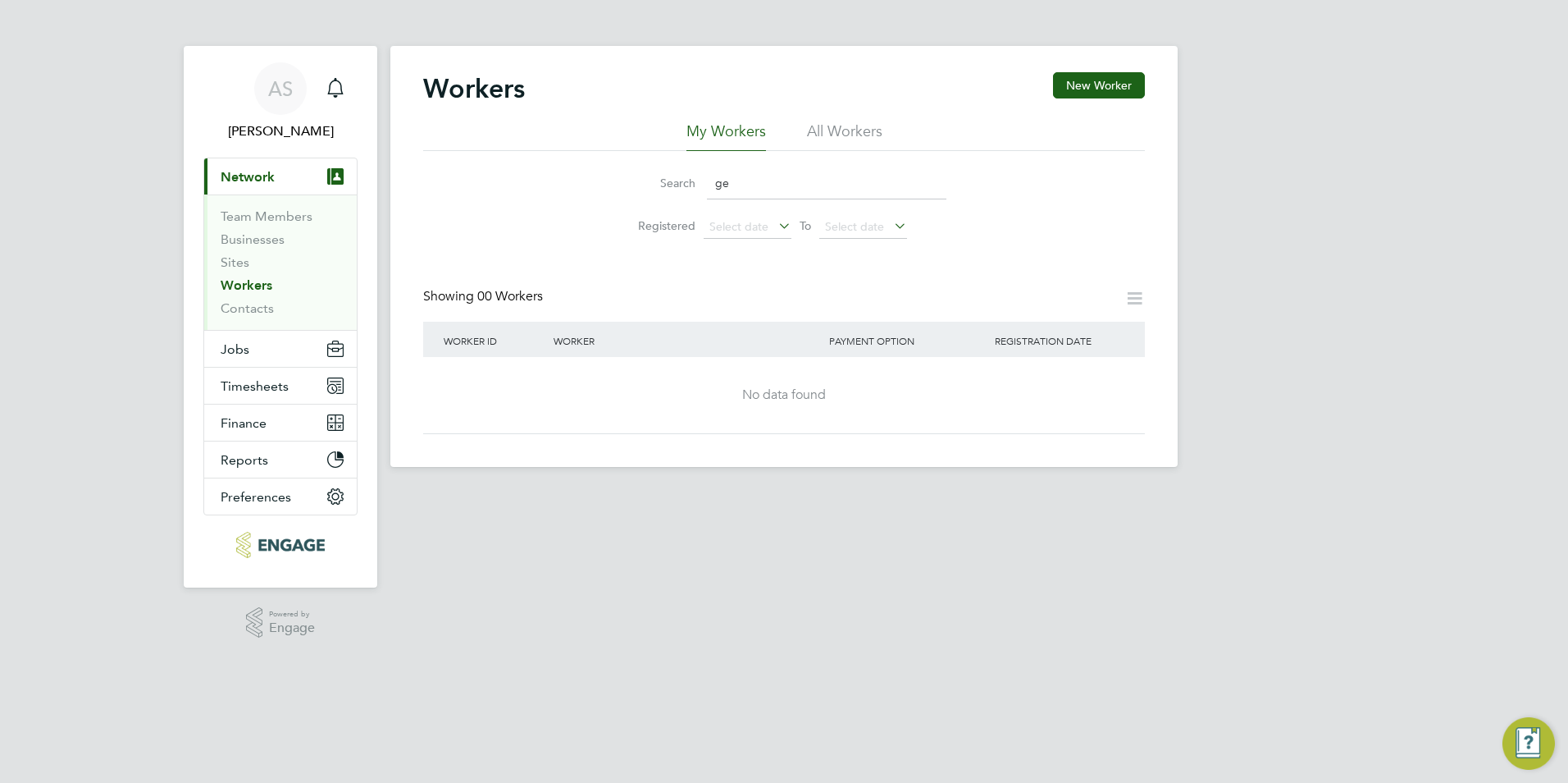
type input "g"
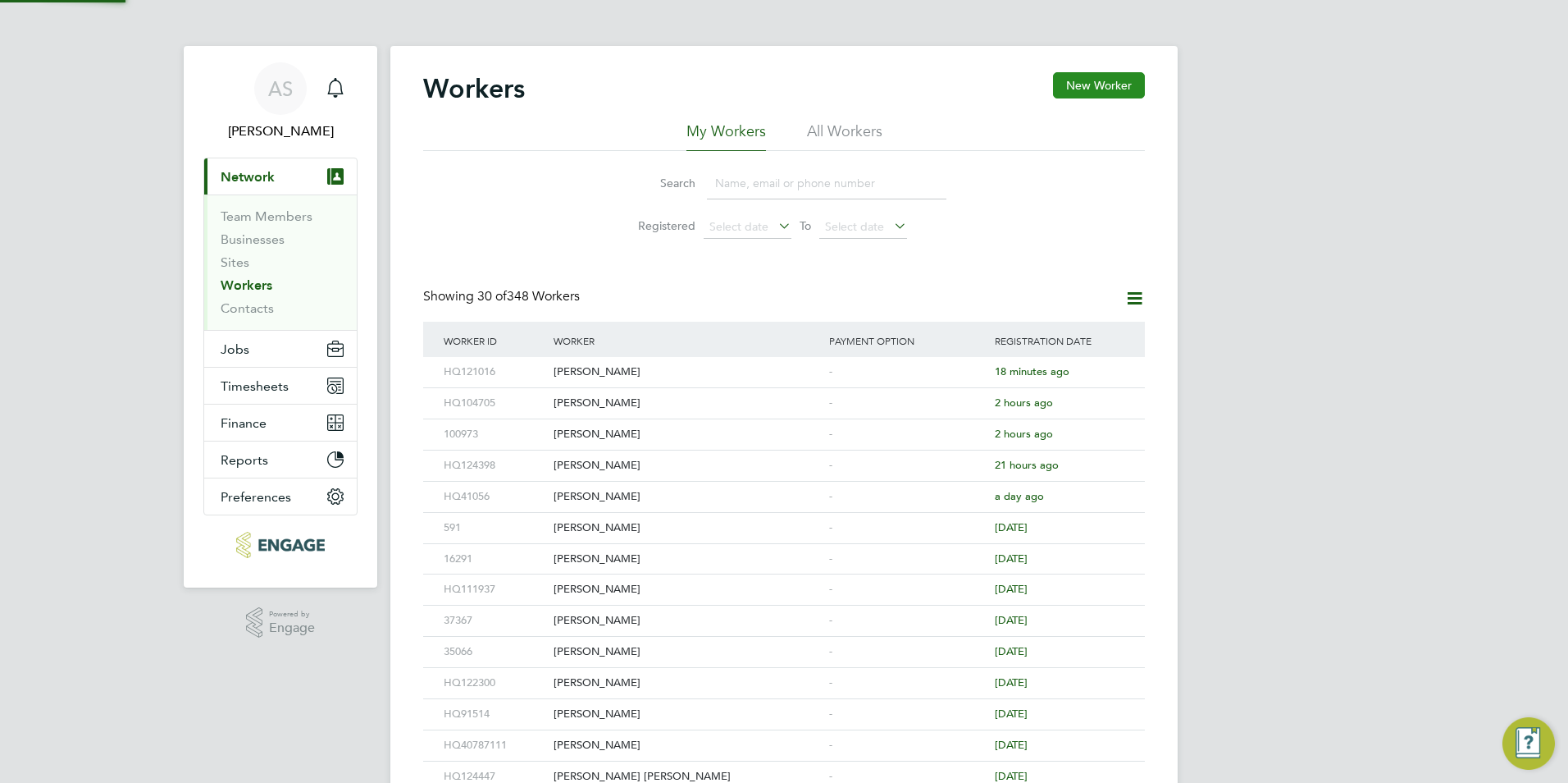
click at [1113, 89] on button "New Worker" at bounding box center [1099, 84] width 92 height 26
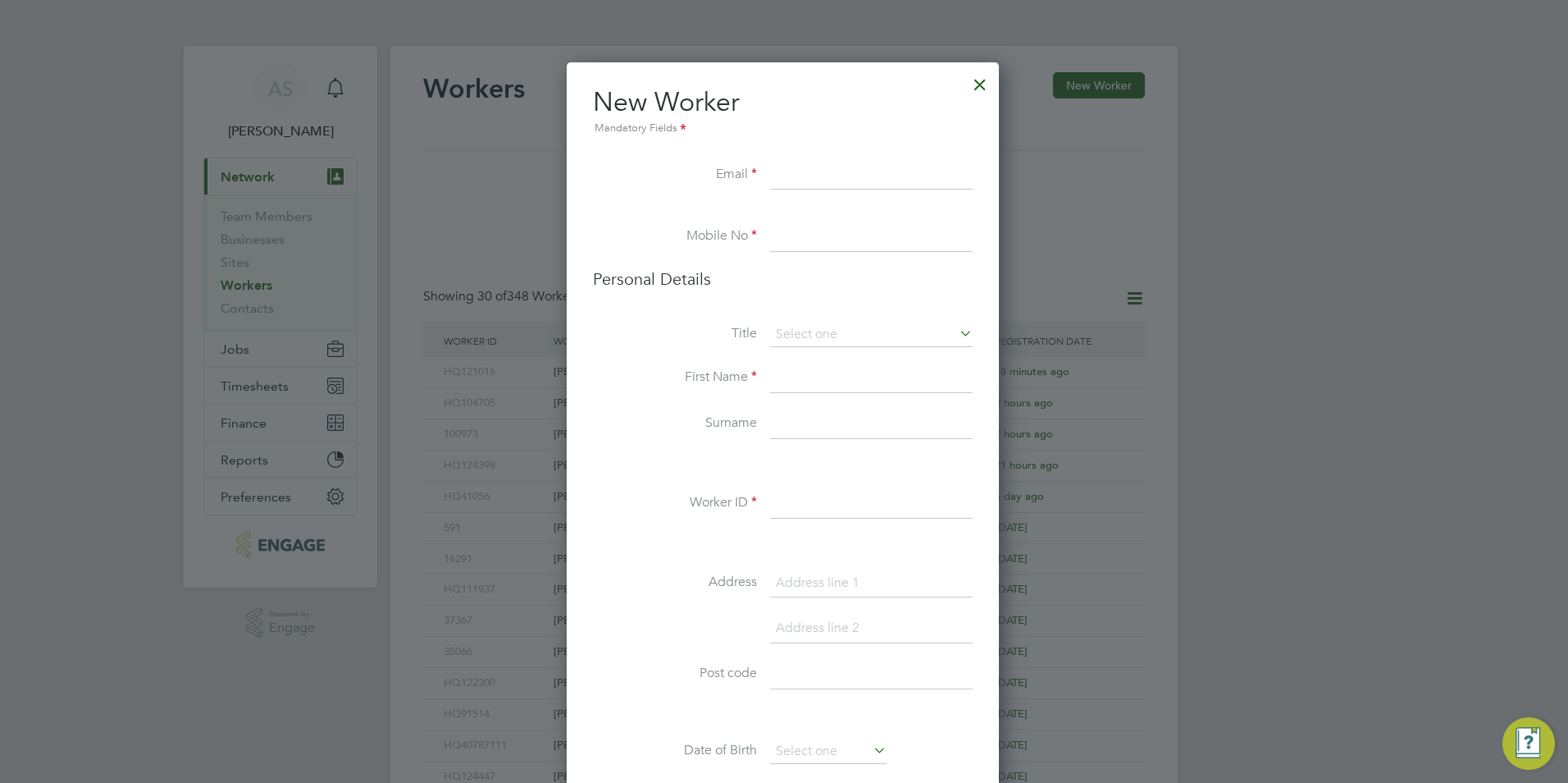
scroll to position [1388, 435]
paste input "[EMAIL_ADDRESS][DOMAIN_NAME]"
type input "[EMAIL_ADDRESS][DOMAIN_NAME]"
click at [796, 239] on input at bounding box center [871, 236] width 203 height 29
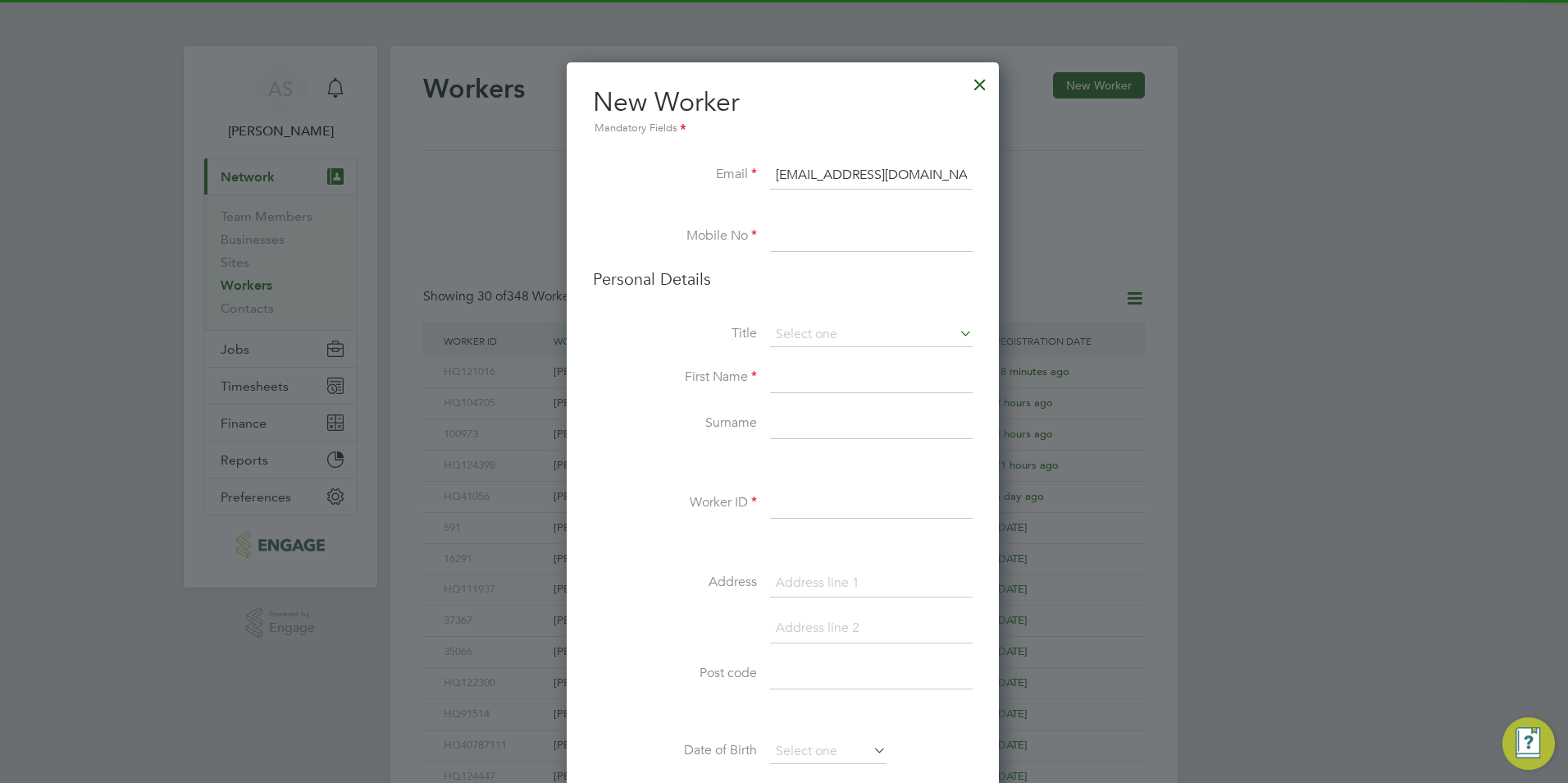
paste input "[PHONE_NUMBER]"
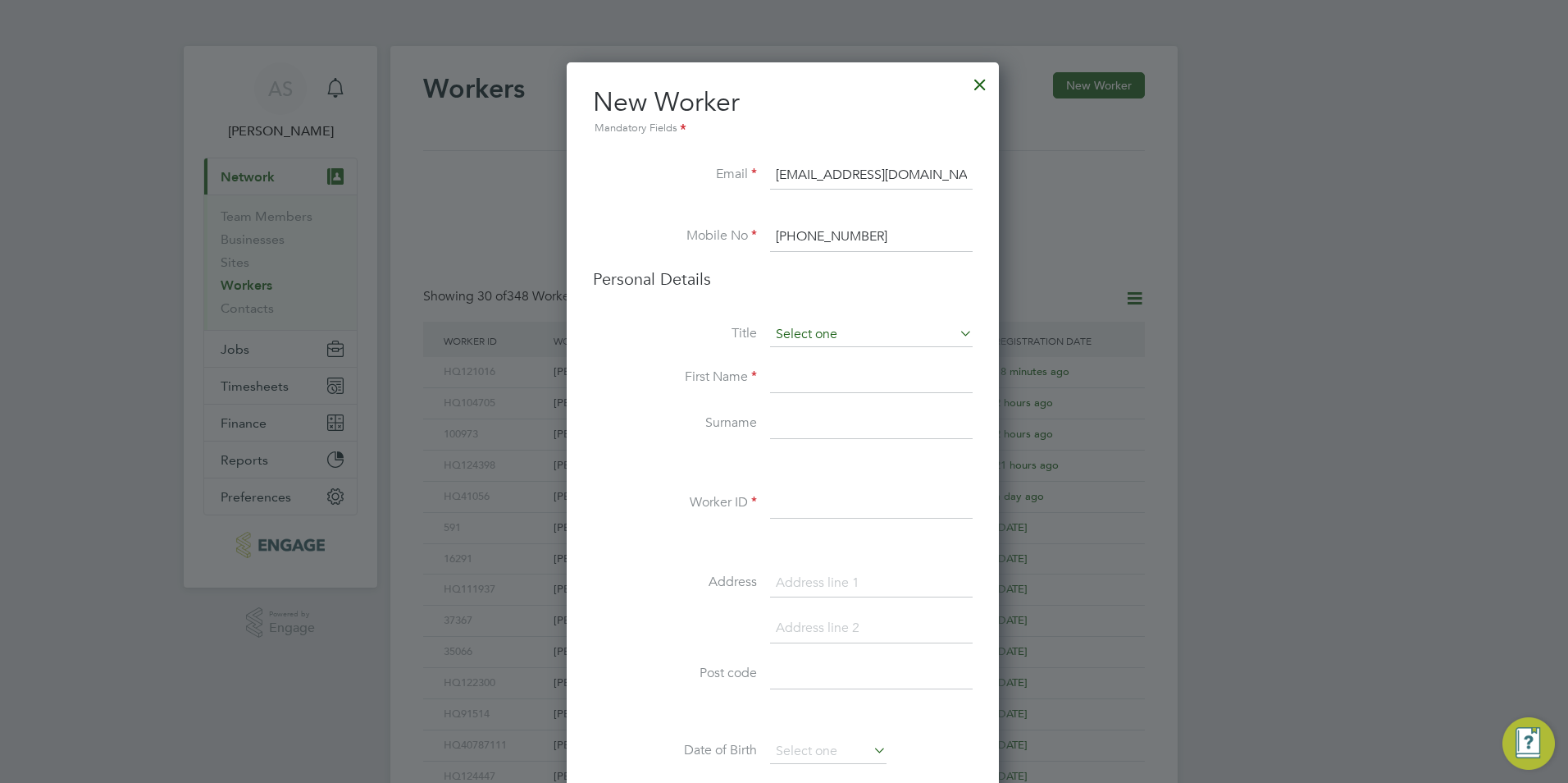
type input "[PHONE_NUMBER]"
click at [834, 341] on input at bounding box center [871, 334] width 203 height 24
click at [818, 363] on li "Mr" at bounding box center [871, 358] width 204 height 22
type input "Mr"
click at [808, 383] on input at bounding box center [871, 377] width 203 height 29
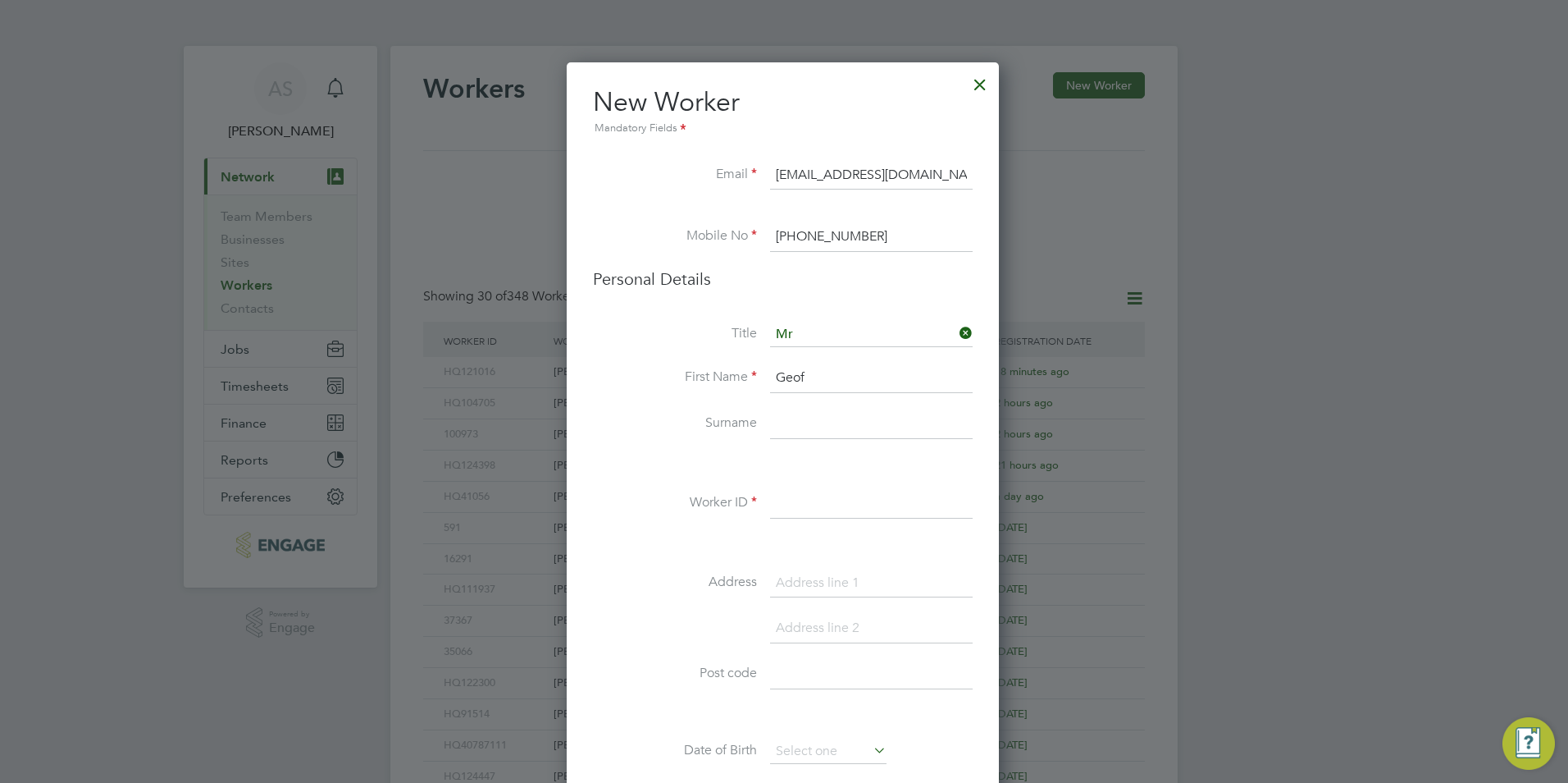
drag, startPoint x: 816, startPoint y: 374, endPoint x: 763, endPoint y: 381, distance: 53.5
click at [763, 381] on li "First Name [PERSON_NAME]" at bounding box center [783, 386] width 380 height 46
paste input "EOFREY MUNJOM"
click at [880, 381] on input "[PERSON_NAME] MUNJOM" at bounding box center [871, 377] width 203 height 29
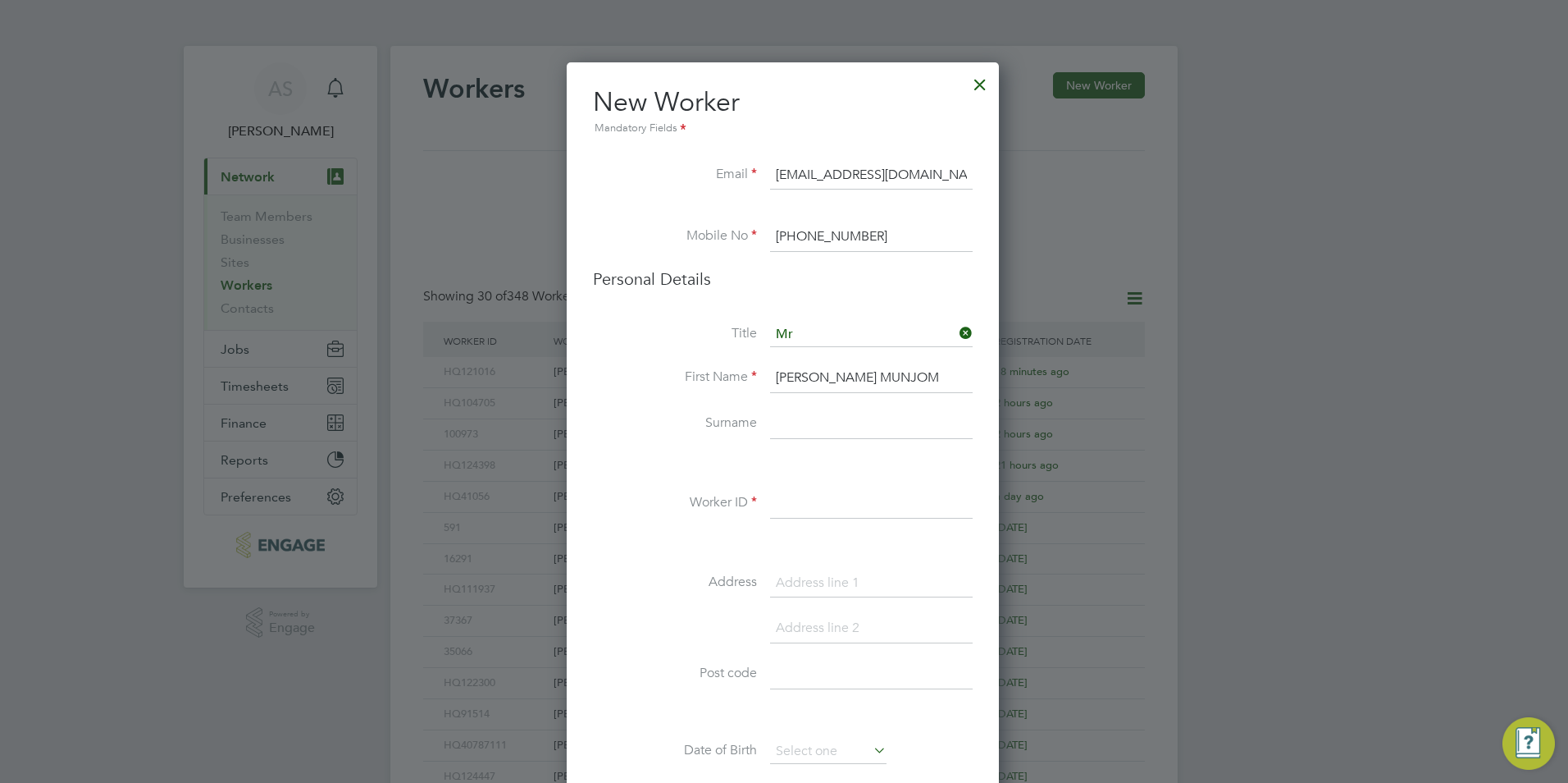
type input "[PERSON_NAME]"
click at [858, 427] on input "MUNJOM" at bounding box center [871, 423] width 203 height 29
type input "MUNJOMA"
click at [804, 508] on input at bounding box center [871, 503] width 203 height 29
paste input "92762"
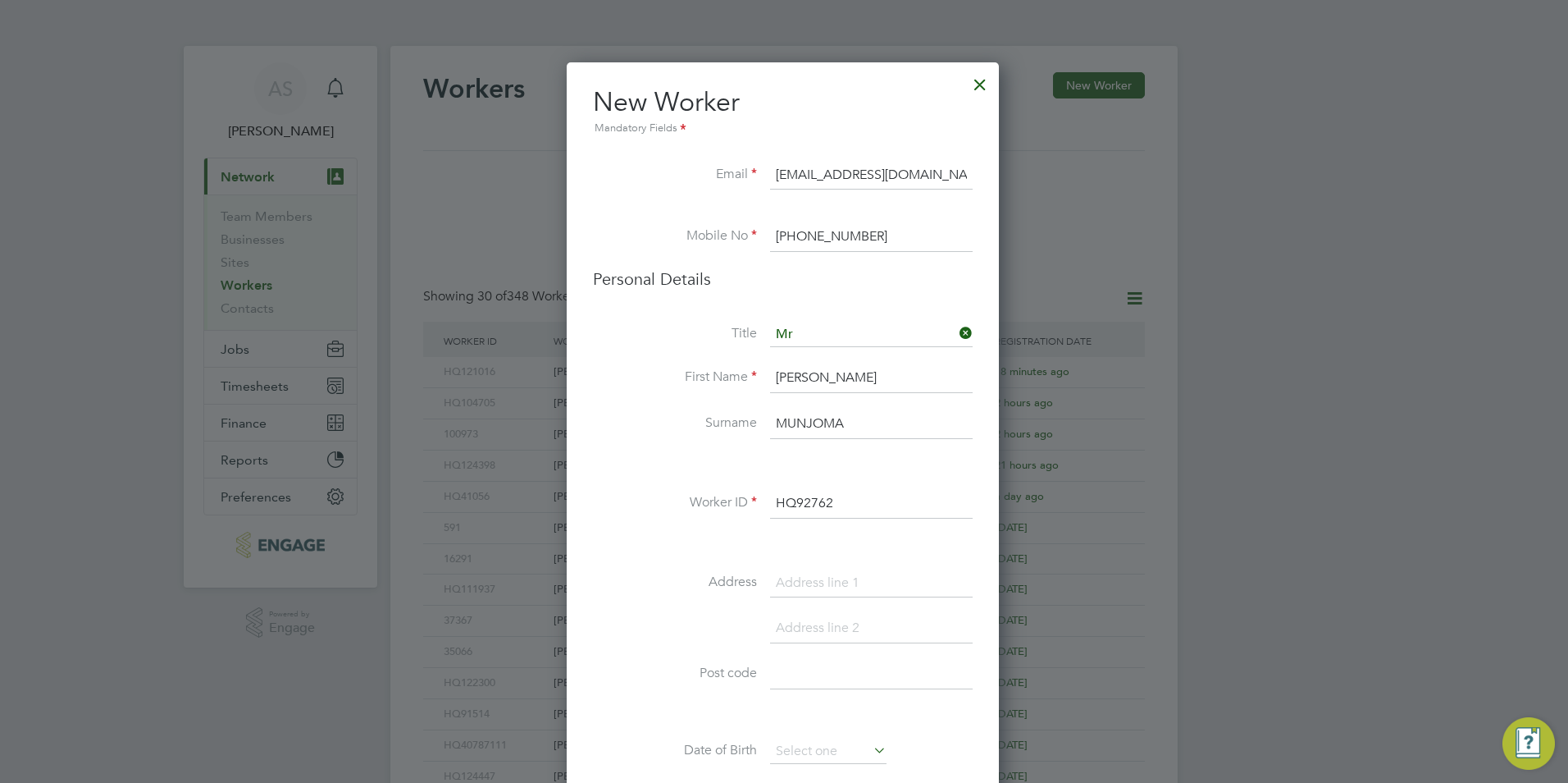
type input "HQ92762"
click at [834, 578] on input at bounding box center [871, 583] width 203 height 29
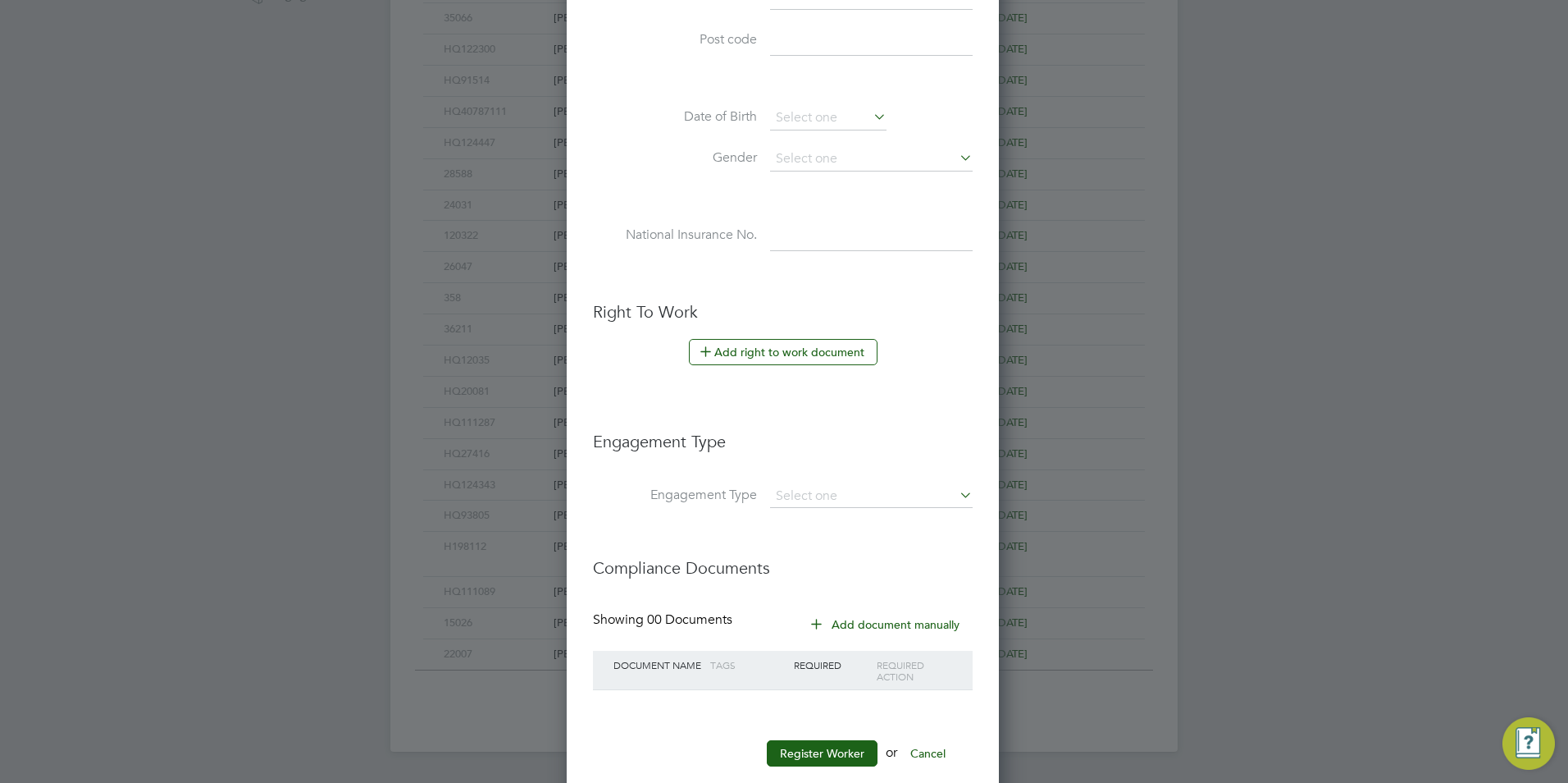
scroll to position [666, 0]
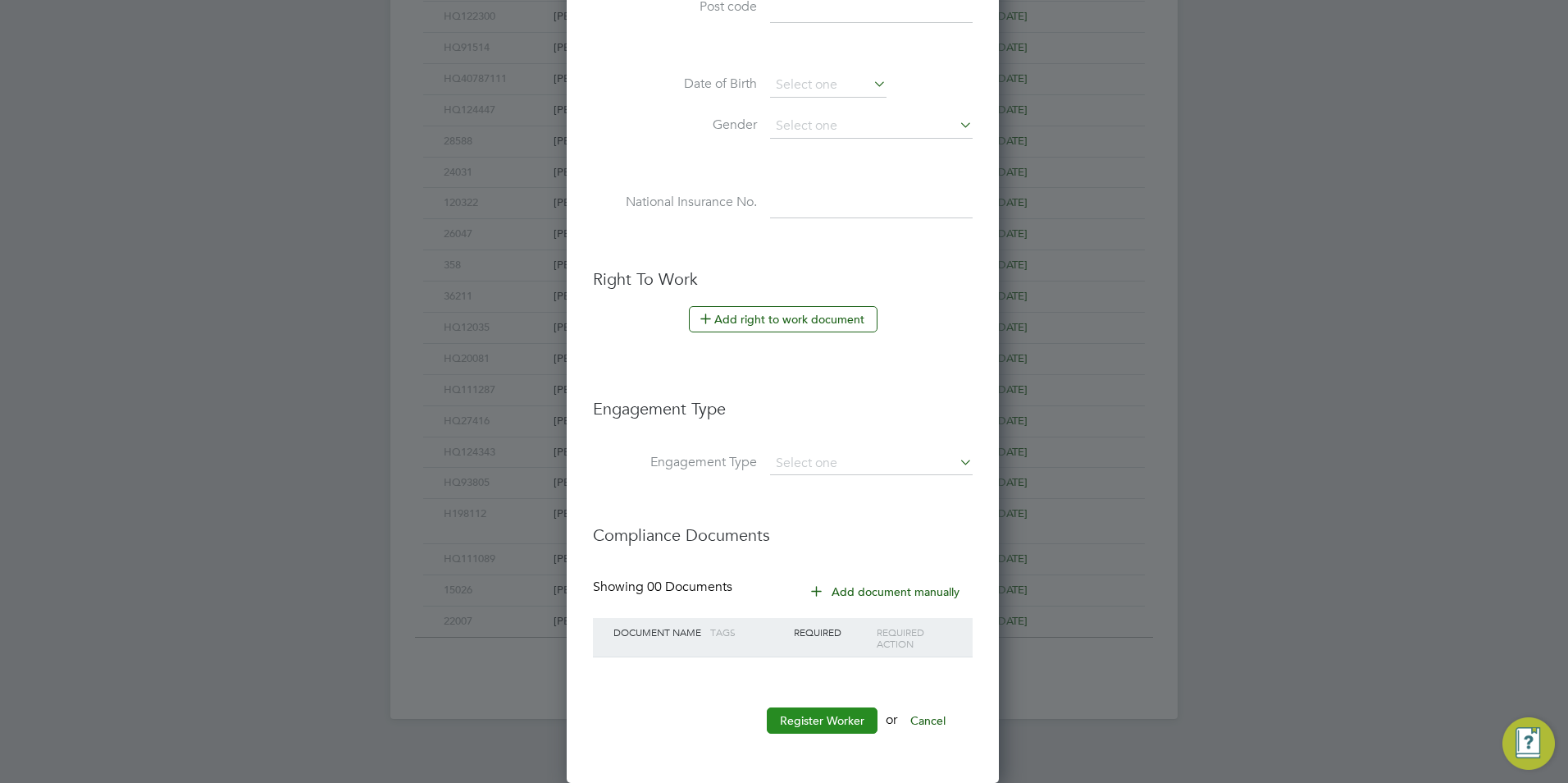
click at [822, 711] on button "Register Worker" at bounding box center [822, 720] width 111 height 26
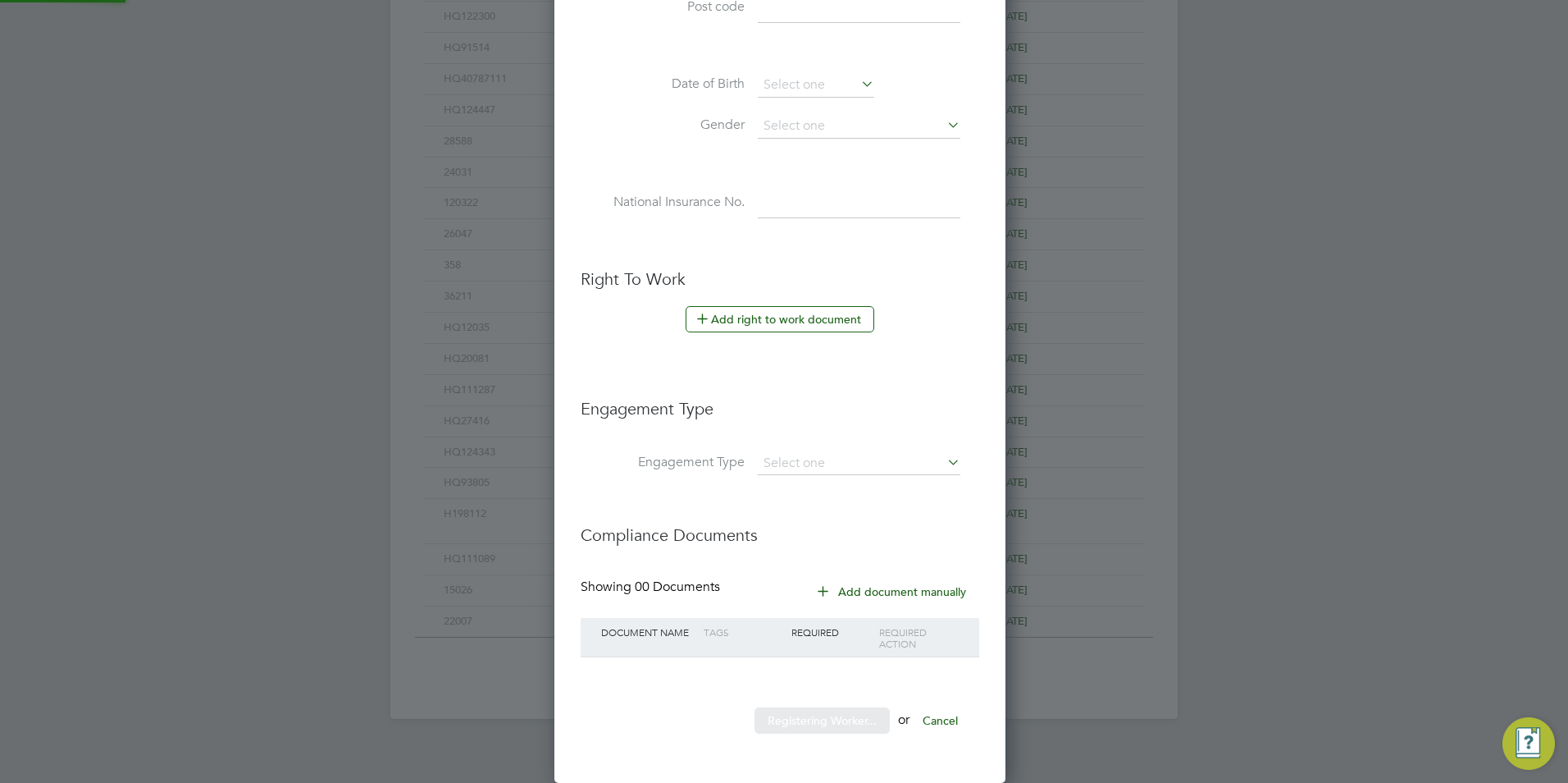
scroll to position [0, 0]
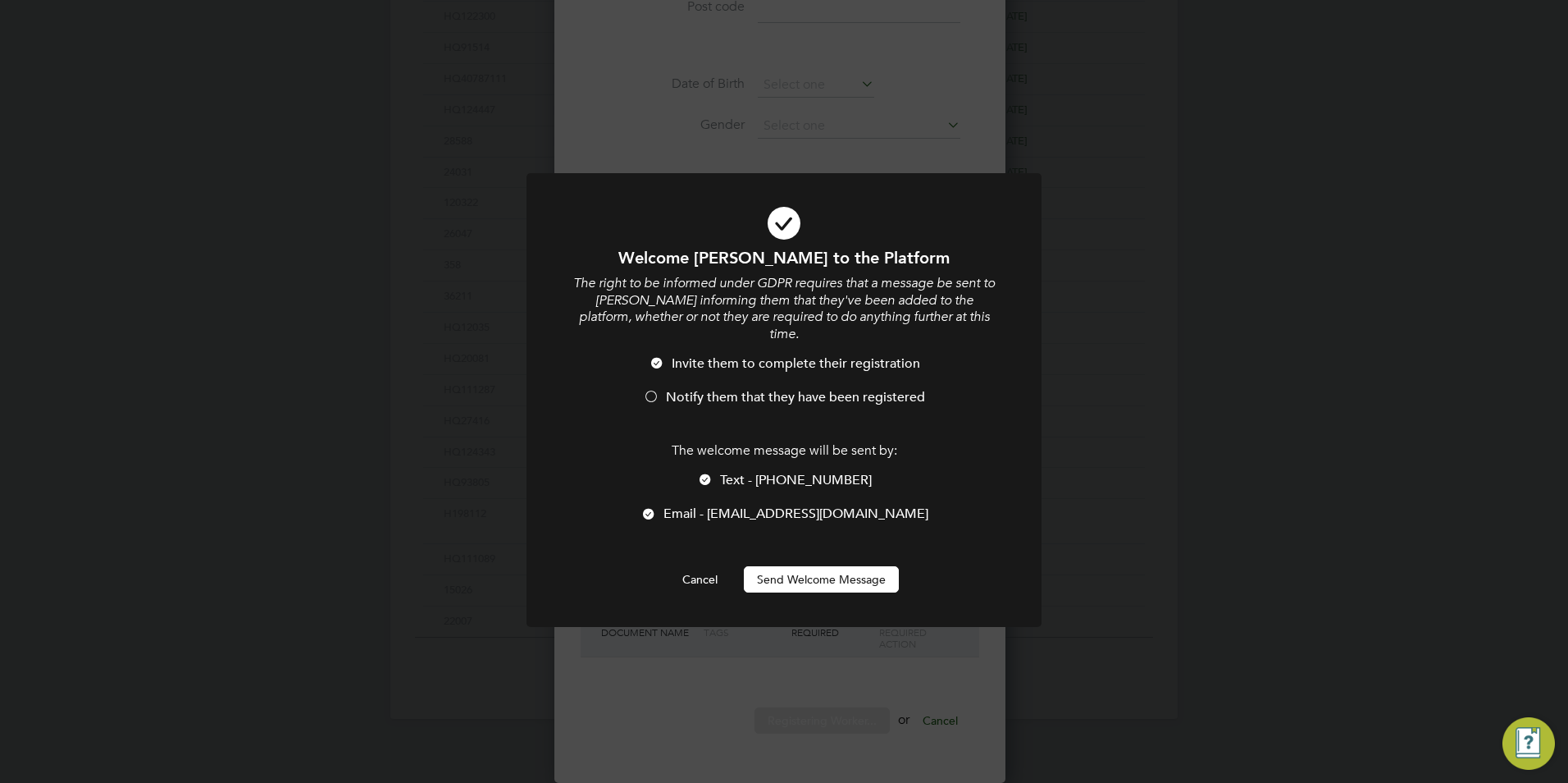
click at [764, 472] on span "Text - +44 7471341116" at bounding box center [796, 480] width 152 height 17
click at [721, 389] on span "Notify them that they have been registered" at bounding box center [795, 397] width 260 height 17
click at [838, 566] on button "Send Welcome Message" at bounding box center [821, 578] width 155 height 26
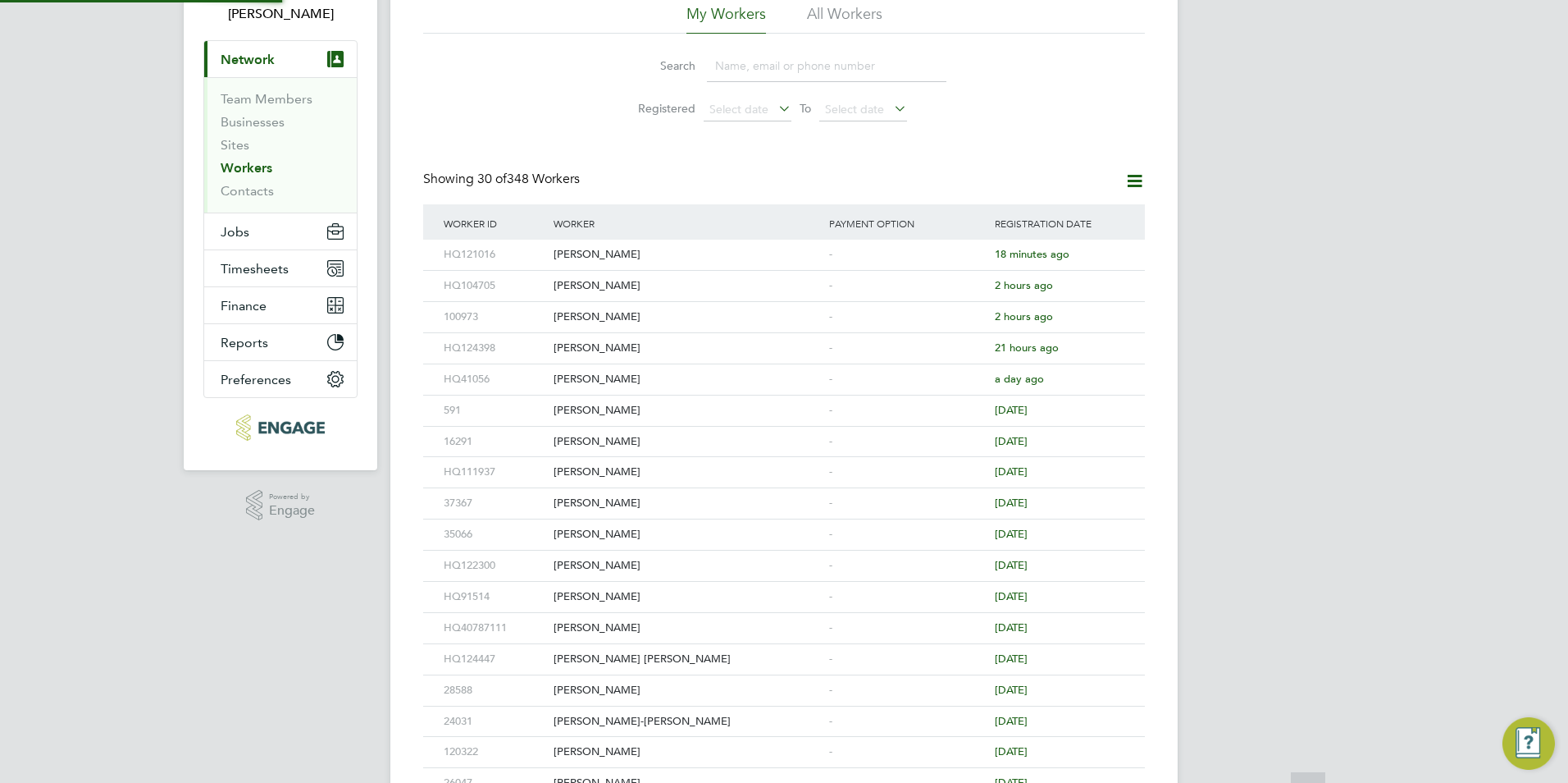
scroll to position [0, 0]
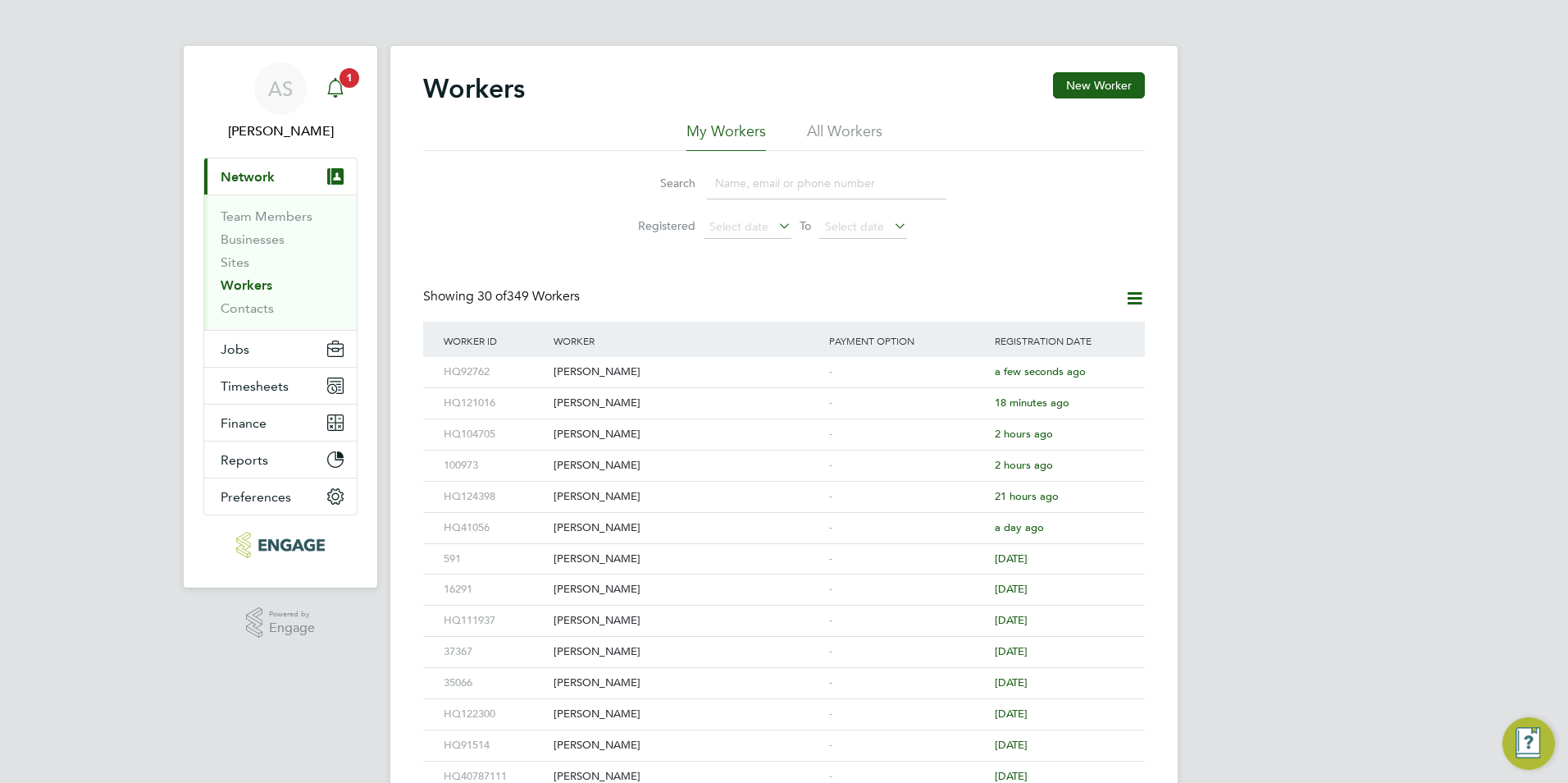
click at [335, 92] on icon "Main navigation" at bounding box center [335, 88] width 20 height 20
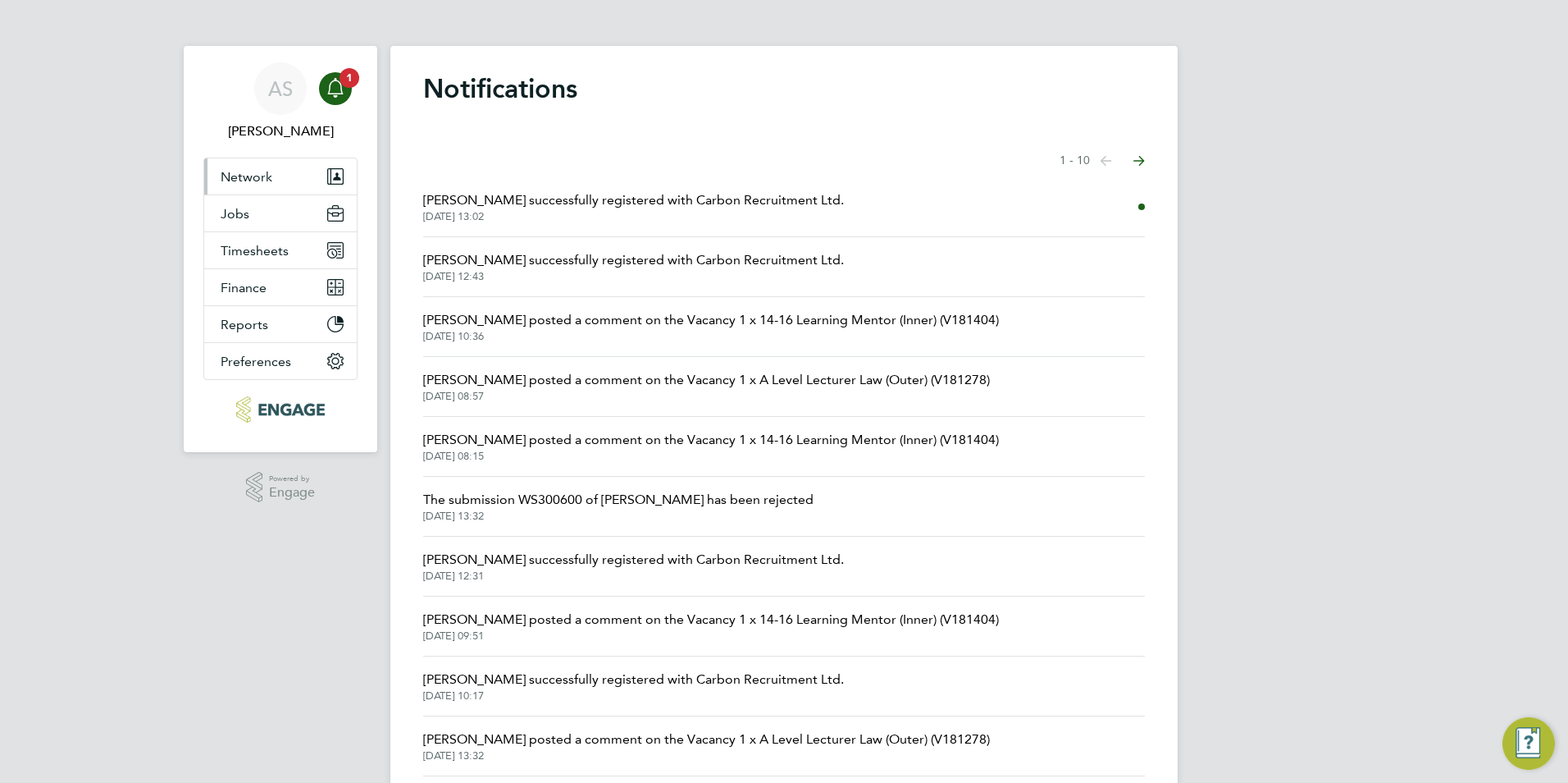
click at [271, 185] on button "Network" at bounding box center [280, 176] width 153 height 36
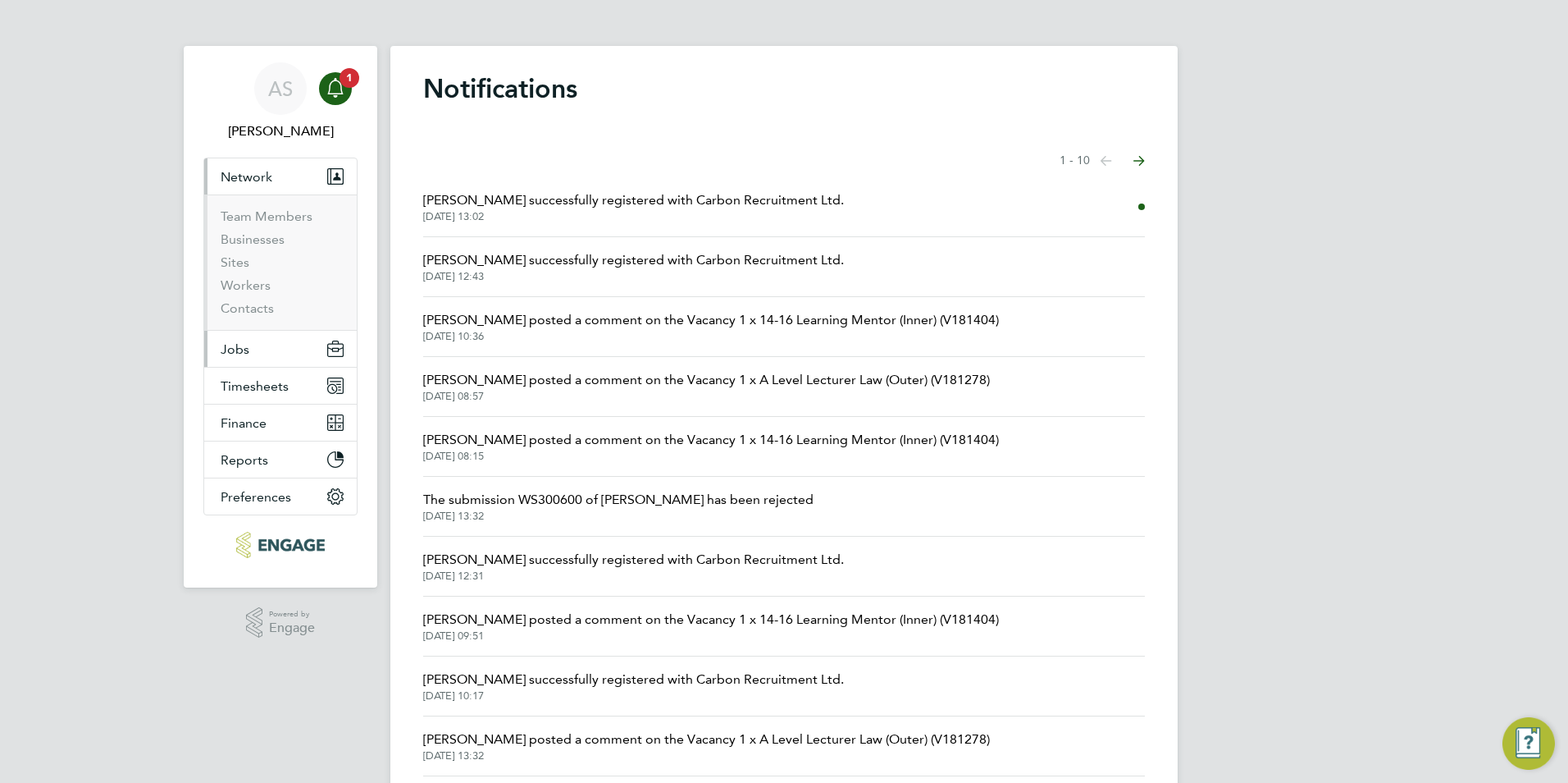
click at [267, 352] on button "Jobs" at bounding box center [280, 348] width 153 height 36
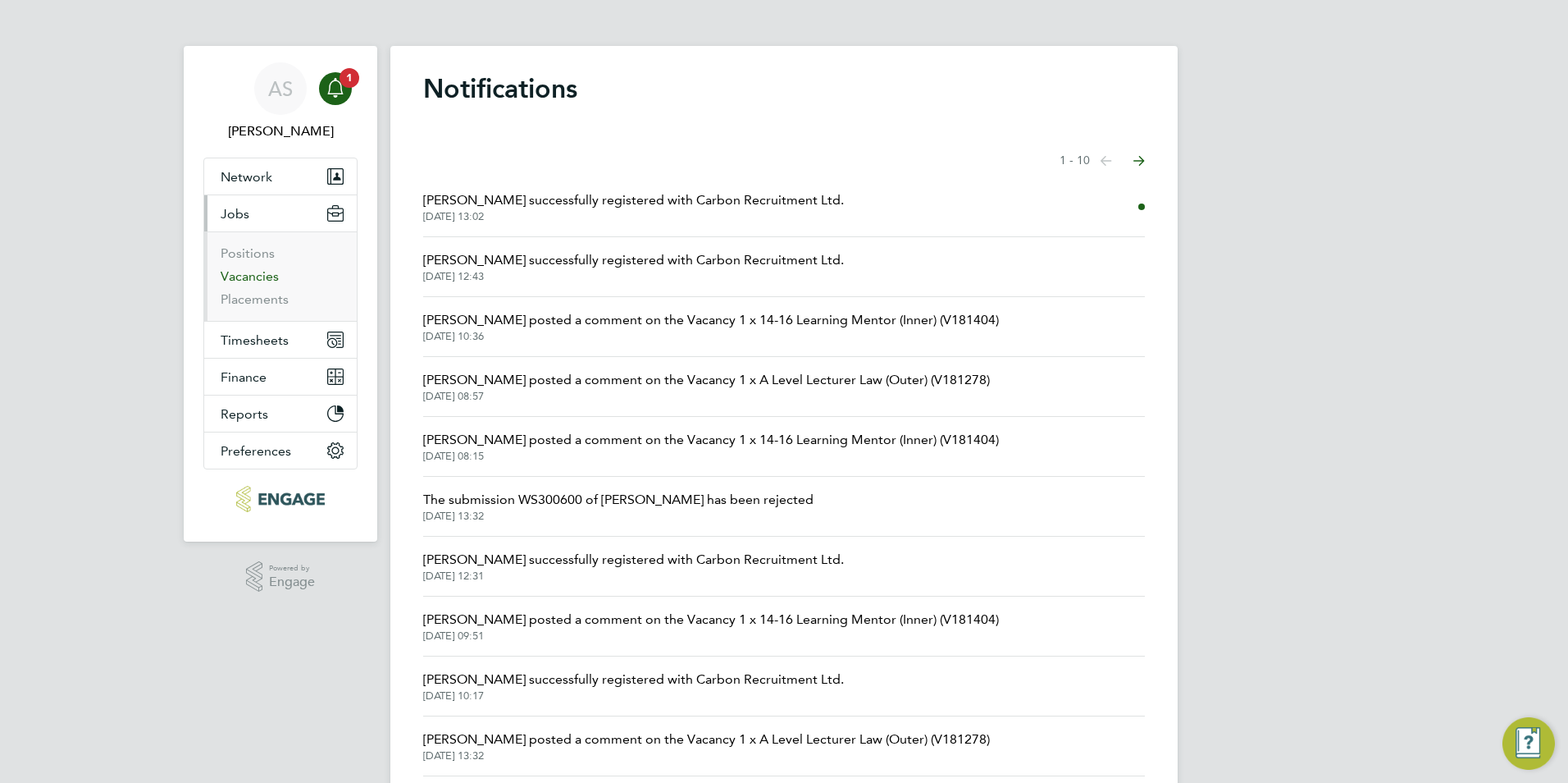
click at [277, 275] on link "Vacancies" at bounding box center [250, 275] width 58 height 16
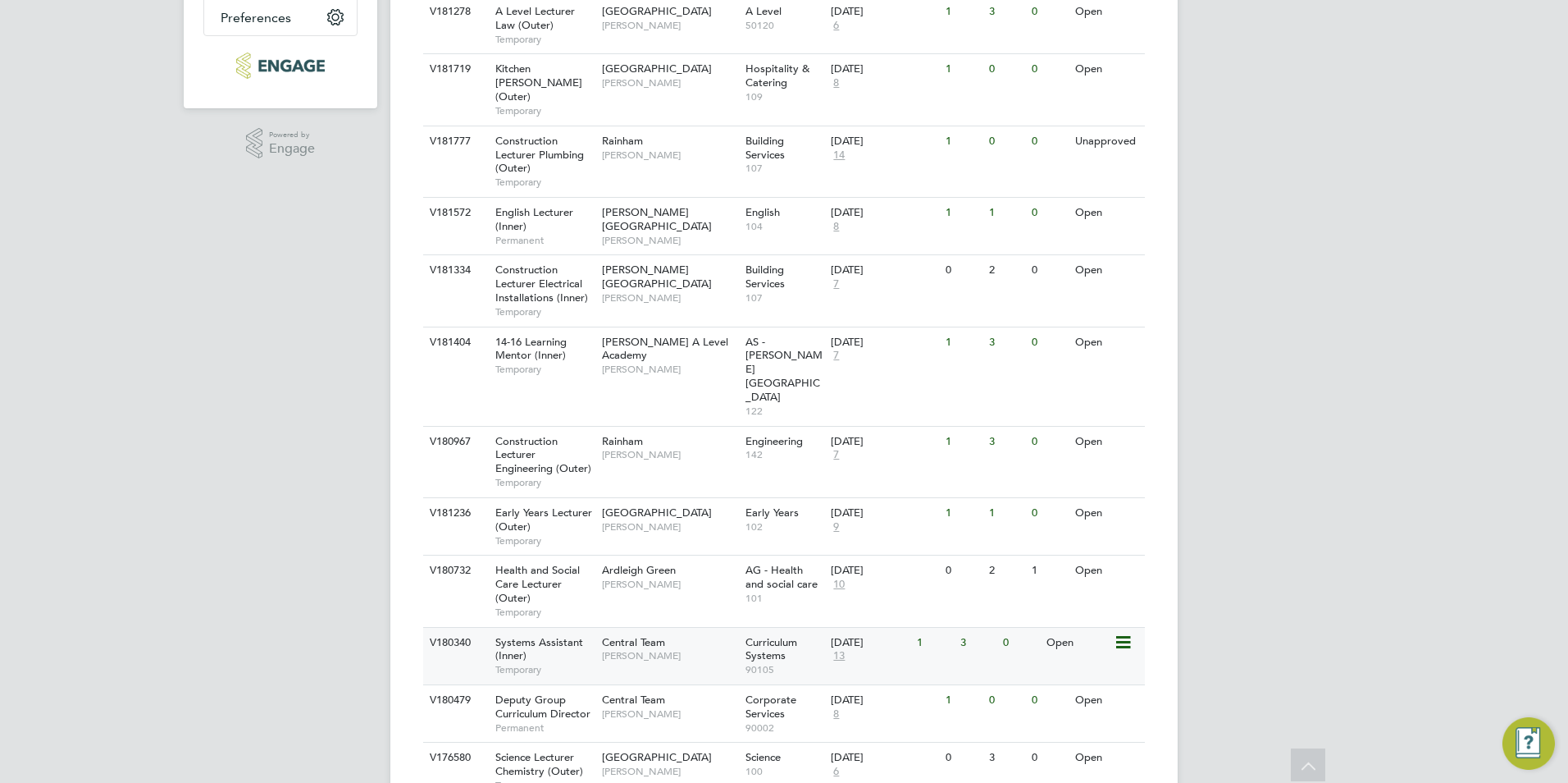
scroll to position [526, 0]
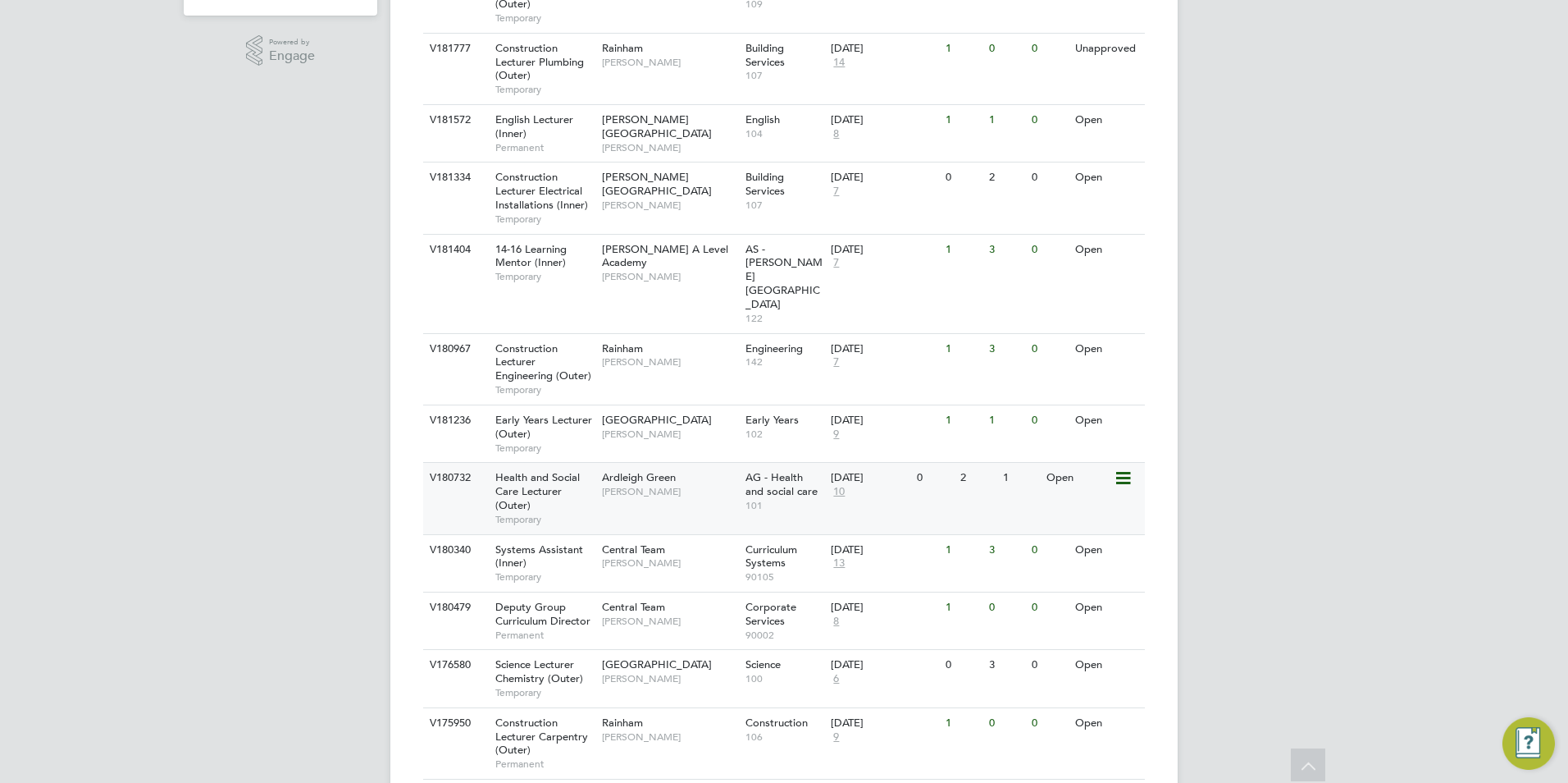
click at [692, 462] on div "V180732 Health and Social Care Lecturer (Outer) Temporary Ardleigh Green Roslyn…" at bounding box center [784, 498] width 722 height 72
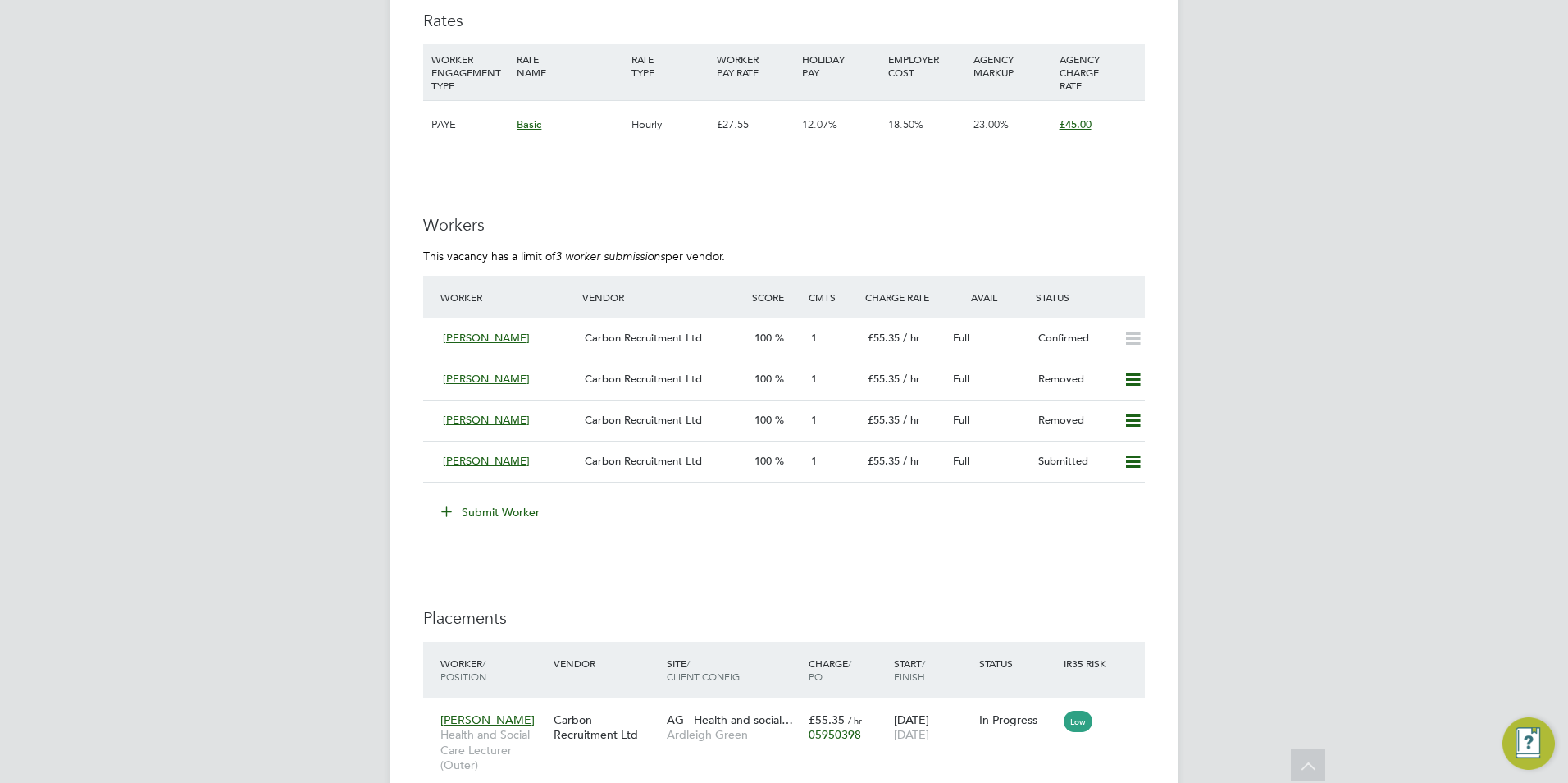
click at [516, 511] on button "Submit Worker" at bounding box center [491, 512] width 123 height 26
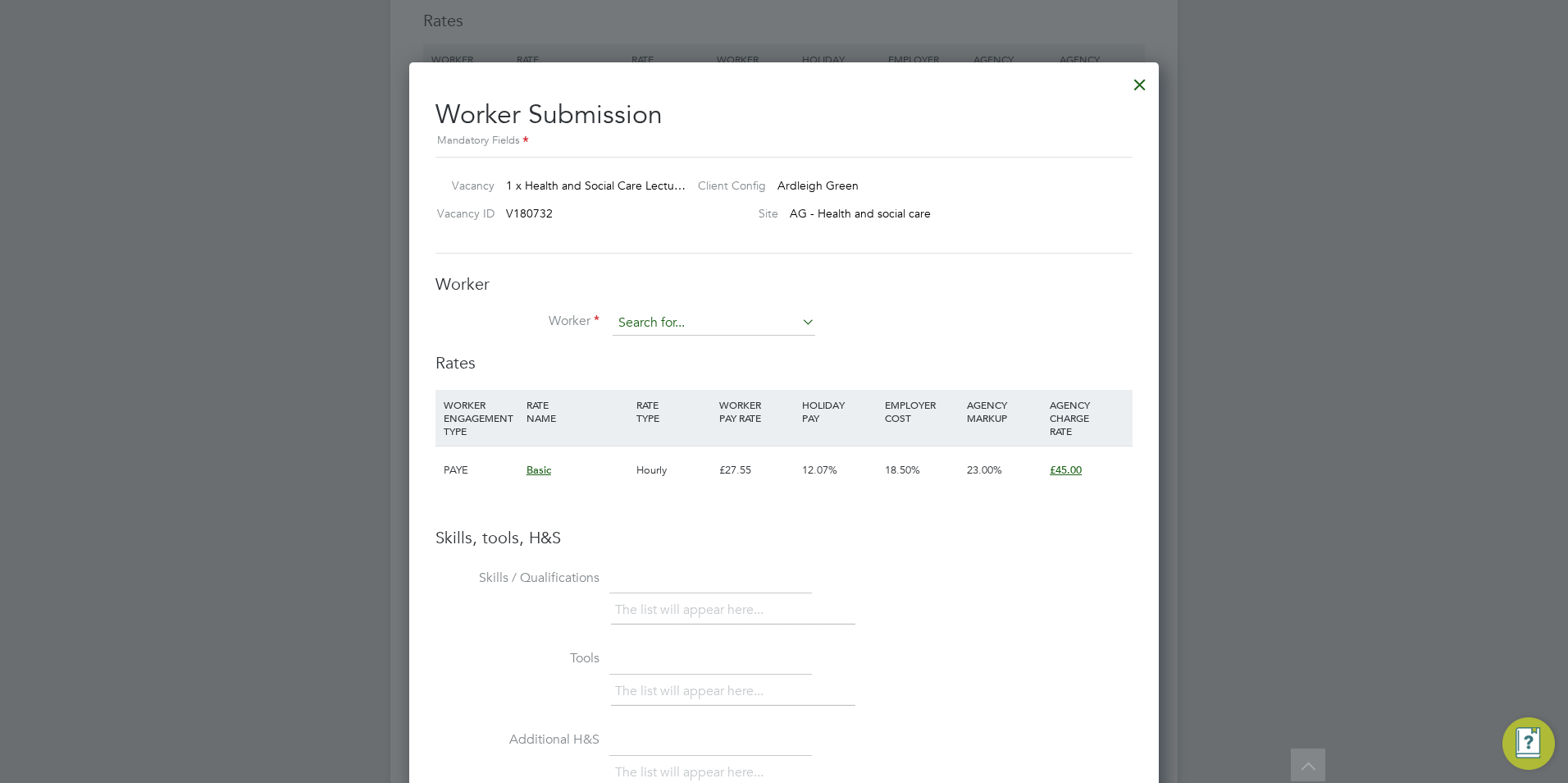
click at [658, 325] on input at bounding box center [713, 322] width 203 height 24
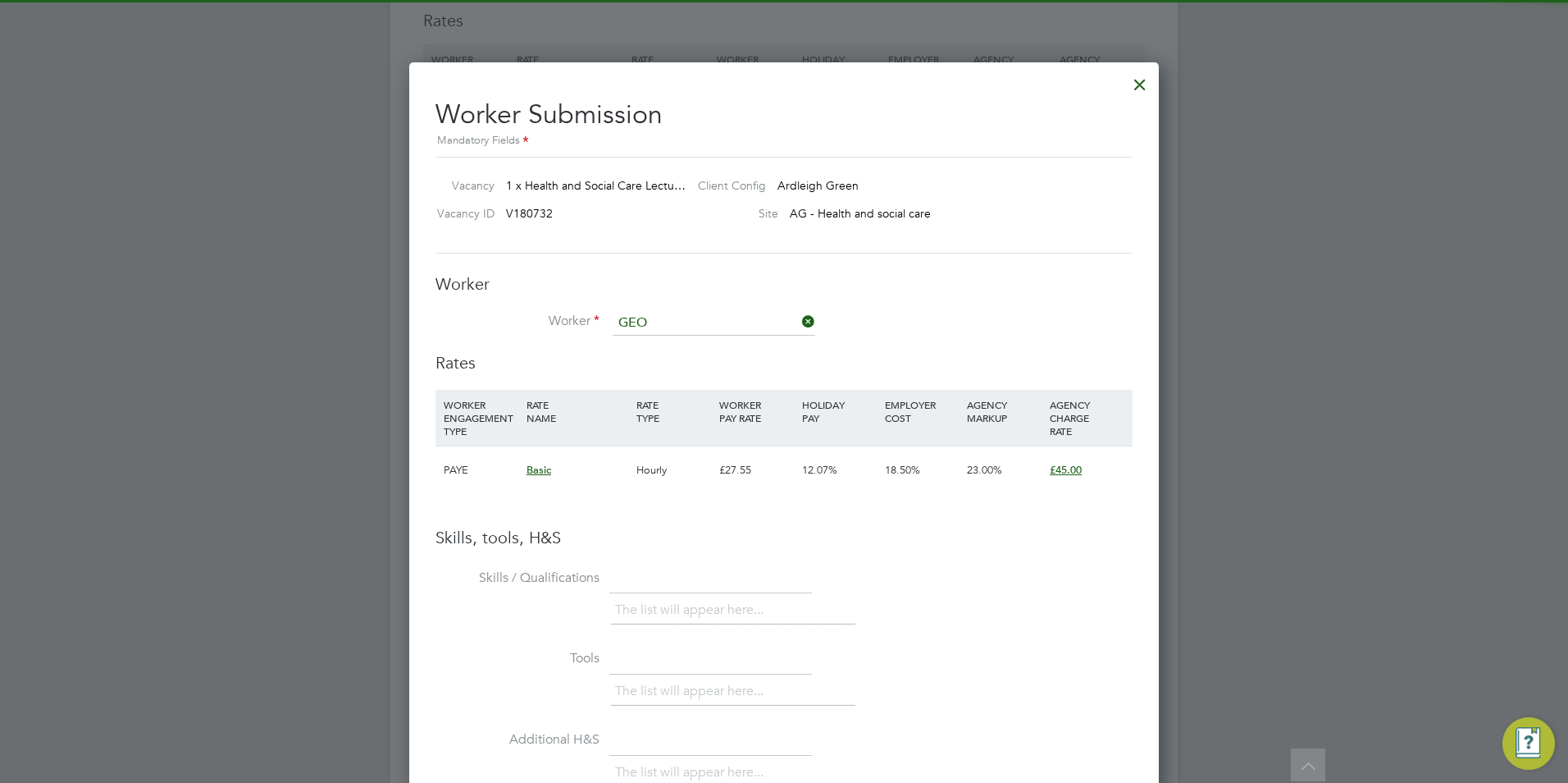
click at [663, 340] on li "[PERSON_NAME] Munjoma (HQ92762)" at bounding box center [713, 346] width 204 height 23
type input "[PERSON_NAME] (HQ92762)"
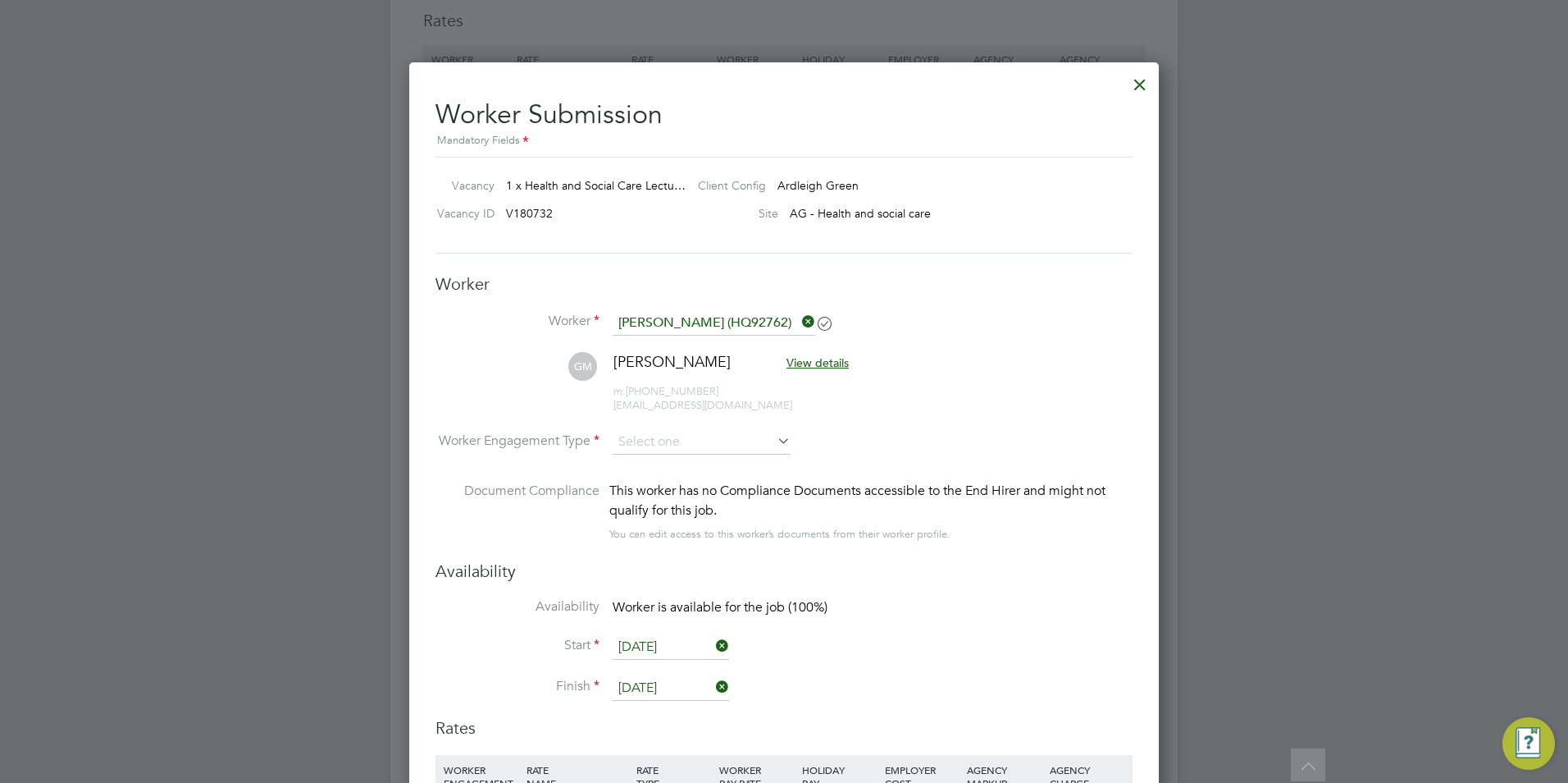
click at [698, 467] on li "Worker Engagement Type" at bounding box center [784, 455] width 697 height 51
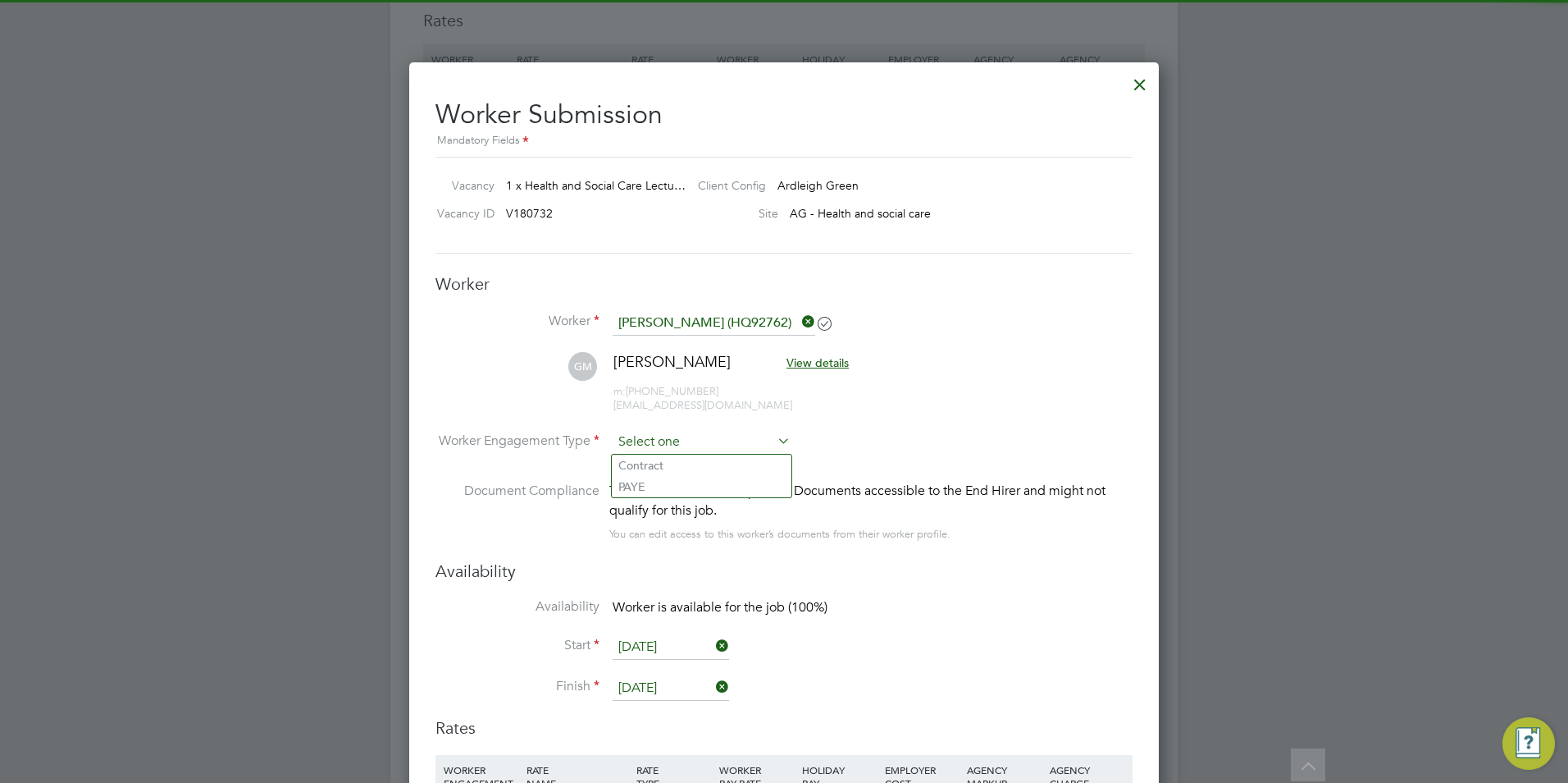
click at [698, 447] on input at bounding box center [701, 442] width 178 height 24
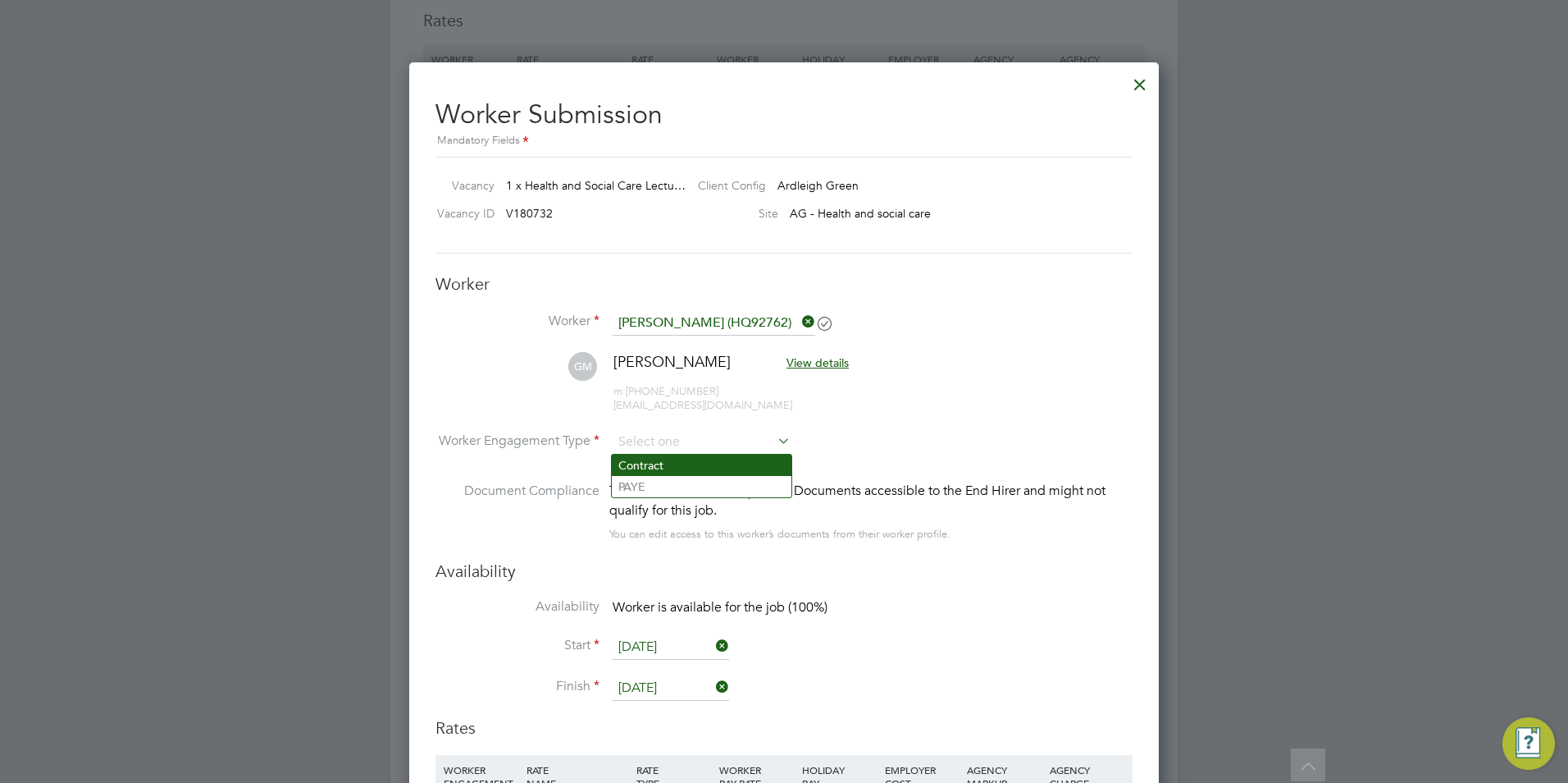
click at [699, 471] on li "Contract" at bounding box center [701, 465] width 179 height 22
type input "Contract"
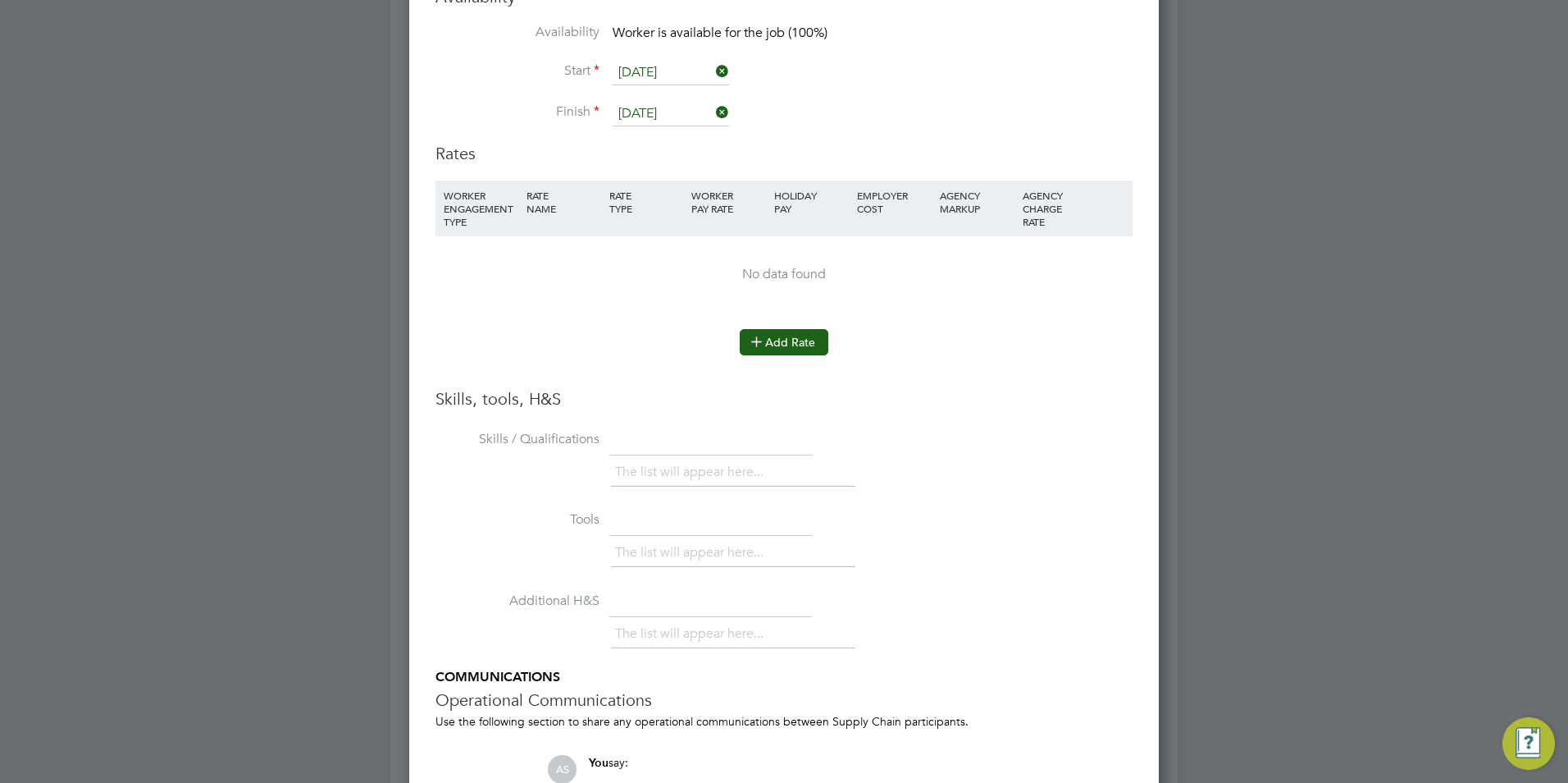
click at [758, 335] on icon at bounding box center [756, 341] width 13 height 13
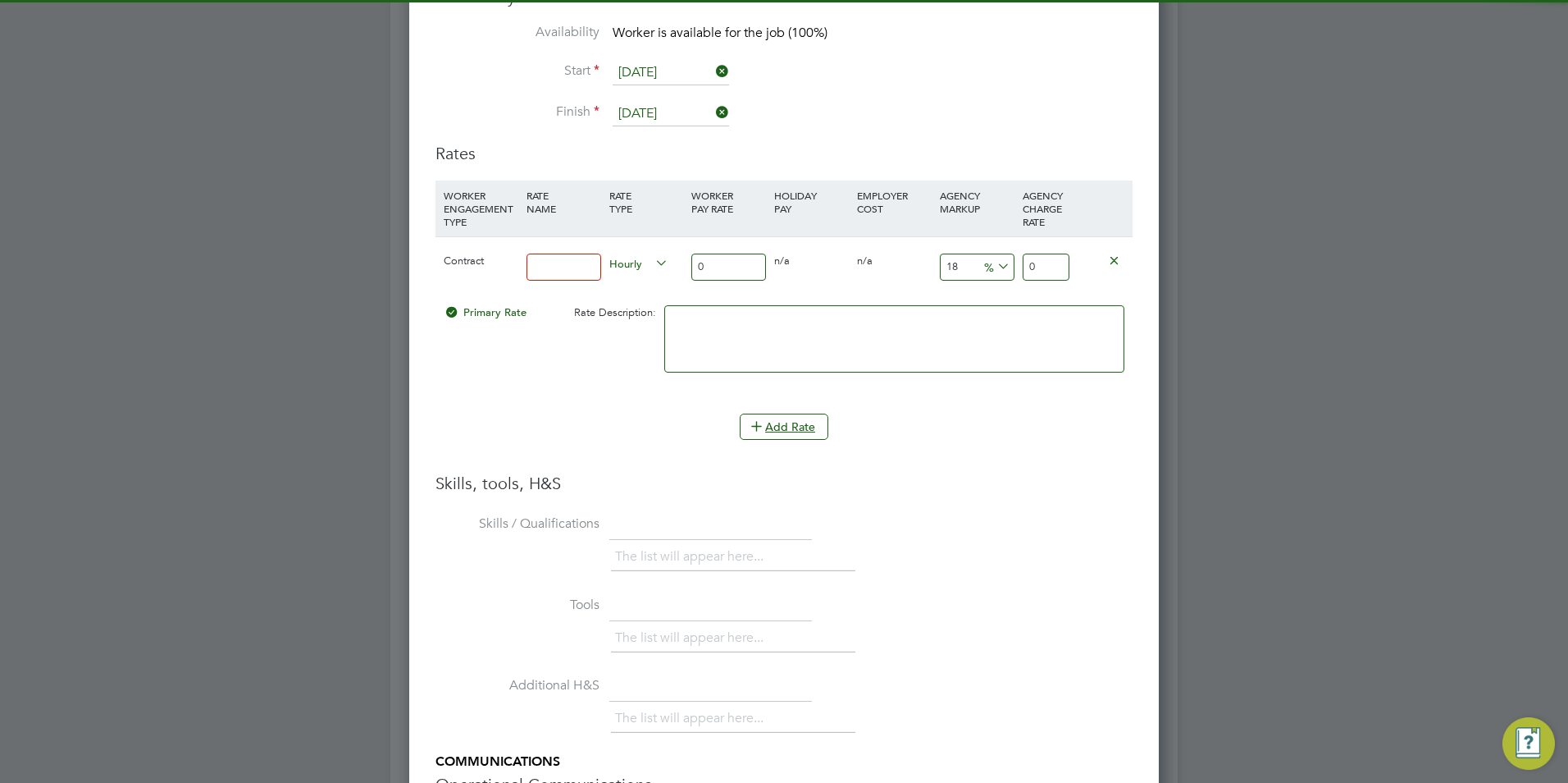
click at [577, 255] on input at bounding box center [563, 267] width 74 height 27
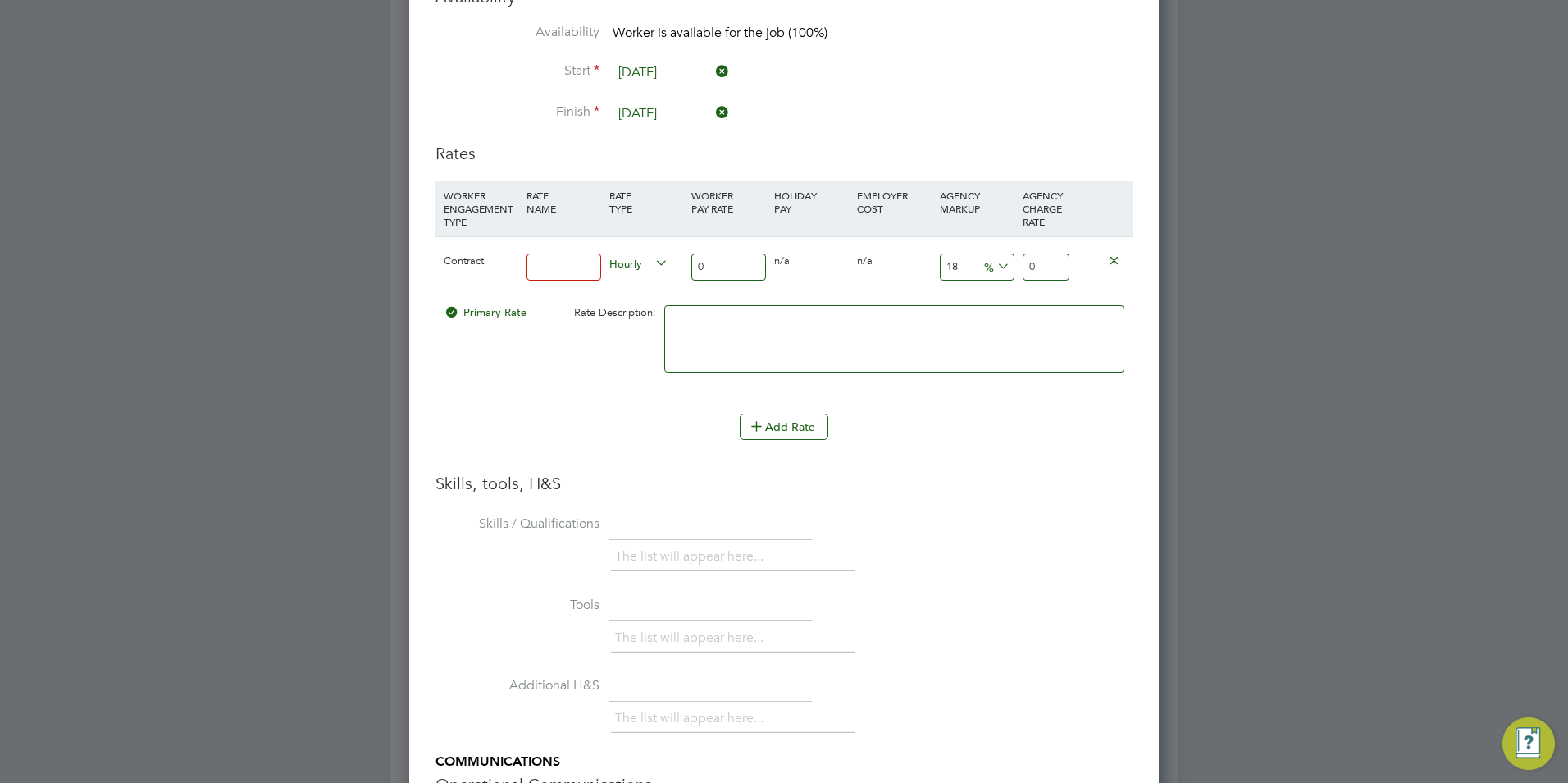
type input "BASIC"
click at [733, 270] on input "0" at bounding box center [728, 267] width 74 height 27
type input "4"
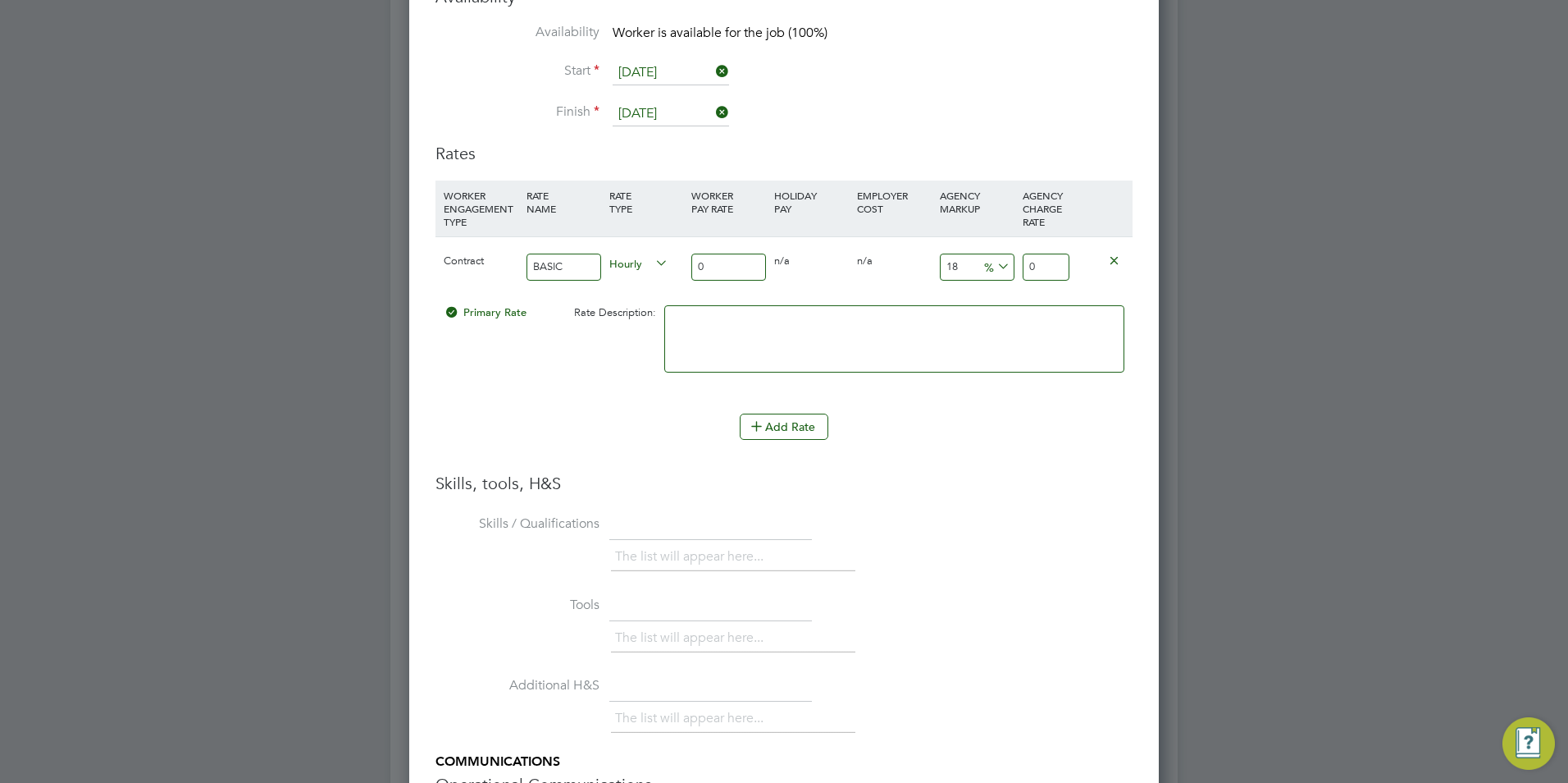
type input "4.72"
type input "40"
type input "47.2"
type input "40"
click at [966, 275] on input "18" at bounding box center [976, 267] width 74 height 27
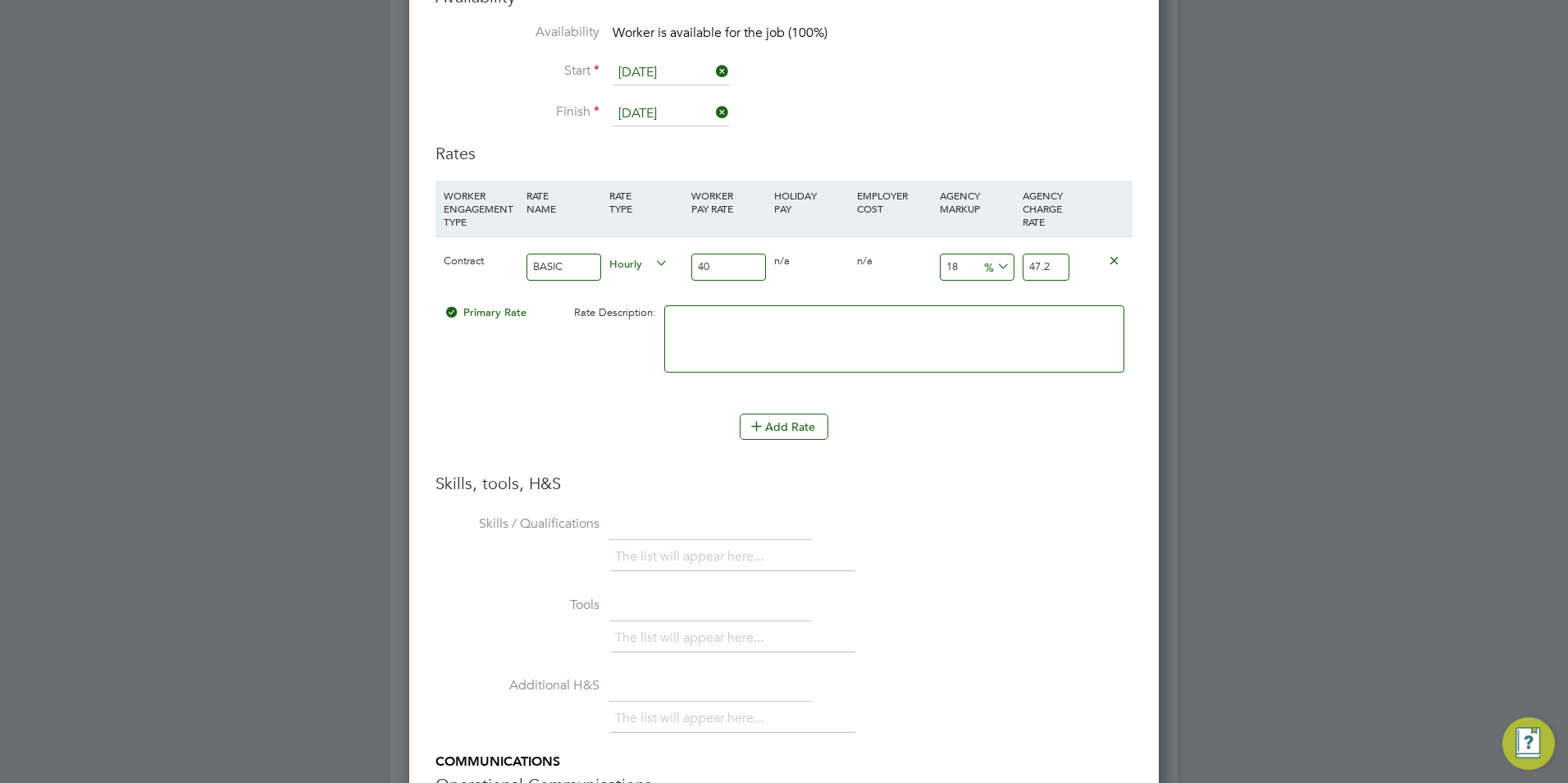
click at [966, 275] on input "18" at bounding box center [976, 267] width 74 height 27
type input "2"
type input "40.8"
type input "23"
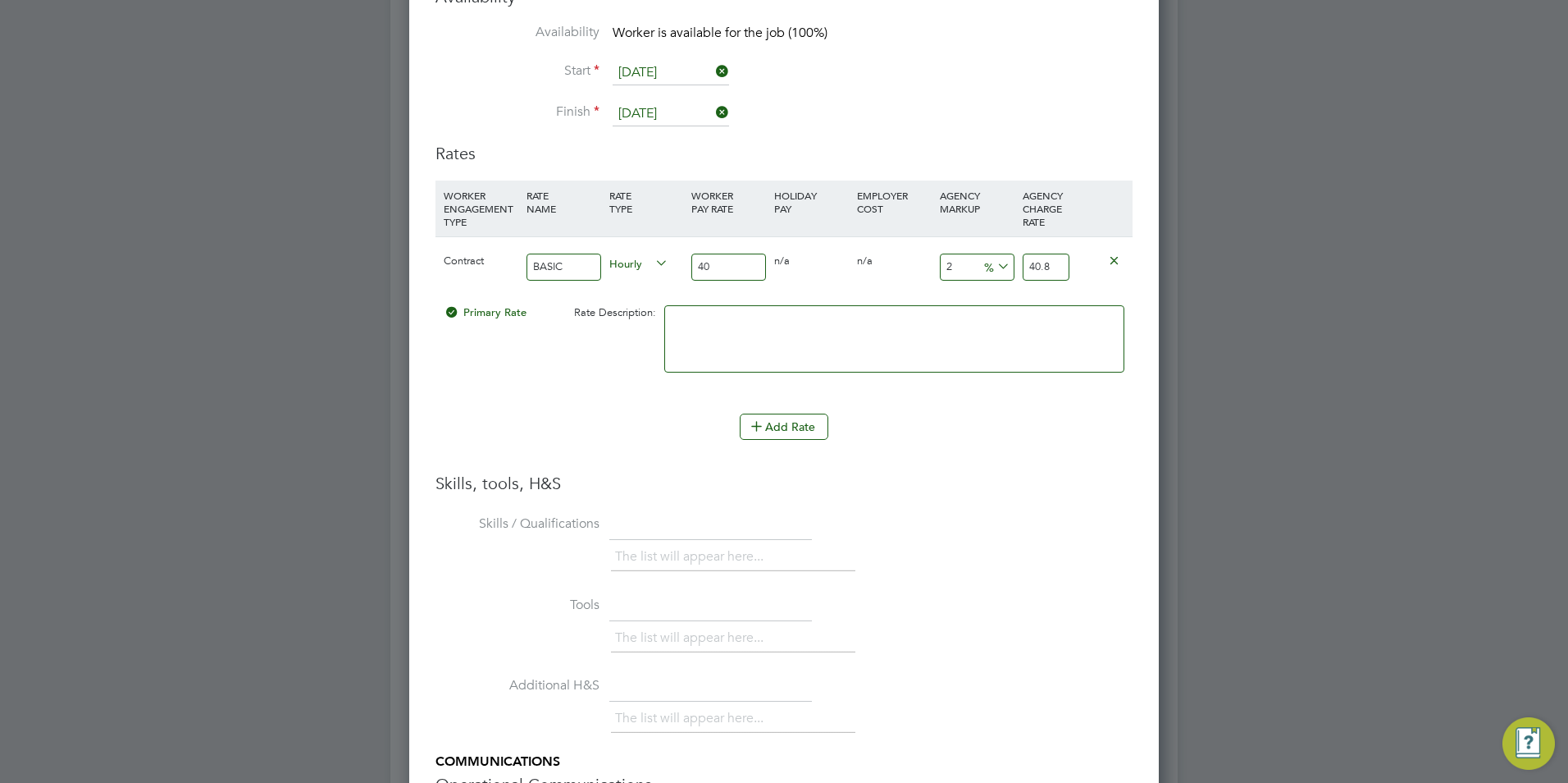
type input "49.2"
type input "23"
click at [931, 318] on textarea at bounding box center [894, 339] width 460 height 68
click at [915, 341] on textarea at bounding box center [894, 339] width 460 height 68
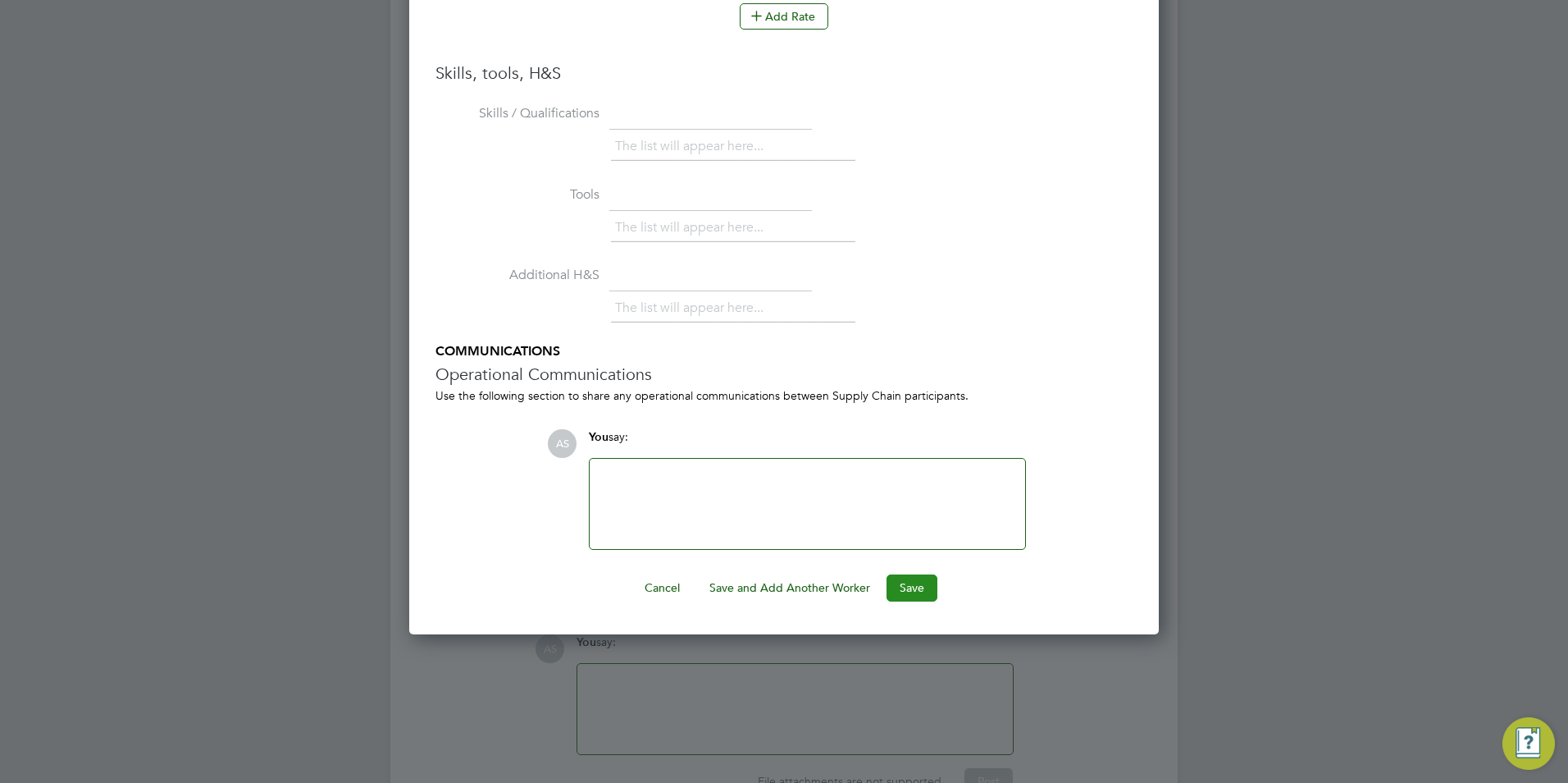
click at [893, 591] on button "Save" at bounding box center [911, 587] width 51 height 26
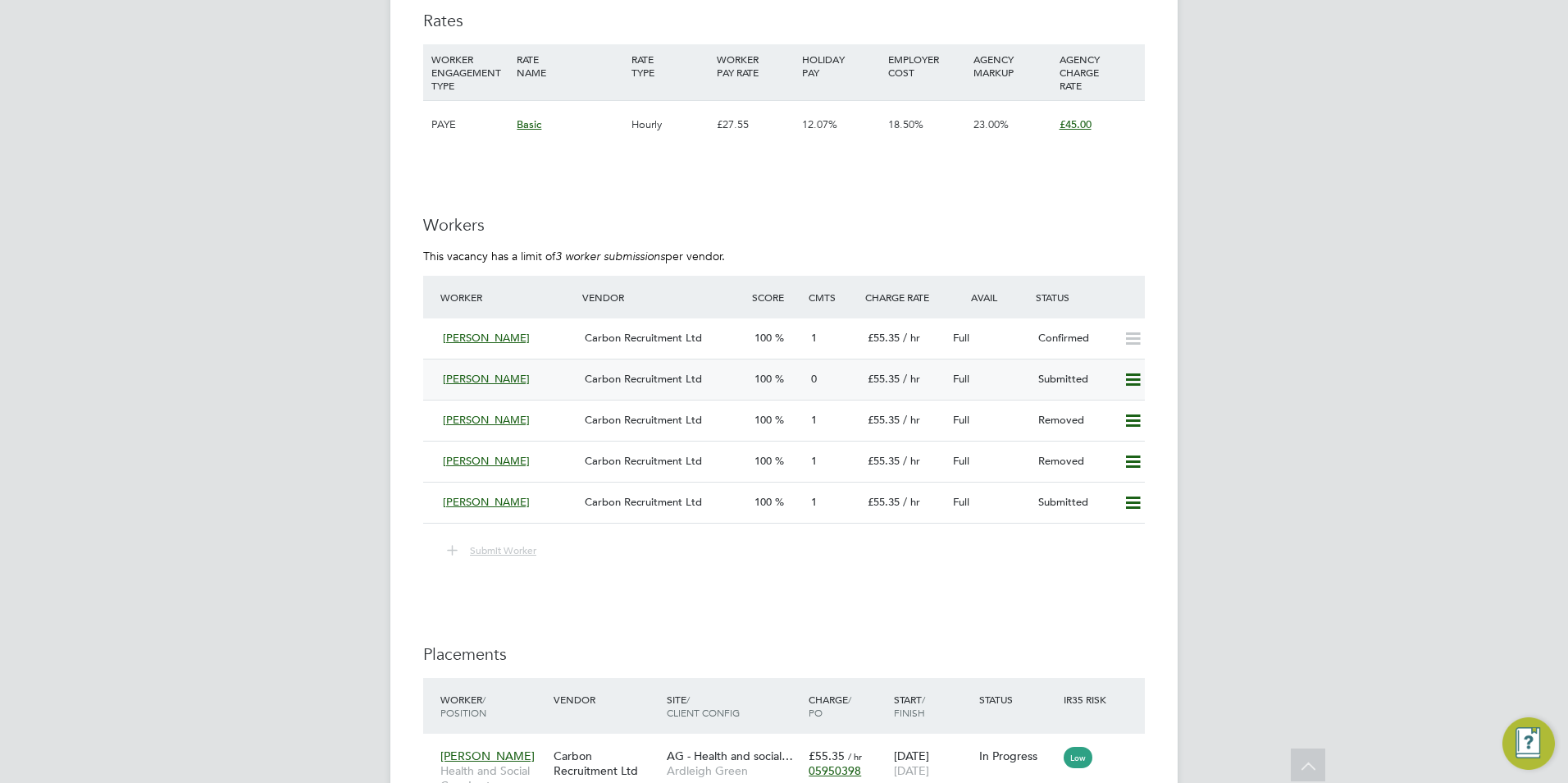
click at [662, 382] on span "Carbon Recruitment Ltd" at bounding box center [643, 378] width 118 height 14
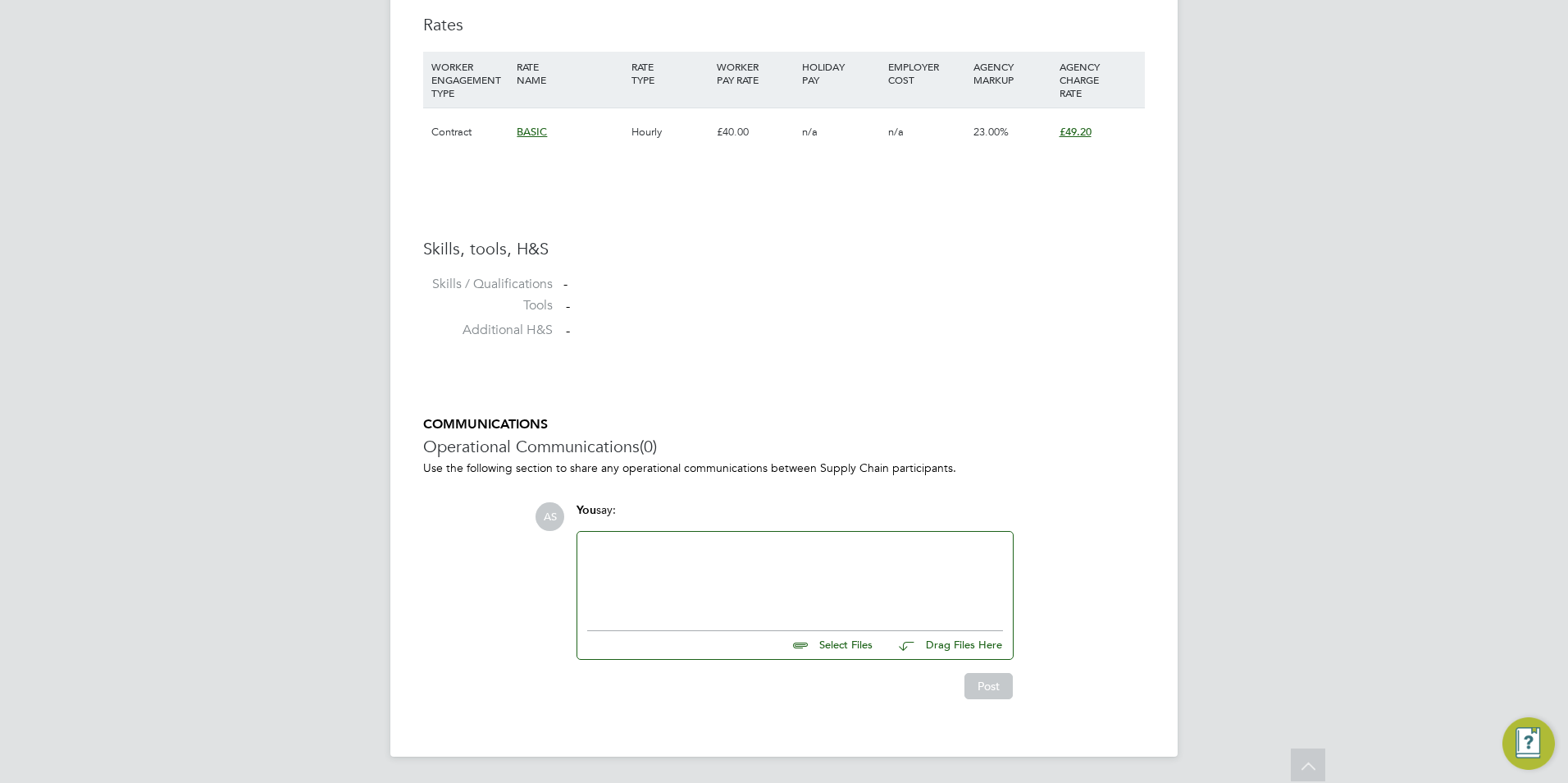
click at [864, 640] on input "file" at bounding box center [880, 643] width 246 height 23
type input "C:\fakepath\[PERSON_NAME] CV .docx"
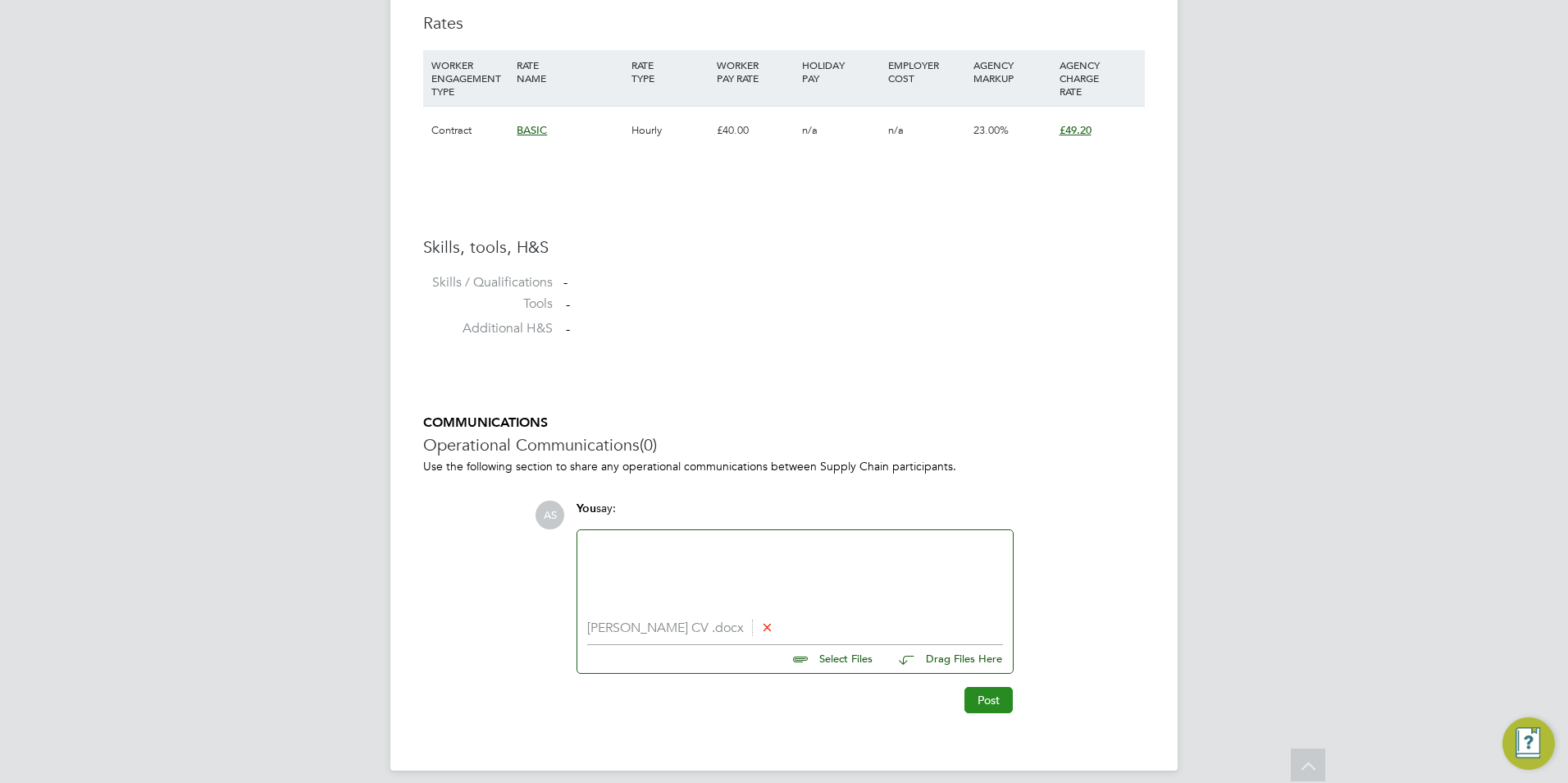
click at [981, 700] on button "Post" at bounding box center [989, 700] width 48 height 26
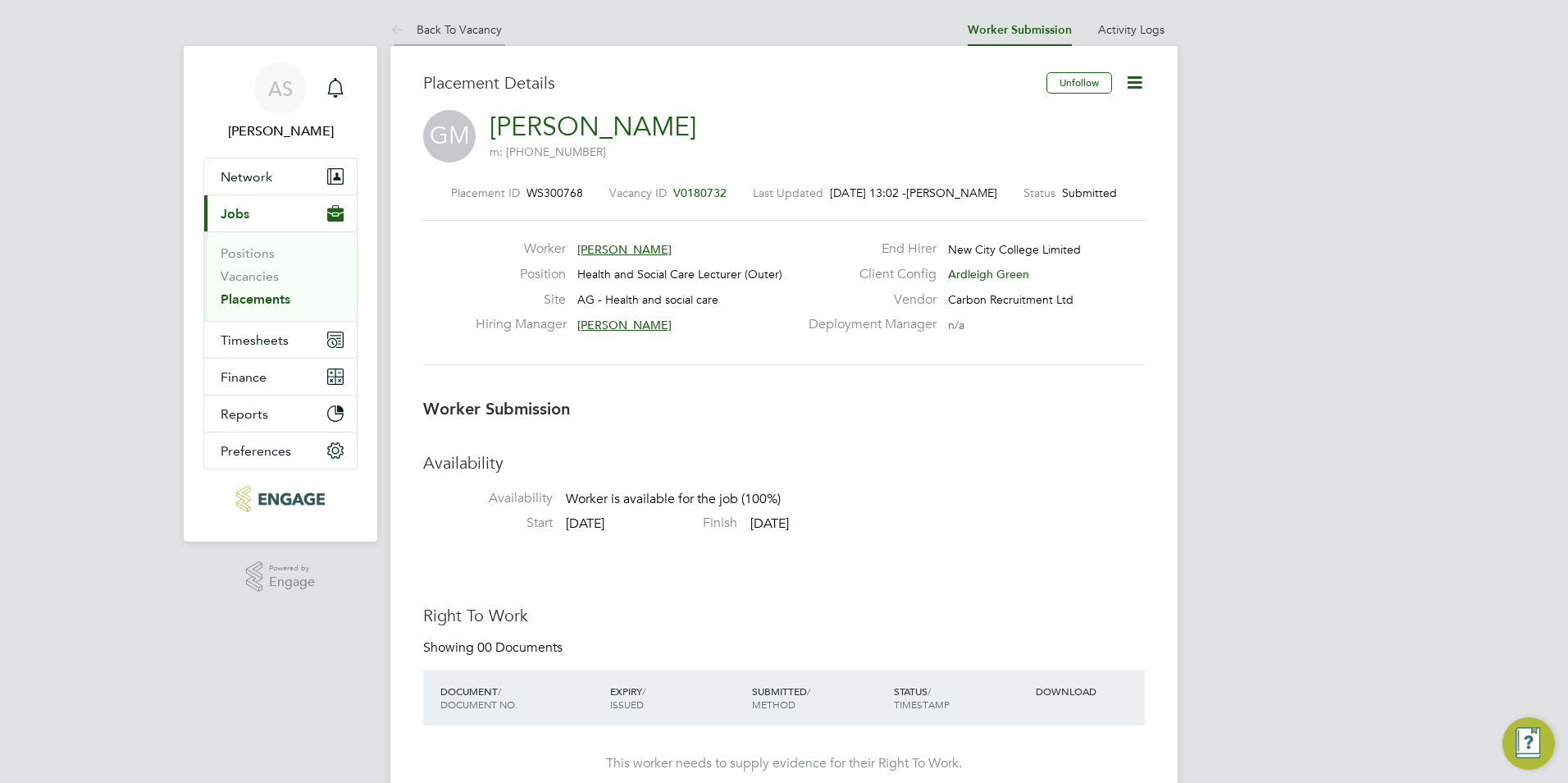
click at [463, 24] on link "Back To Vacancy" at bounding box center [446, 30] width 112 height 15
